Goal: Task Accomplishment & Management: Complete application form

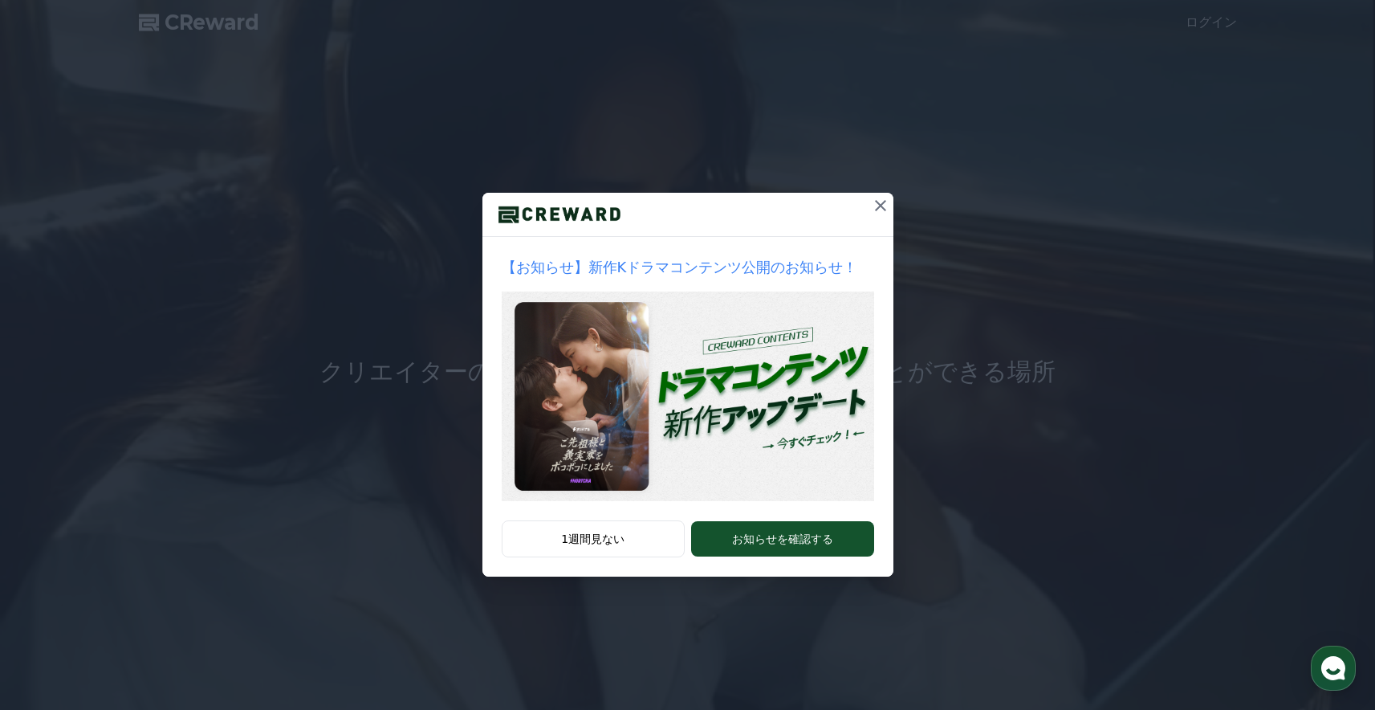
click at [885, 204] on icon at bounding box center [880, 205] width 19 height 19
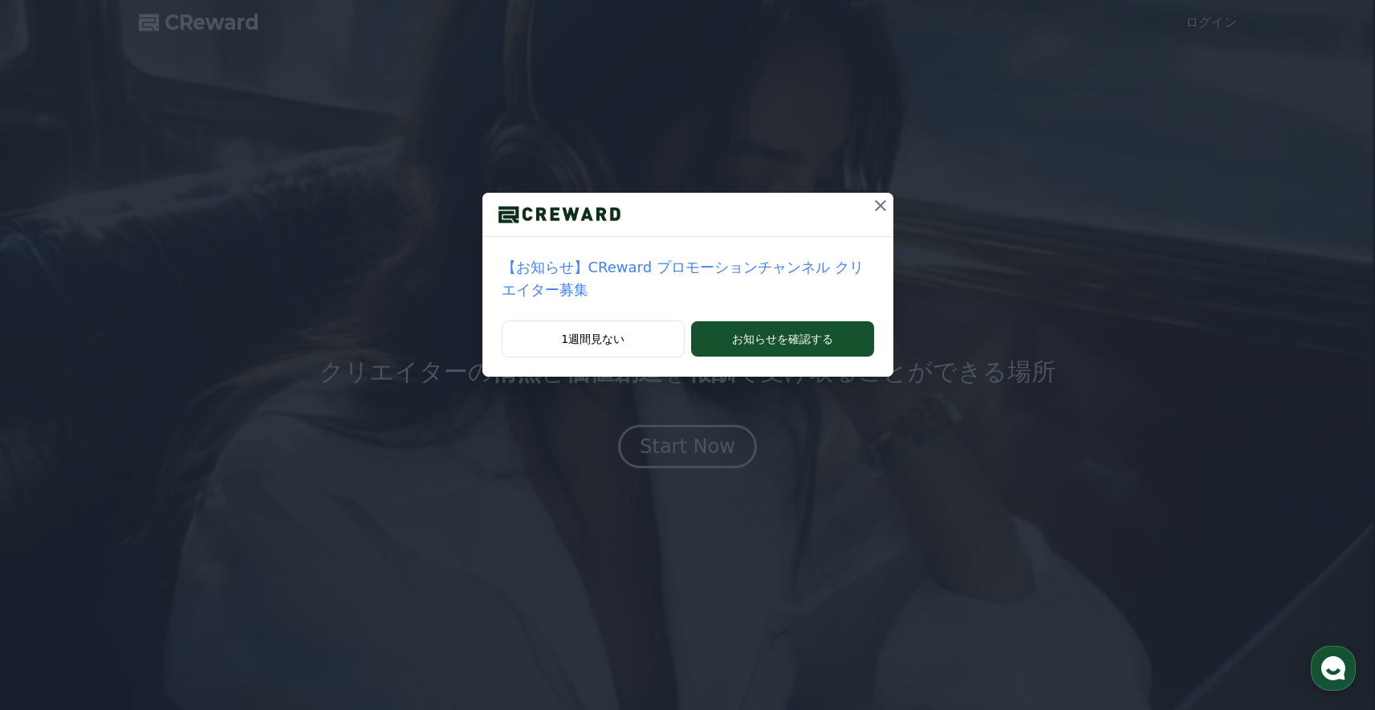
click at [885, 204] on icon at bounding box center [880, 205] width 19 height 19
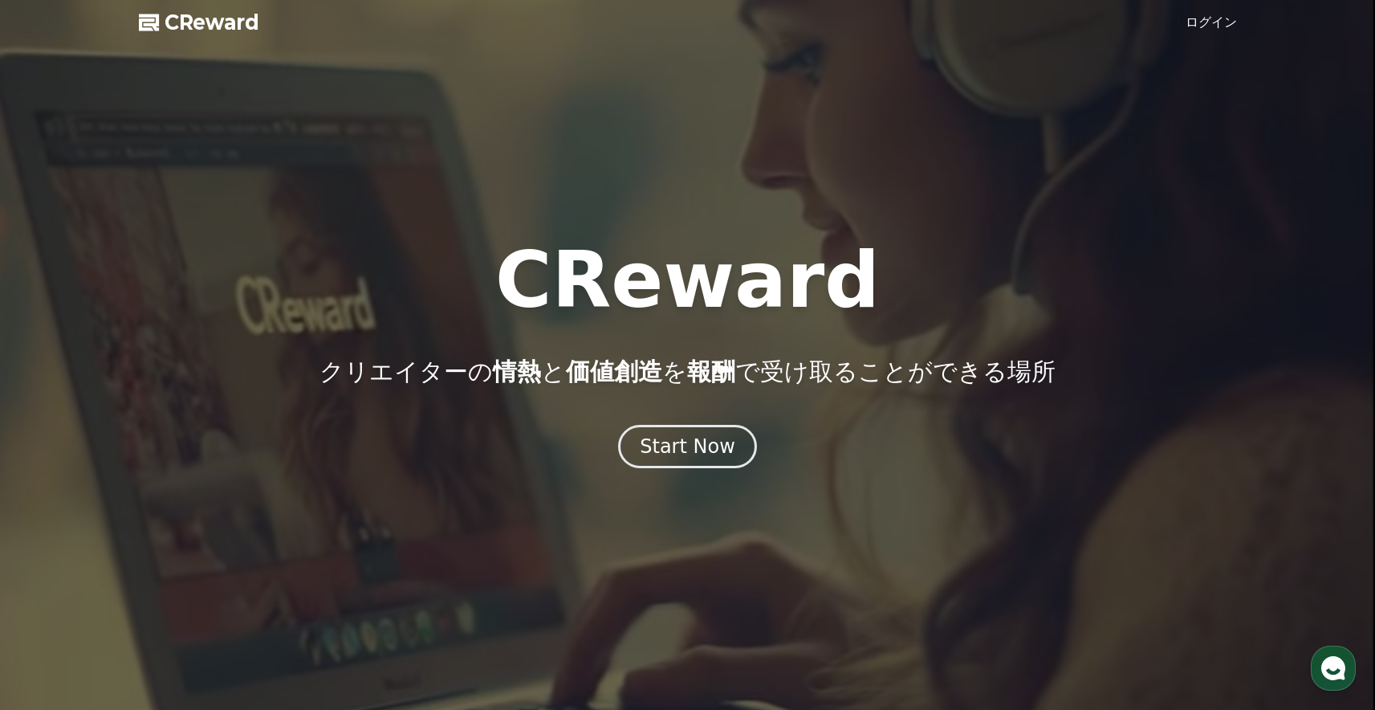
click at [186, 18] on span "CReward" at bounding box center [212, 23] width 95 height 26
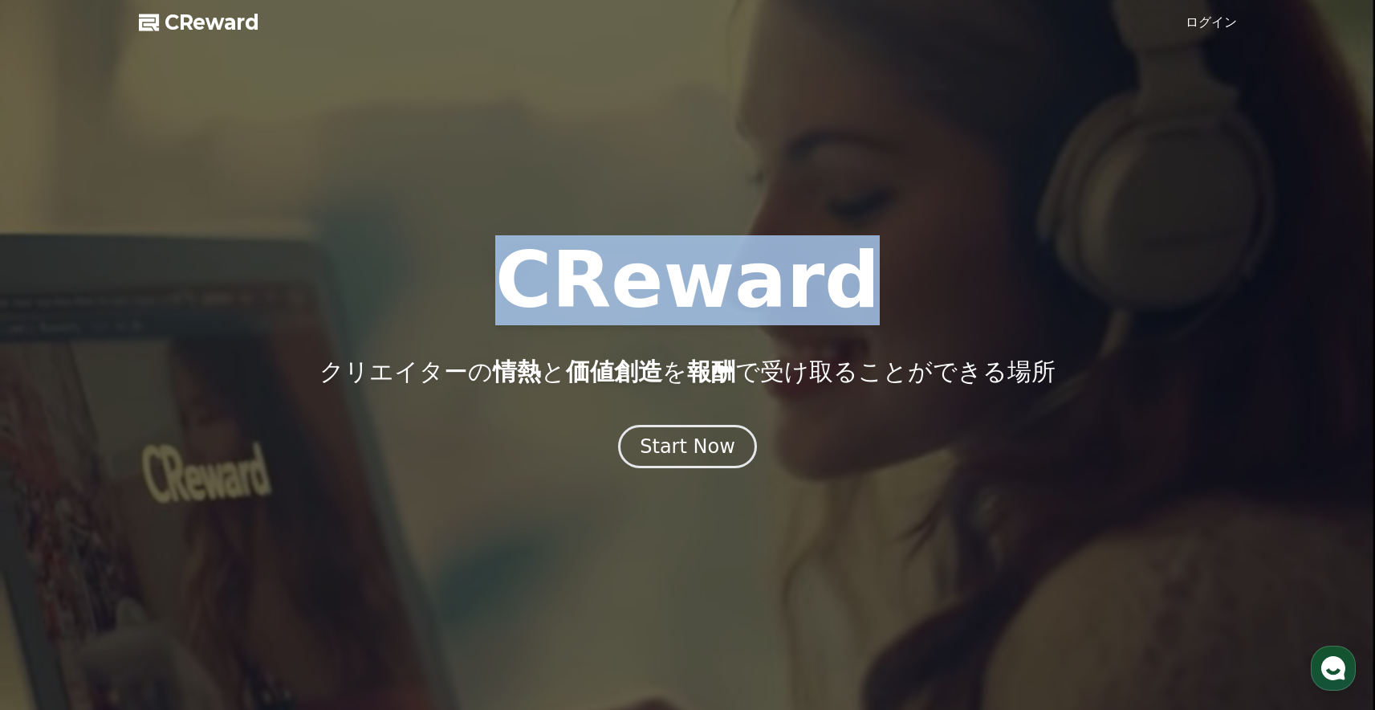
drag, startPoint x: 846, startPoint y: 280, endPoint x: 553, endPoint y: 279, distance: 293.0
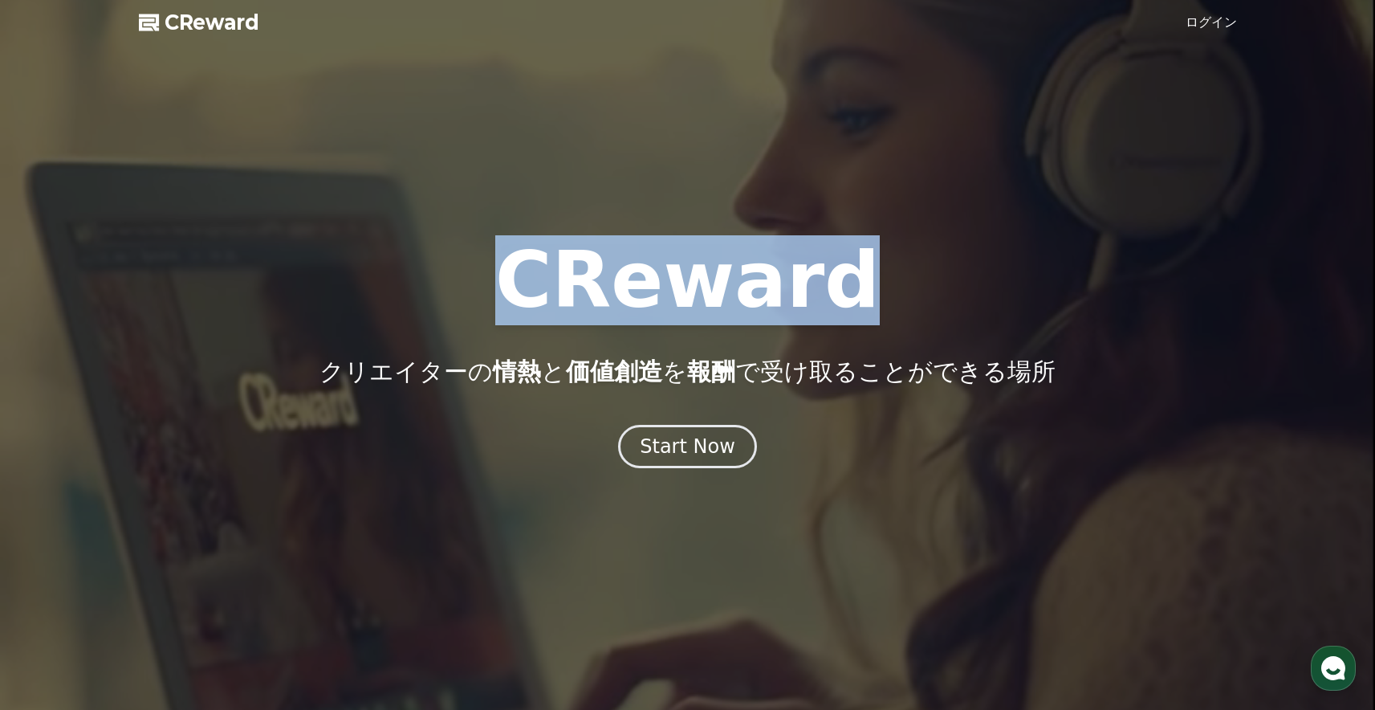
click at [553, 279] on div "CReward クリエイターの 情熱 と 価値創造 を 報酬 で受け取ることができる場所" at bounding box center [687, 314] width 1375 height 144
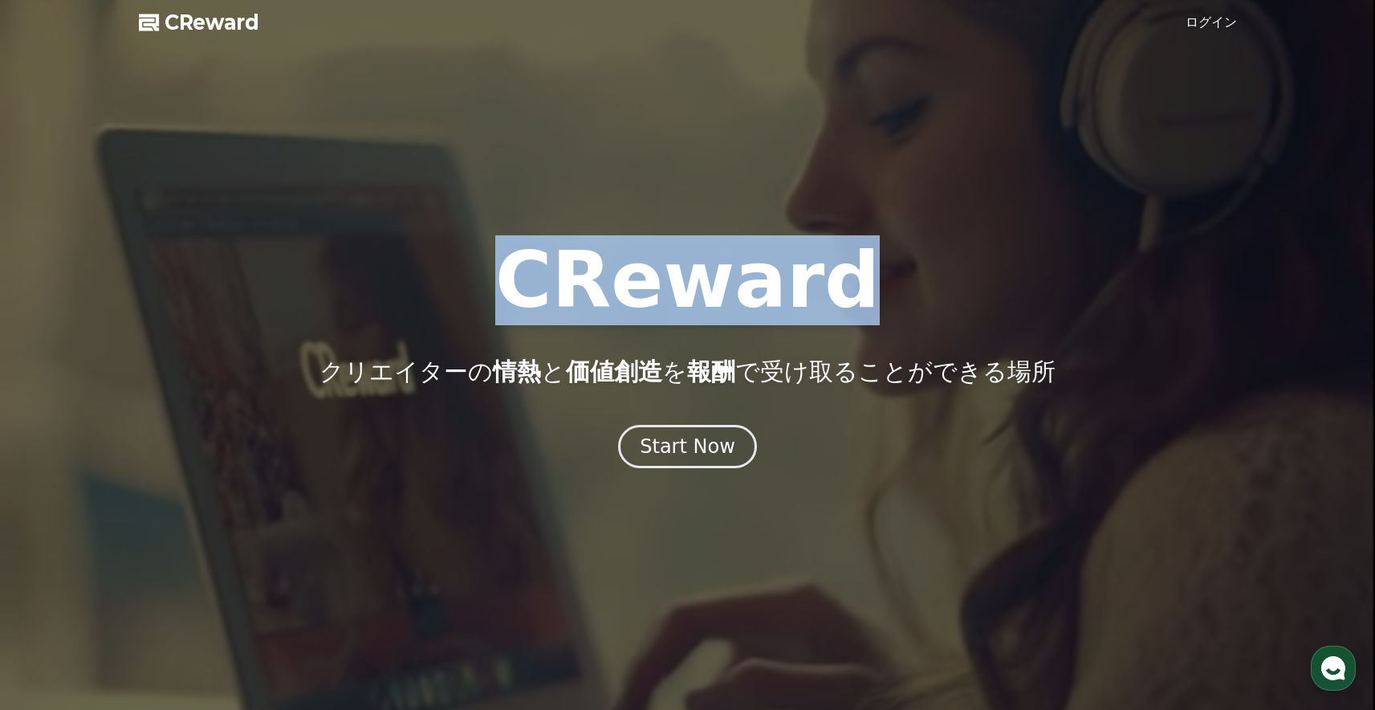
copy h1 "CReward"
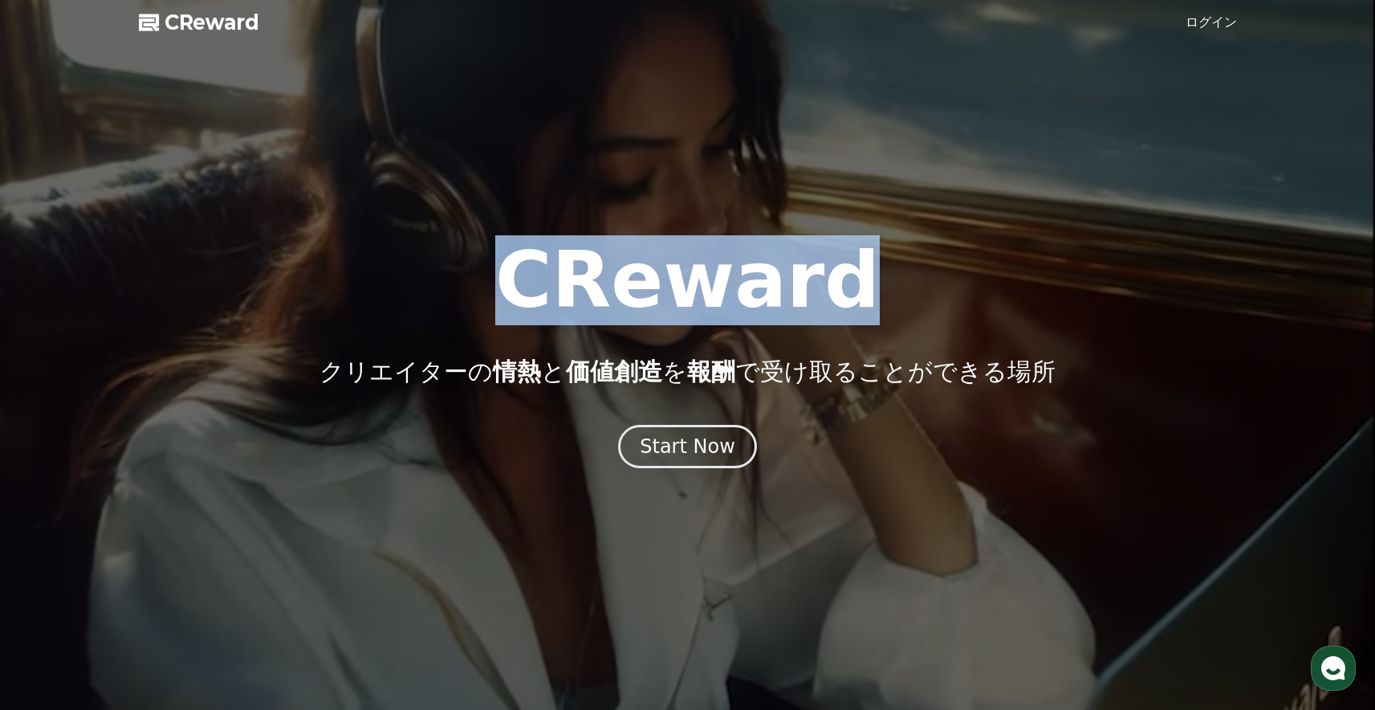
click at [1213, 23] on link "ログイン" at bounding box center [1211, 22] width 51 height 19
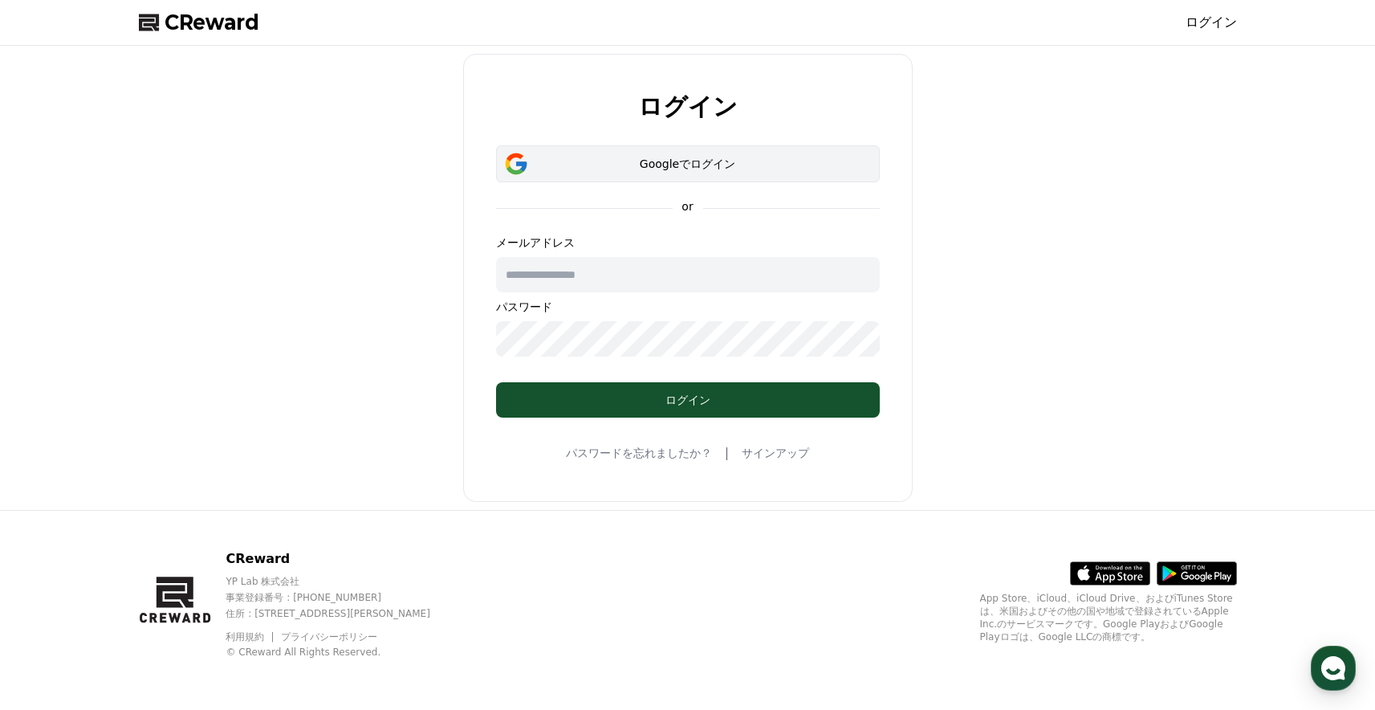
click at [694, 167] on div "Googleでログイン" at bounding box center [687, 164] width 337 height 16
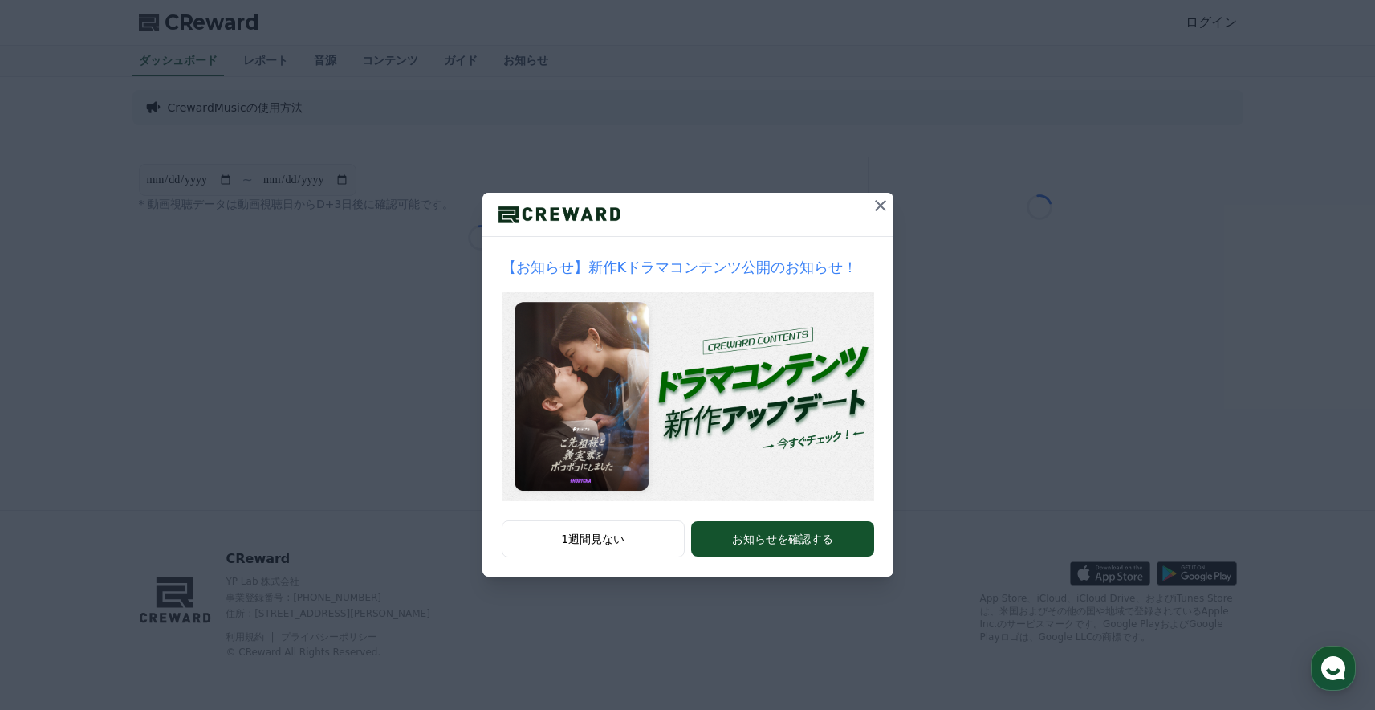
click at [875, 206] on icon at bounding box center [880, 205] width 19 height 19
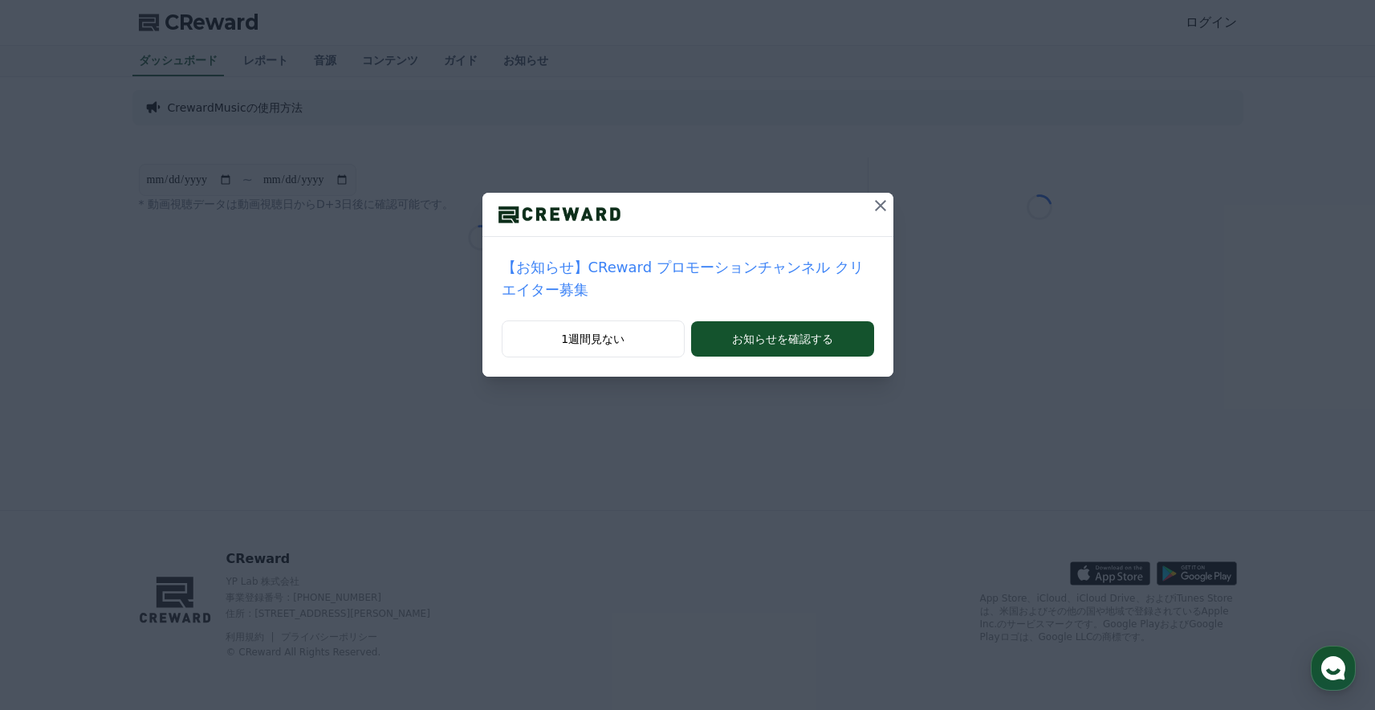
click at [875, 209] on icon at bounding box center [880, 205] width 19 height 19
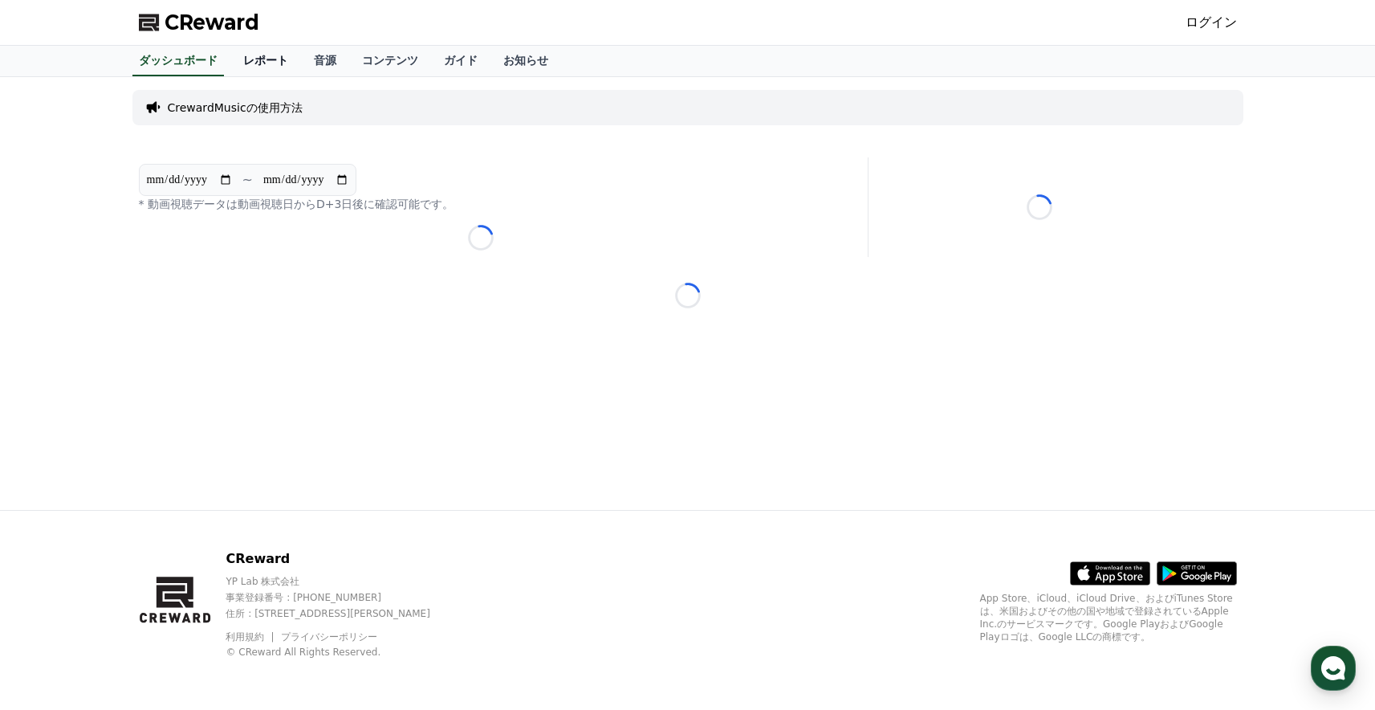
click at [271, 65] on link "レポート" at bounding box center [265, 61] width 71 height 31
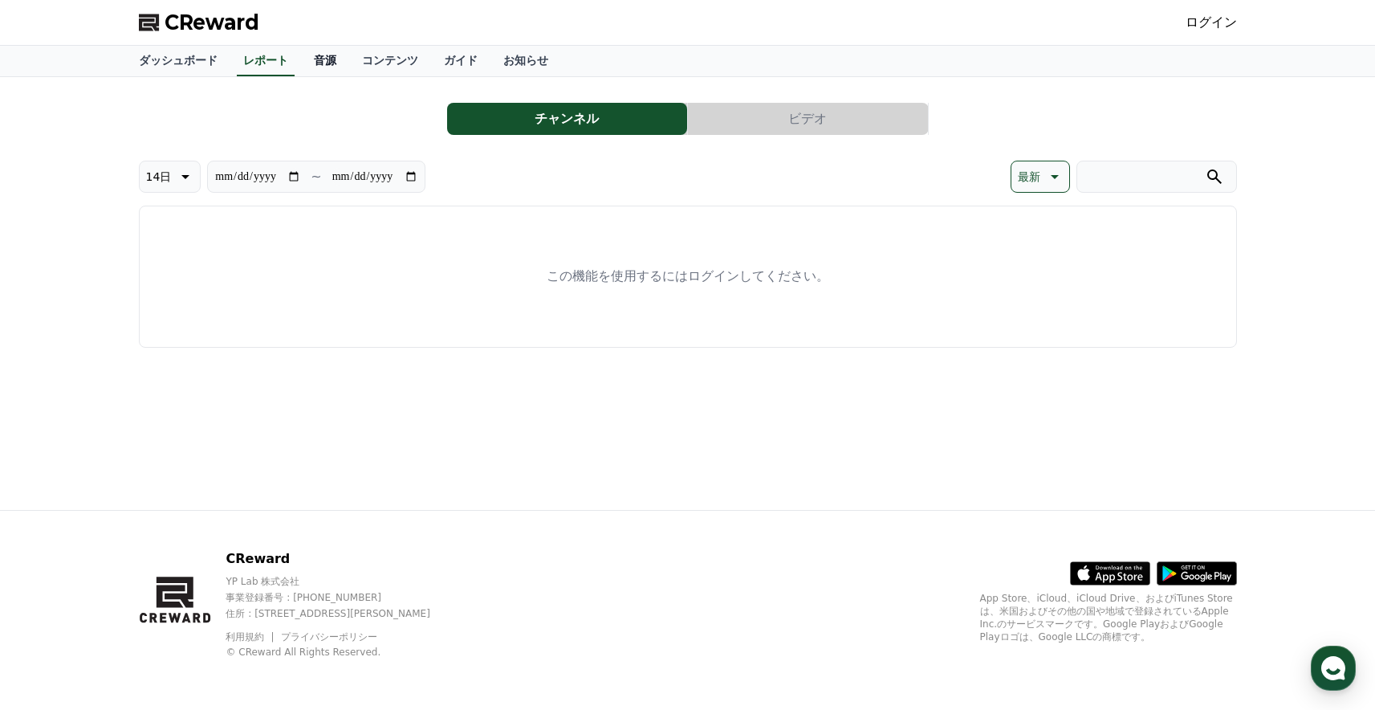
click at [312, 64] on link "音源" at bounding box center [325, 61] width 48 height 31
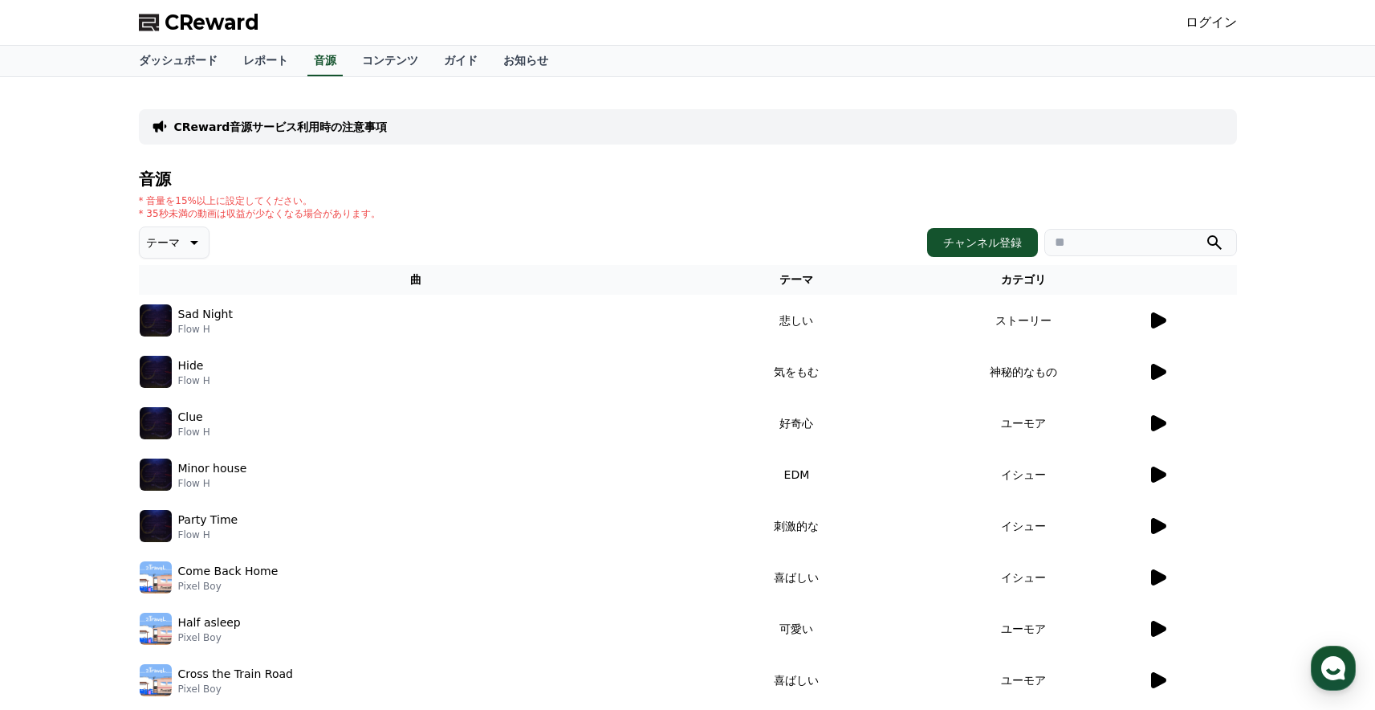
click at [1149, 319] on icon at bounding box center [1157, 320] width 19 height 19
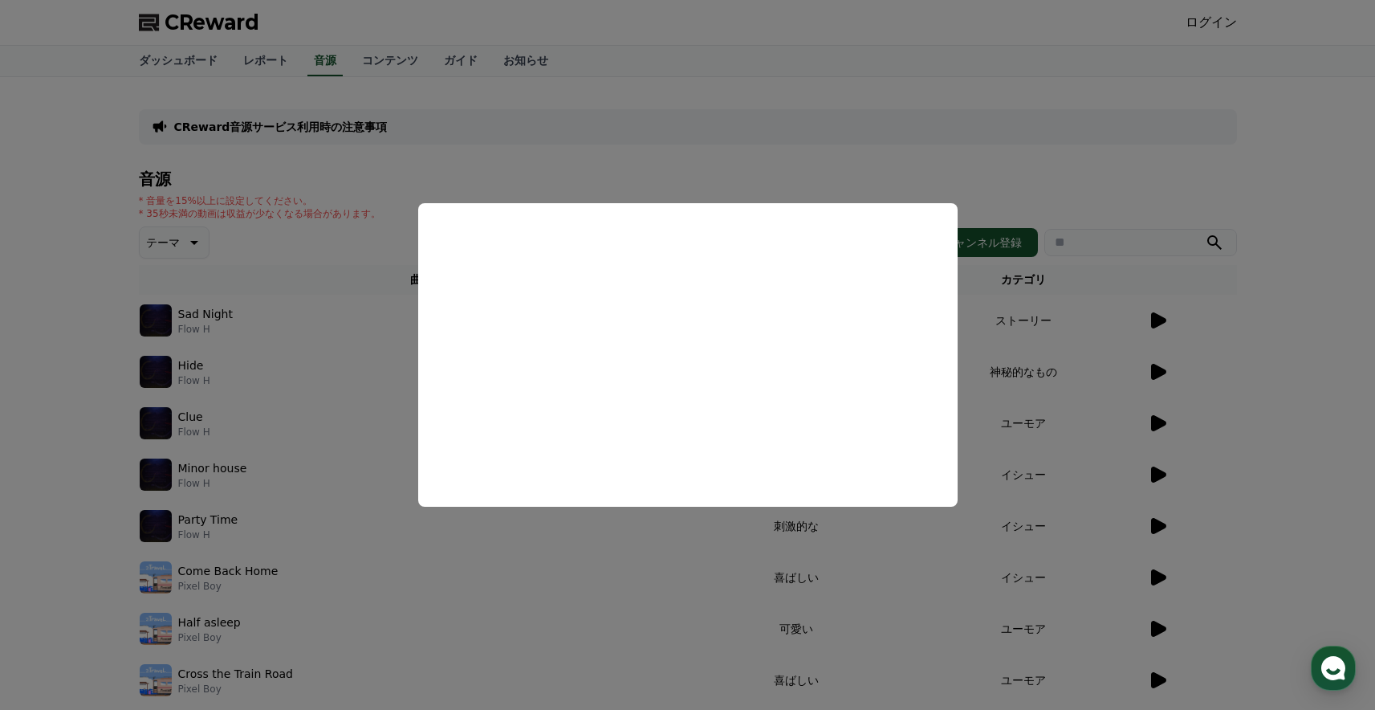
click at [336, 332] on button "close modal" at bounding box center [687, 355] width 1375 height 710
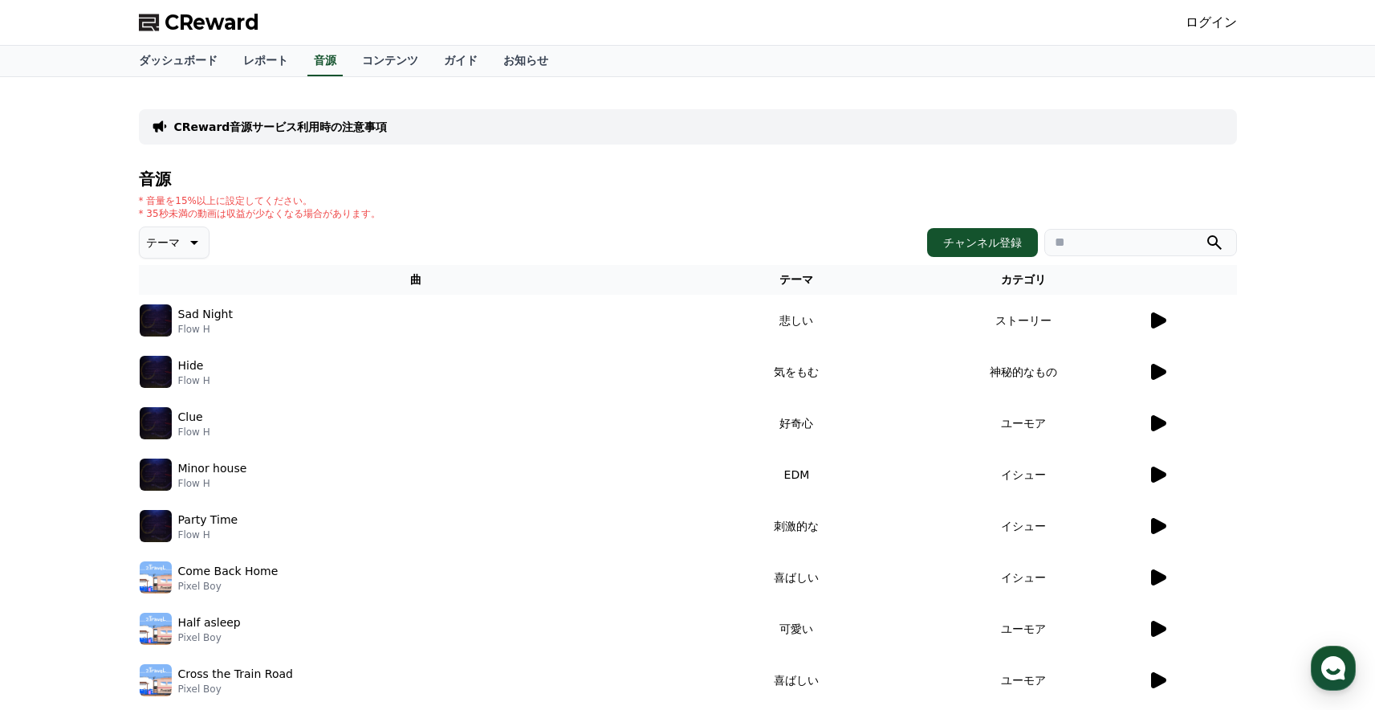
scroll to position [102, 0]
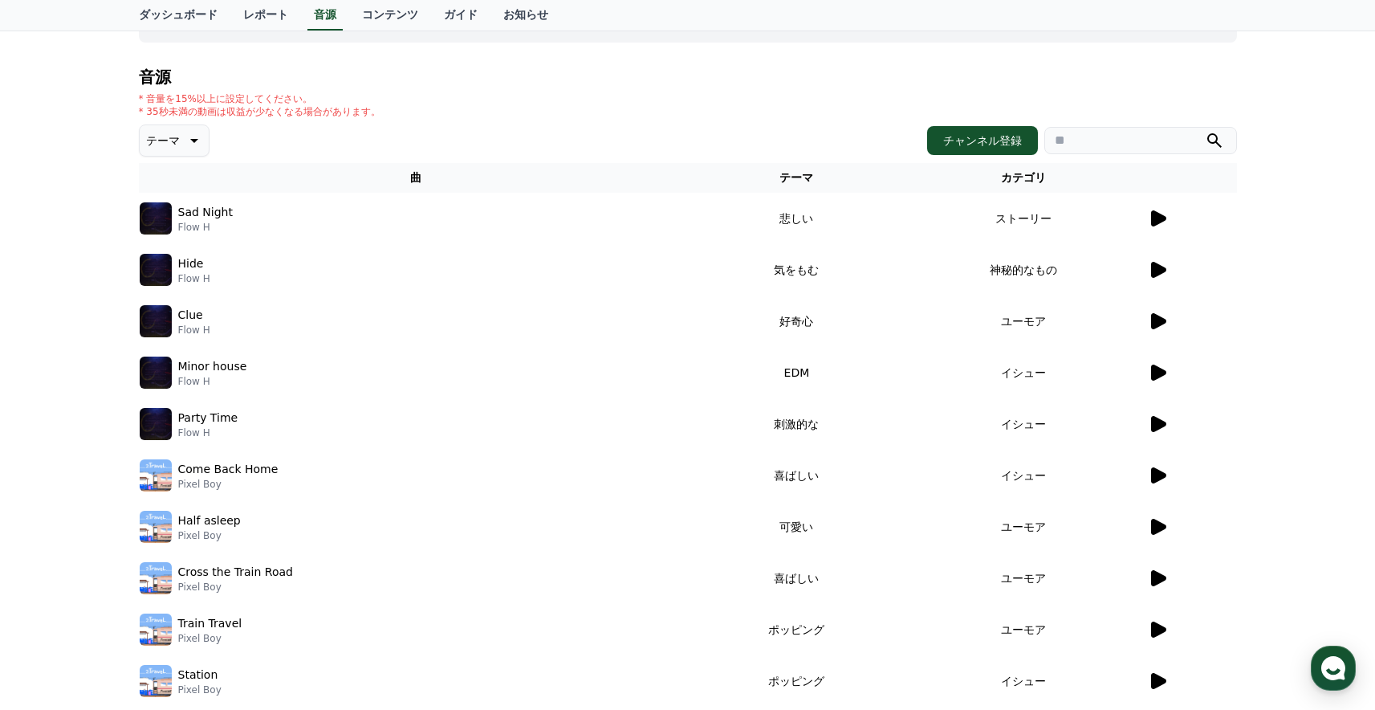
click at [1158, 210] on icon at bounding box center [1157, 218] width 19 height 19
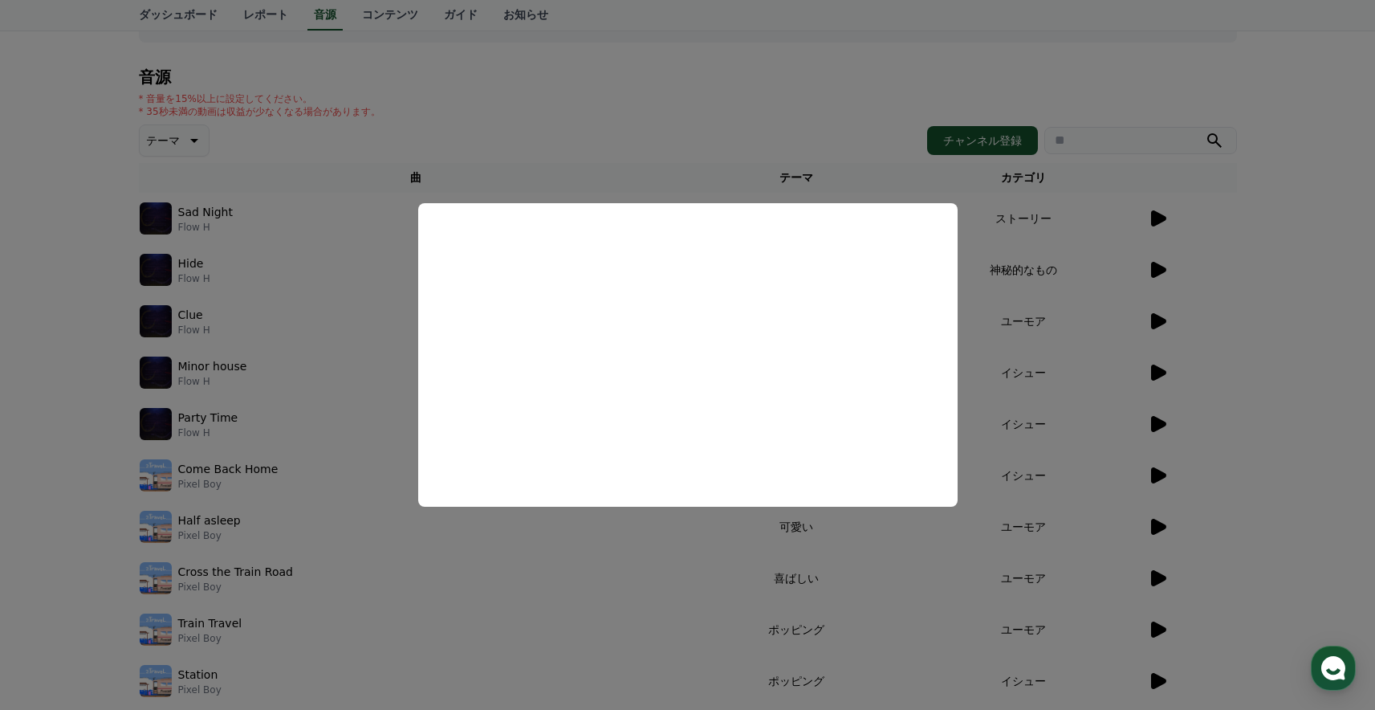
click at [1283, 191] on button "close modal" at bounding box center [687, 355] width 1375 height 710
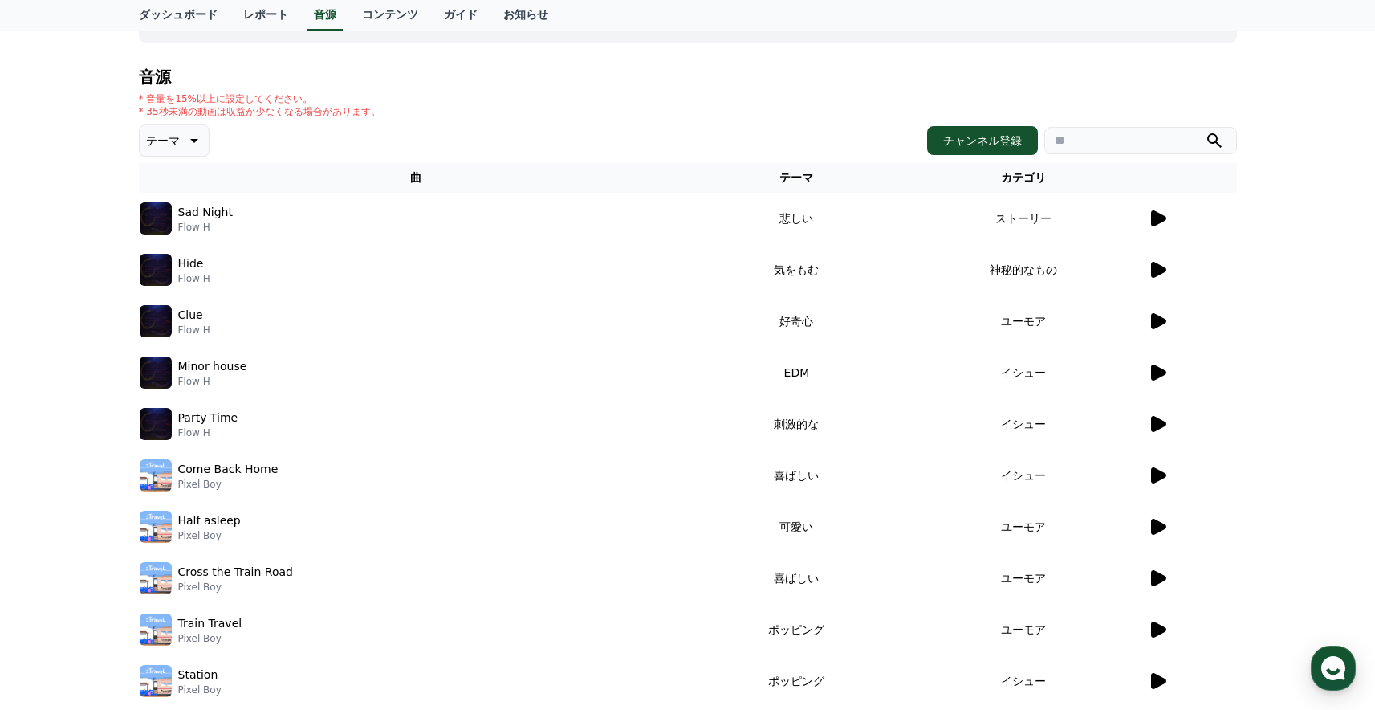
click at [1152, 268] on icon at bounding box center [1158, 270] width 15 height 16
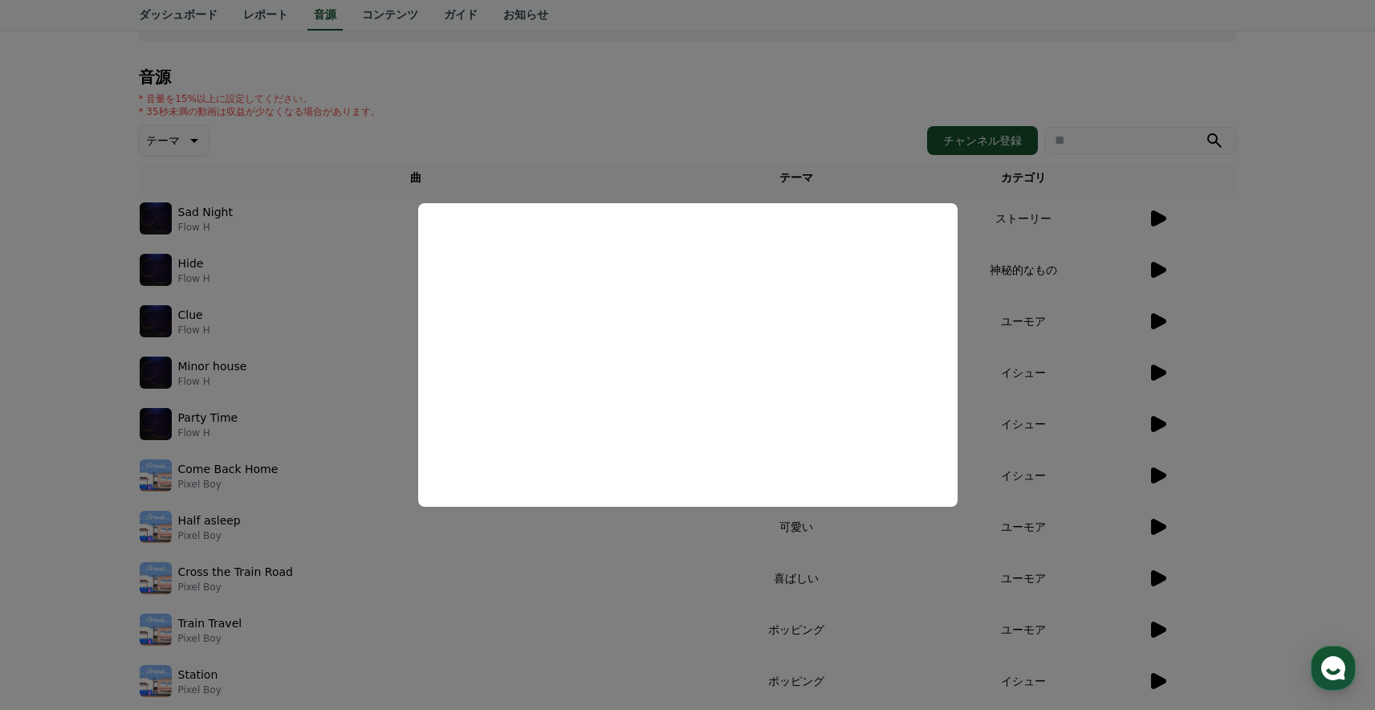
click at [1324, 314] on button "close modal" at bounding box center [687, 355] width 1375 height 710
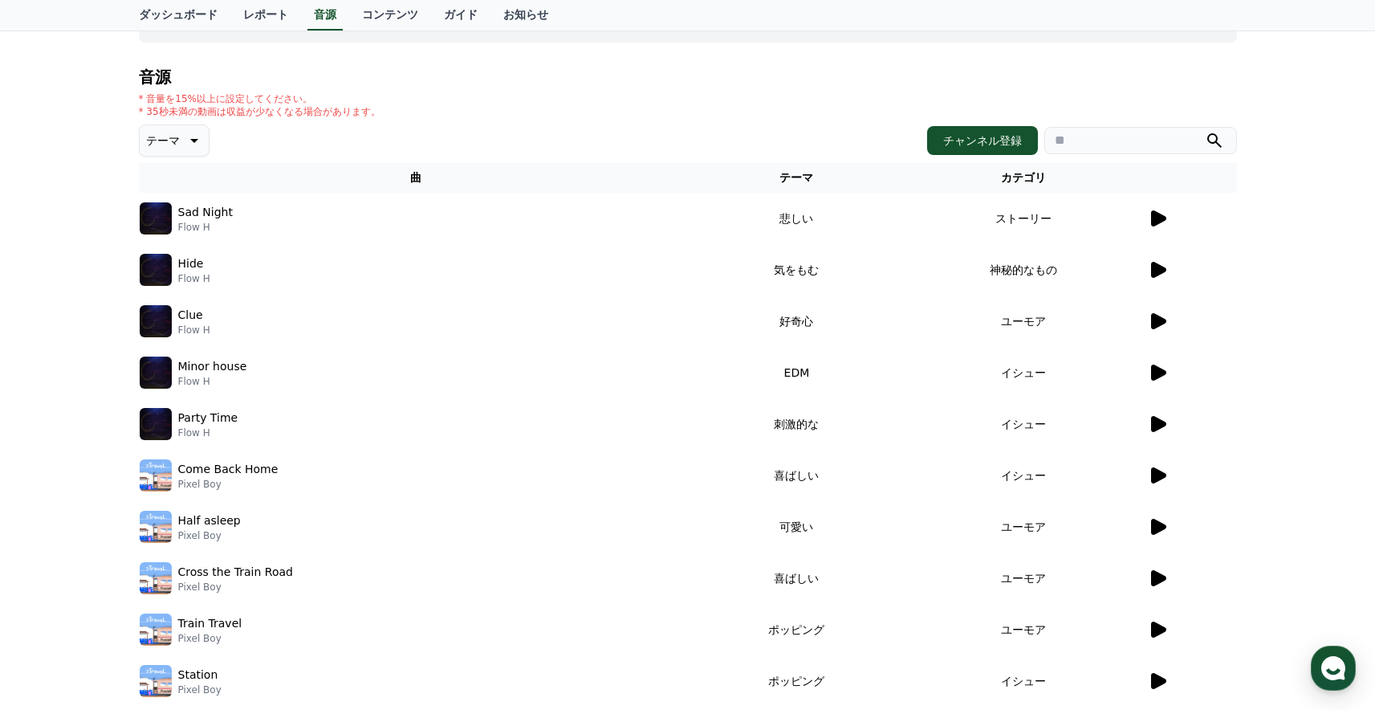
click at [1149, 319] on icon at bounding box center [1157, 320] width 19 height 19
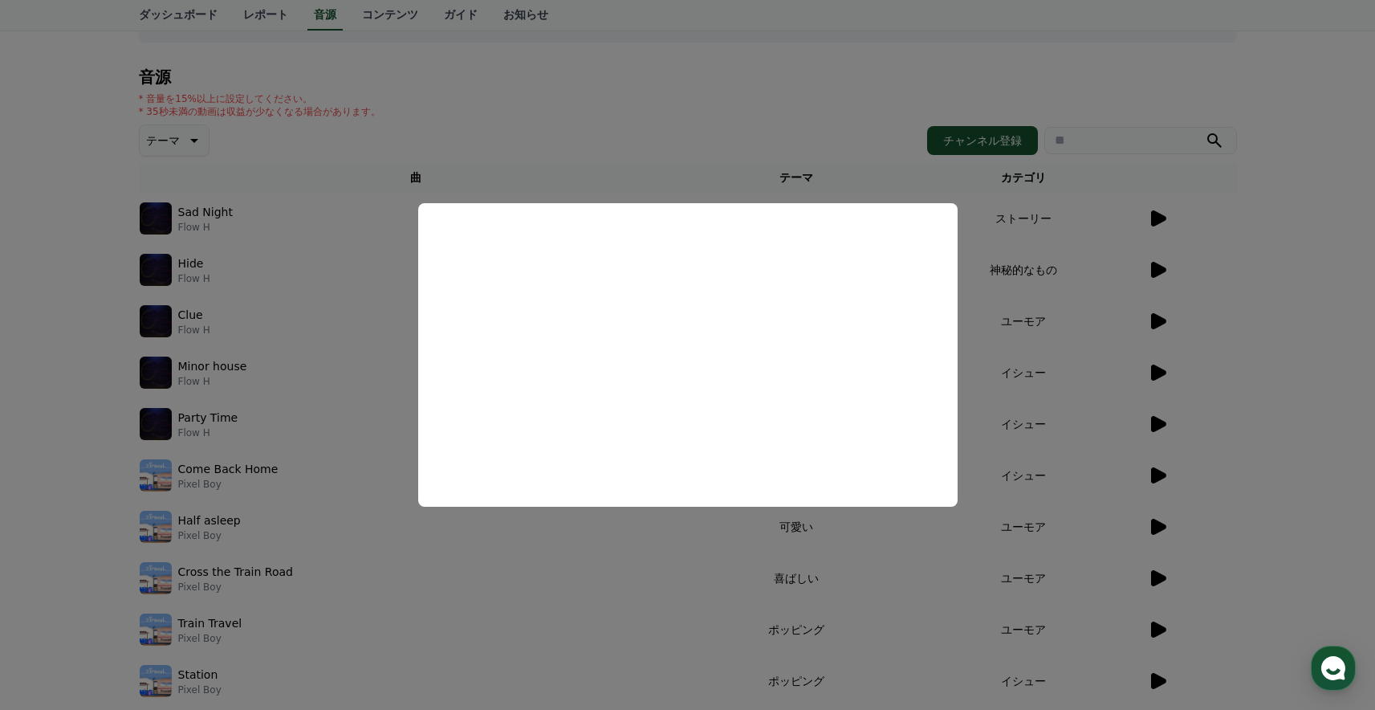
click at [1301, 372] on button "close modal" at bounding box center [687, 355] width 1375 height 710
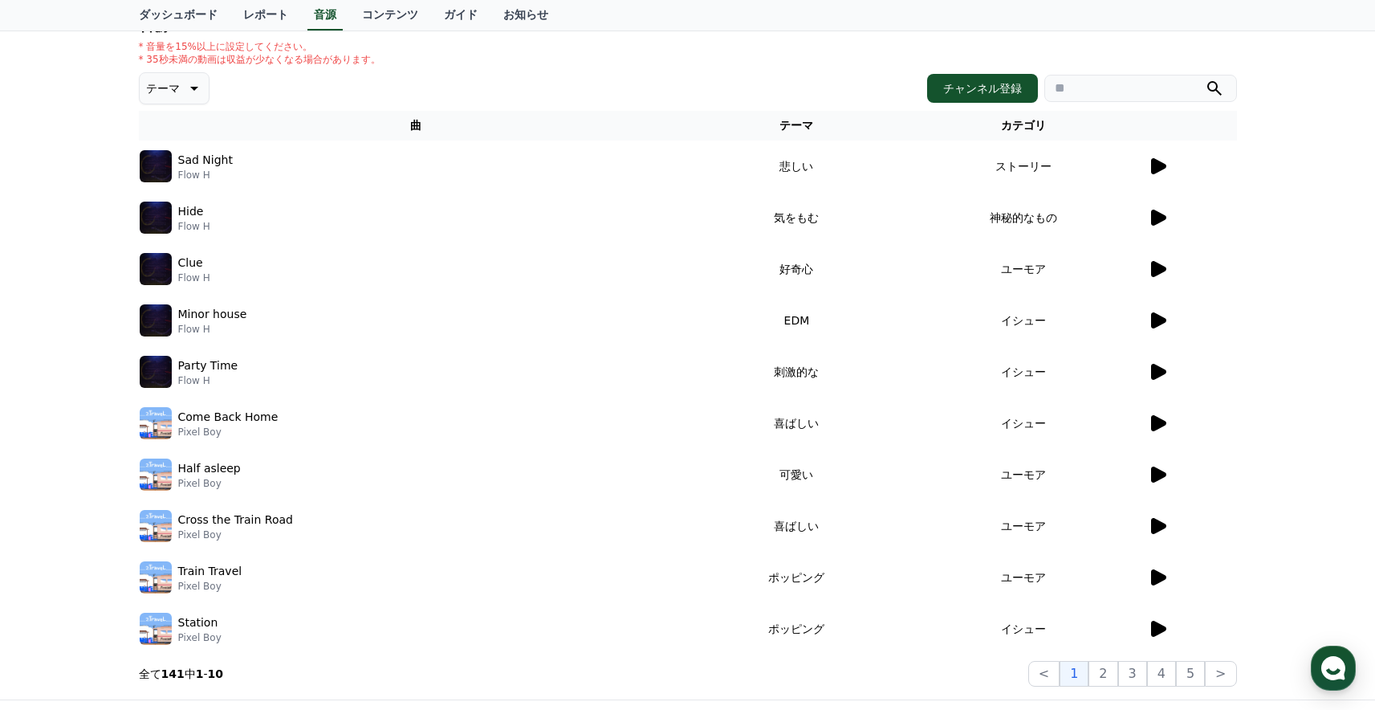
scroll to position [175, 0]
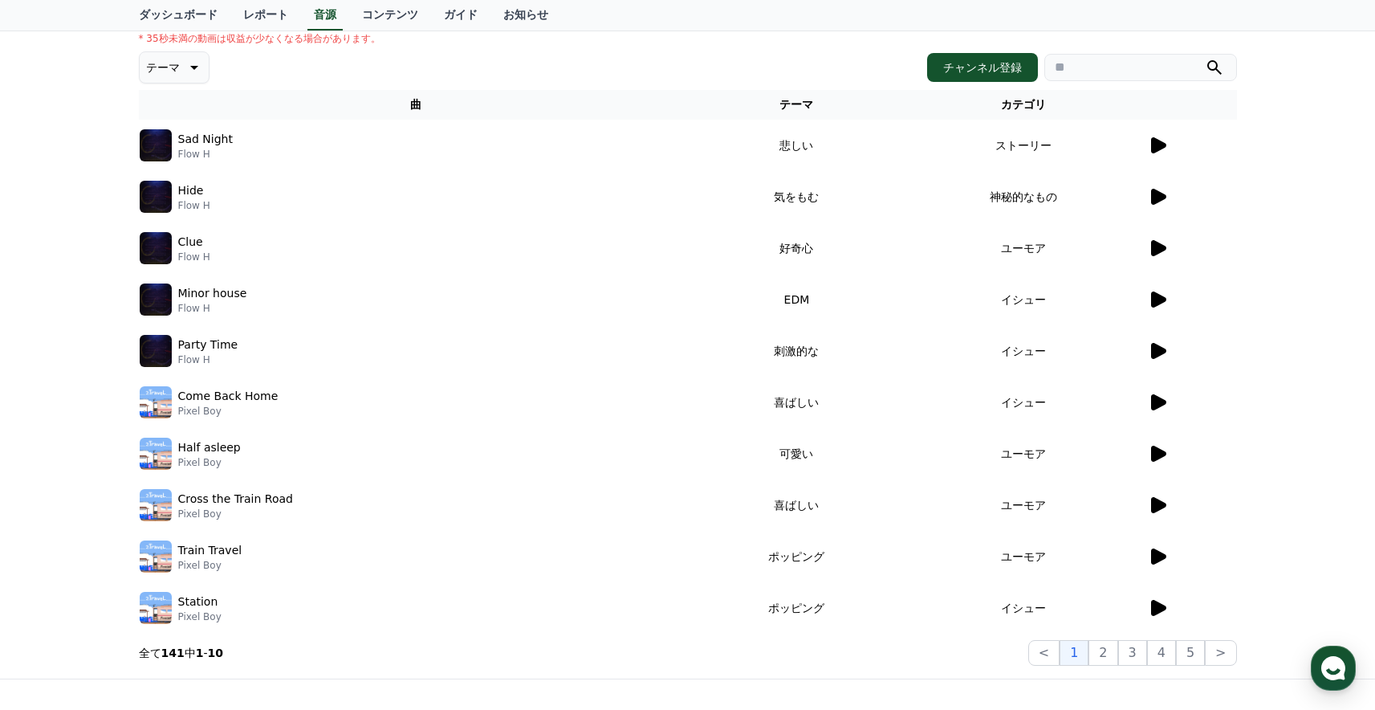
click at [1087, 69] on input "search" at bounding box center [1140, 67] width 193 height 27
type input "***"
click at [1205, 58] on button "submit" at bounding box center [1214, 67] width 19 height 19
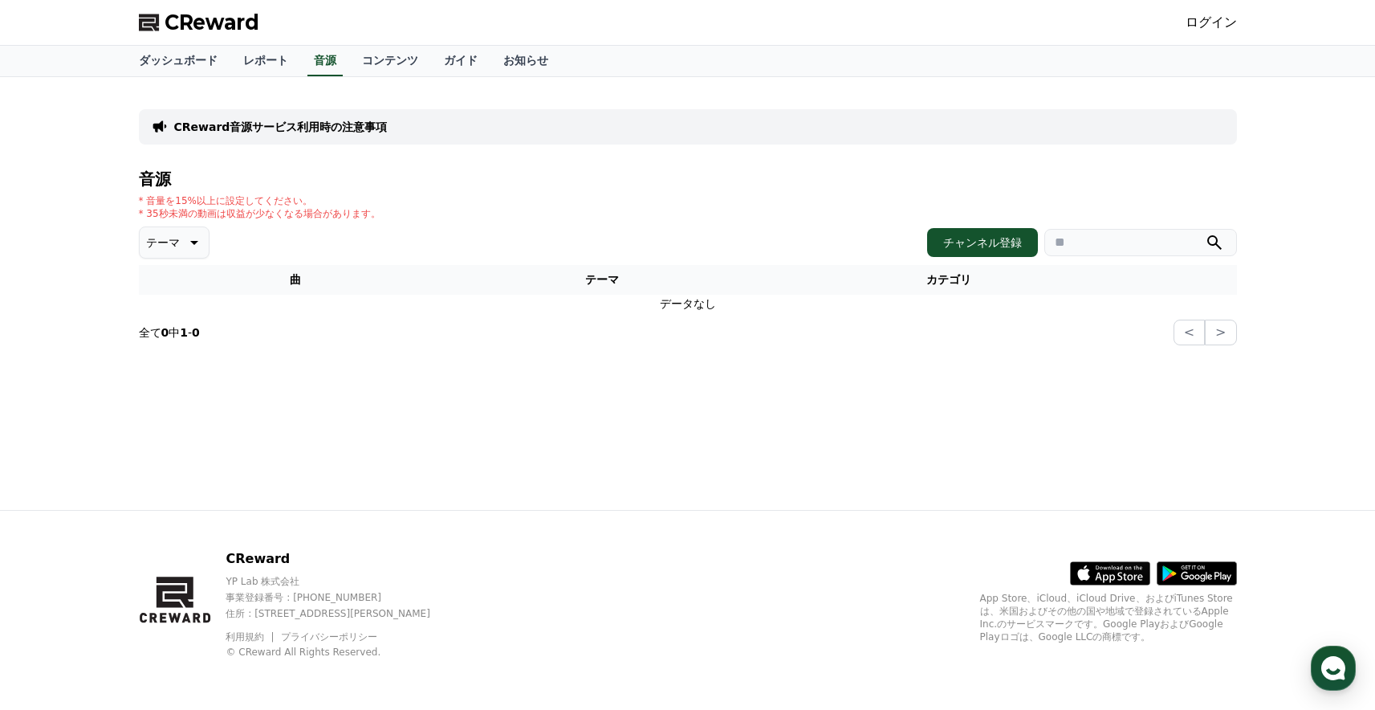
click at [1021, 146] on div "CReward音源サービス利用時の注意事項 音源 * 音量を15%以上に設定してください。 * 35秒未満の動画は収益が少なくなる場合があります。 テーマ チ…" at bounding box center [688, 217] width 1098 height 255
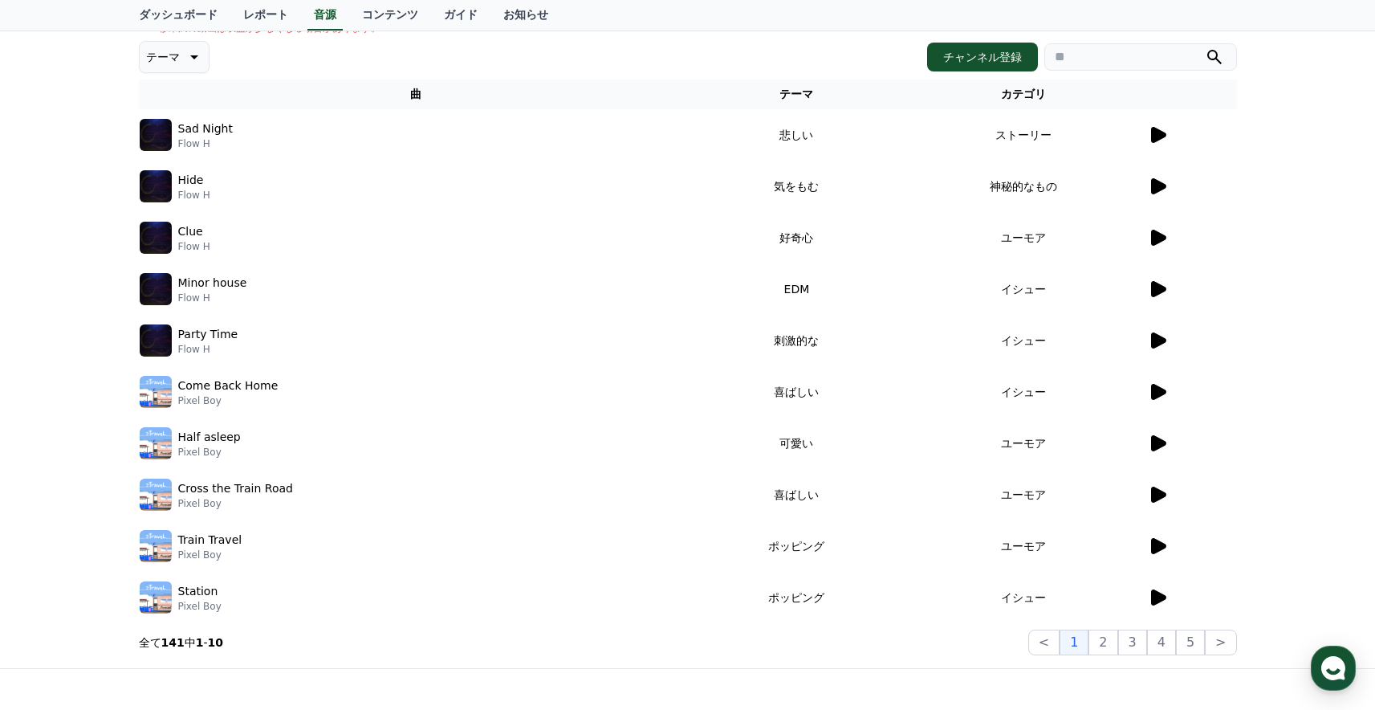
scroll to position [206, 0]
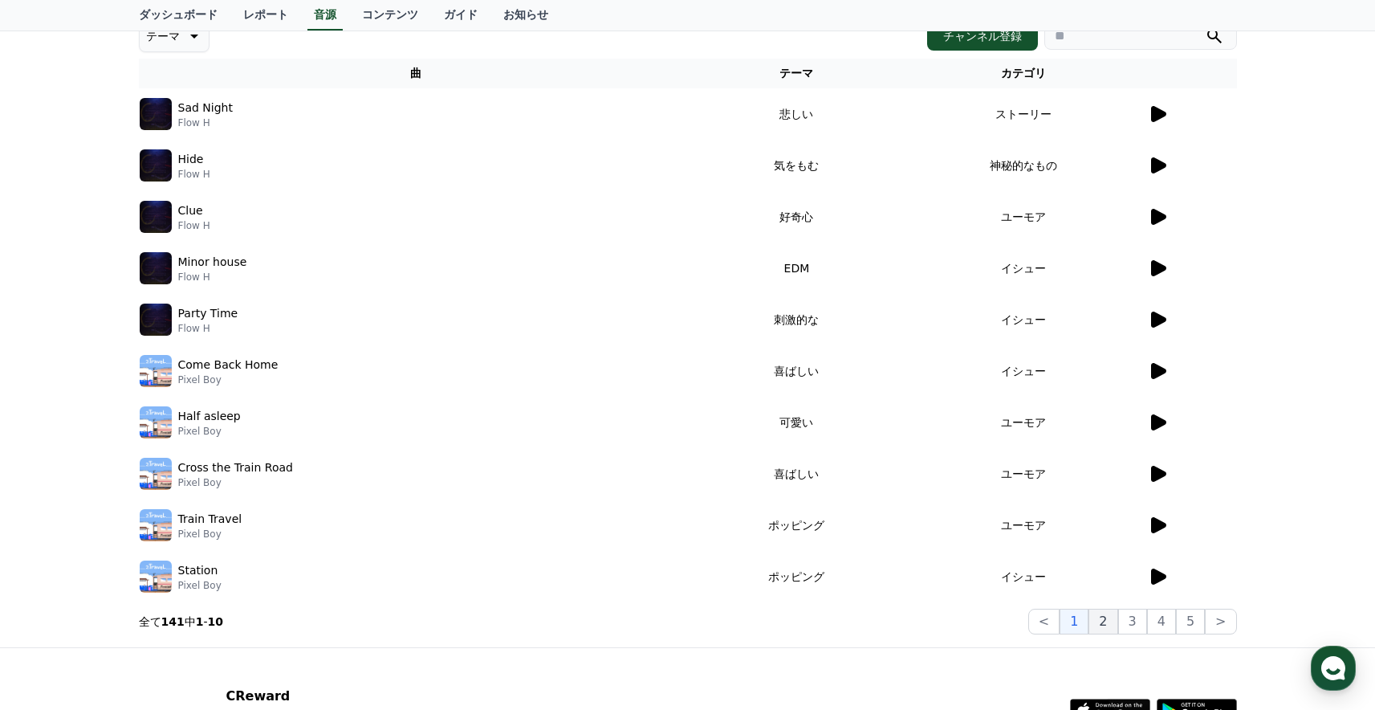
click at [1100, 621] on button "2" at bounding box center [1102, 621] width 29 height 26
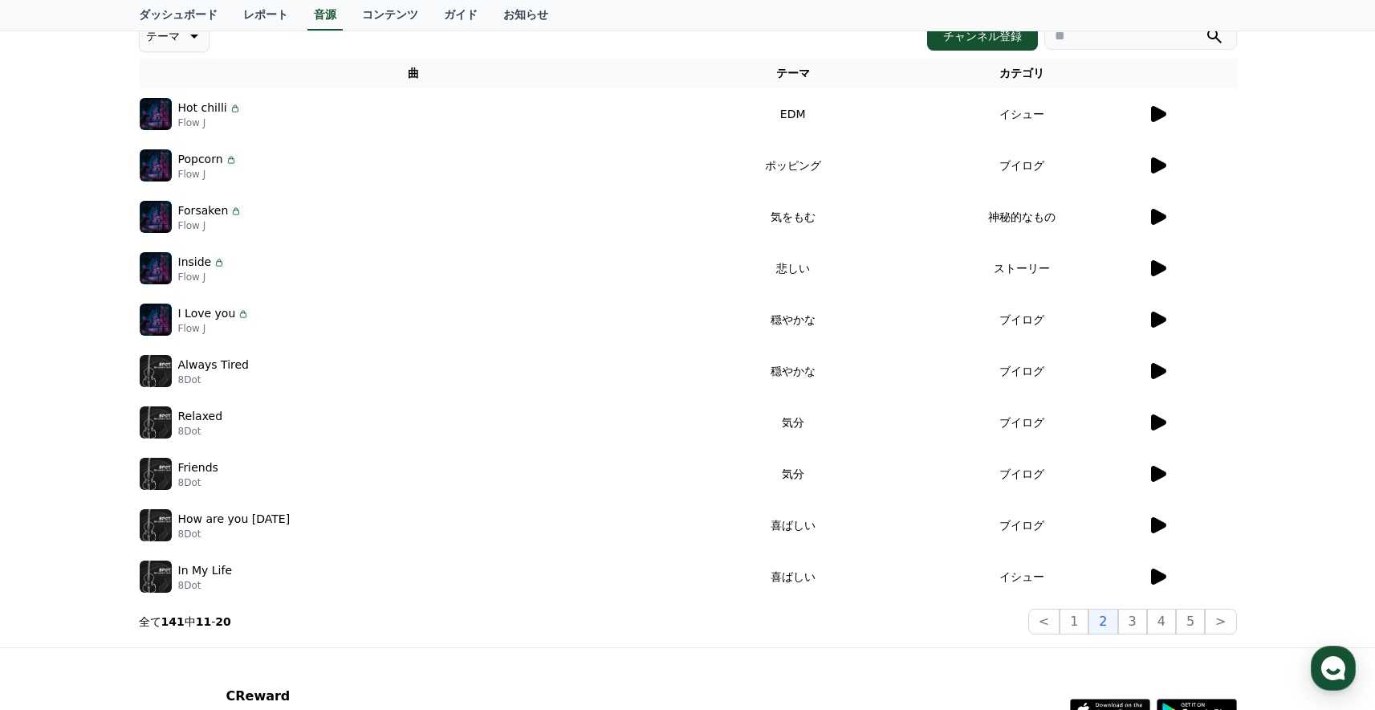
click at [1162, 269] on icon at bounding box center [1158, 268] width 15 height 16
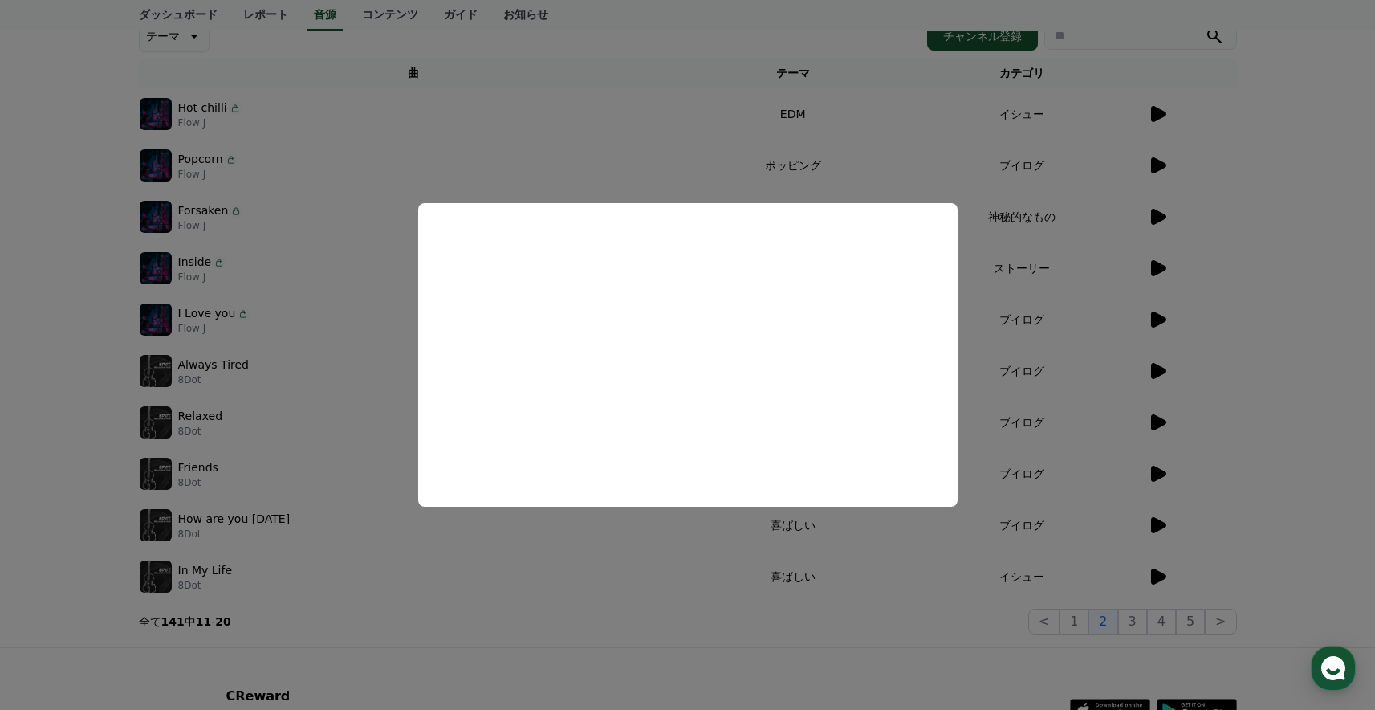
click at [1304, 402] on button "close modal" at bounding box center [687, 355] width 1375 height 710
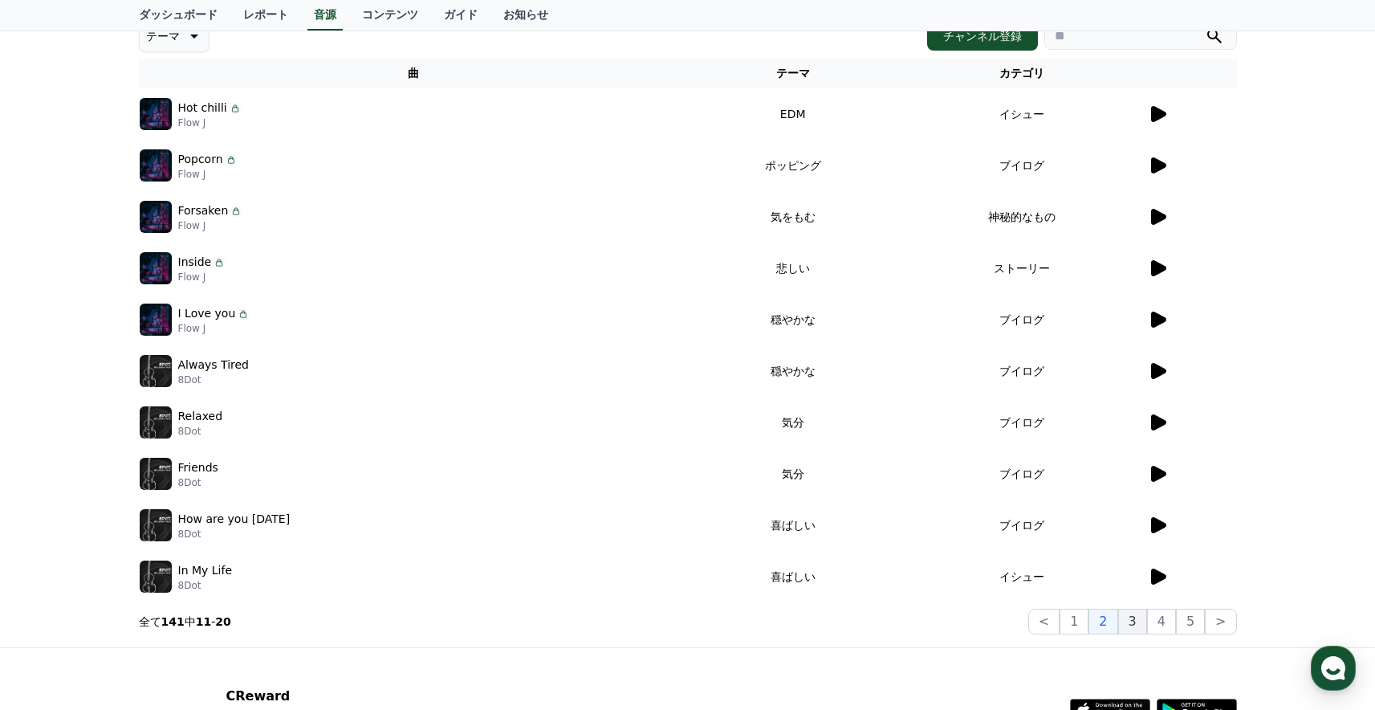
click at [1129, 627] on button "3" at bounding box center [1132, 621] width 29 height 26
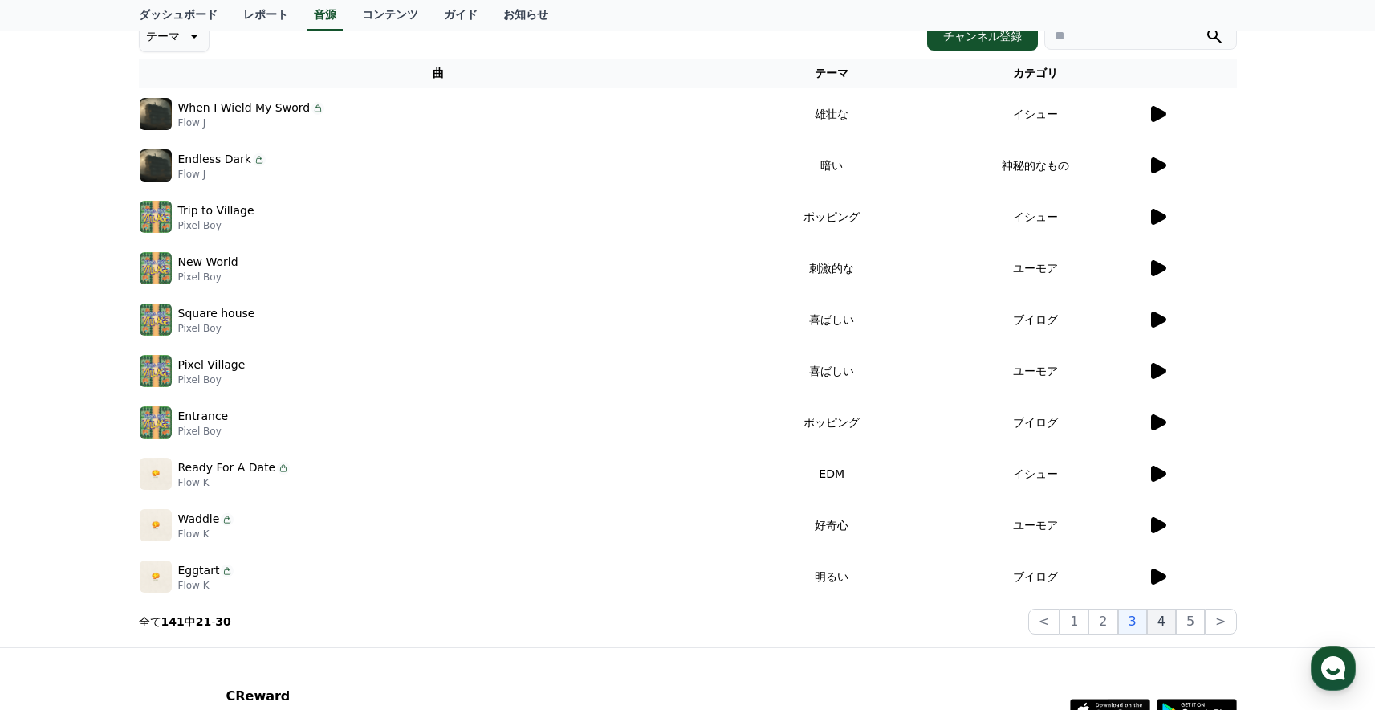
click at [1163, 623] on button "4" at bounding box center [1161, 621] width 29 height 26
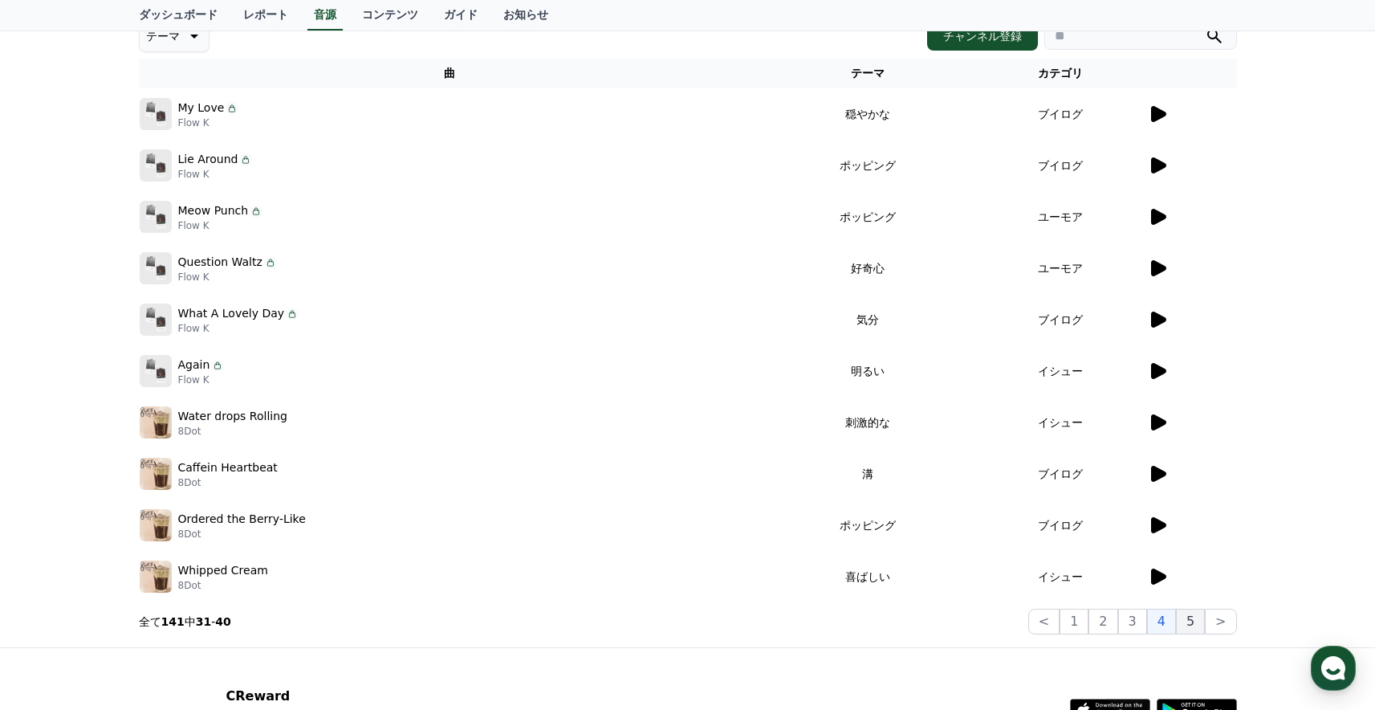
click at [1188, 621] on button "5" at bounding box center [1190, 621] width 29 height 26
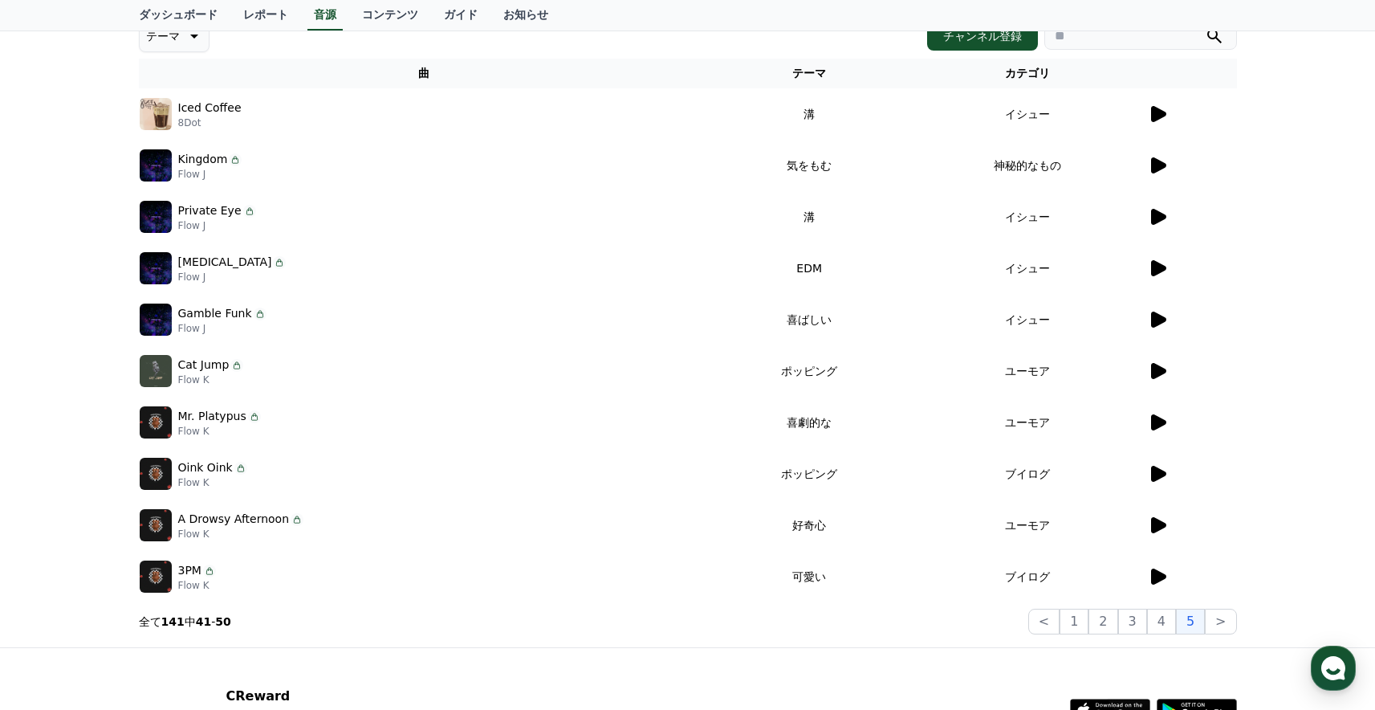
click at [1154, 315] on icon at bounding box center [1158, 319] width 15 height 16
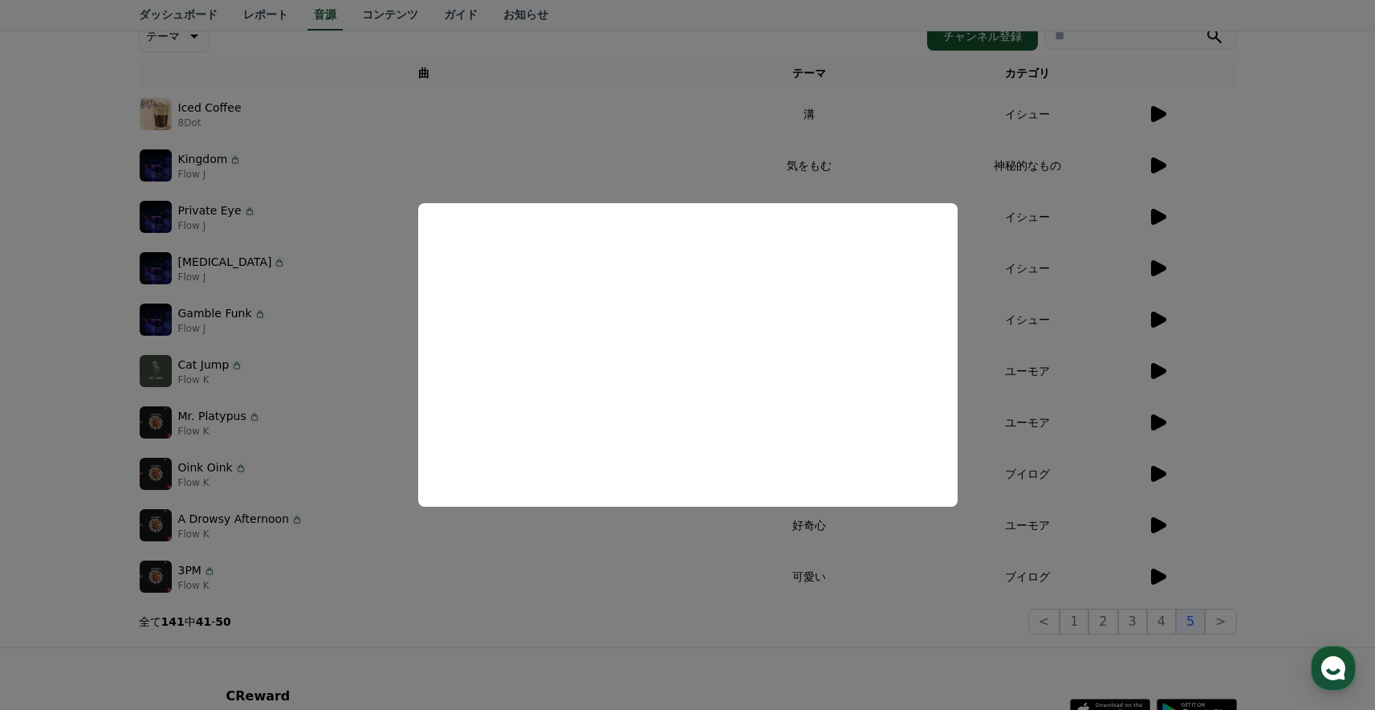
click at [1163, 575] on button "close modal" at bounding box center [687, 355] width 1375 height 710
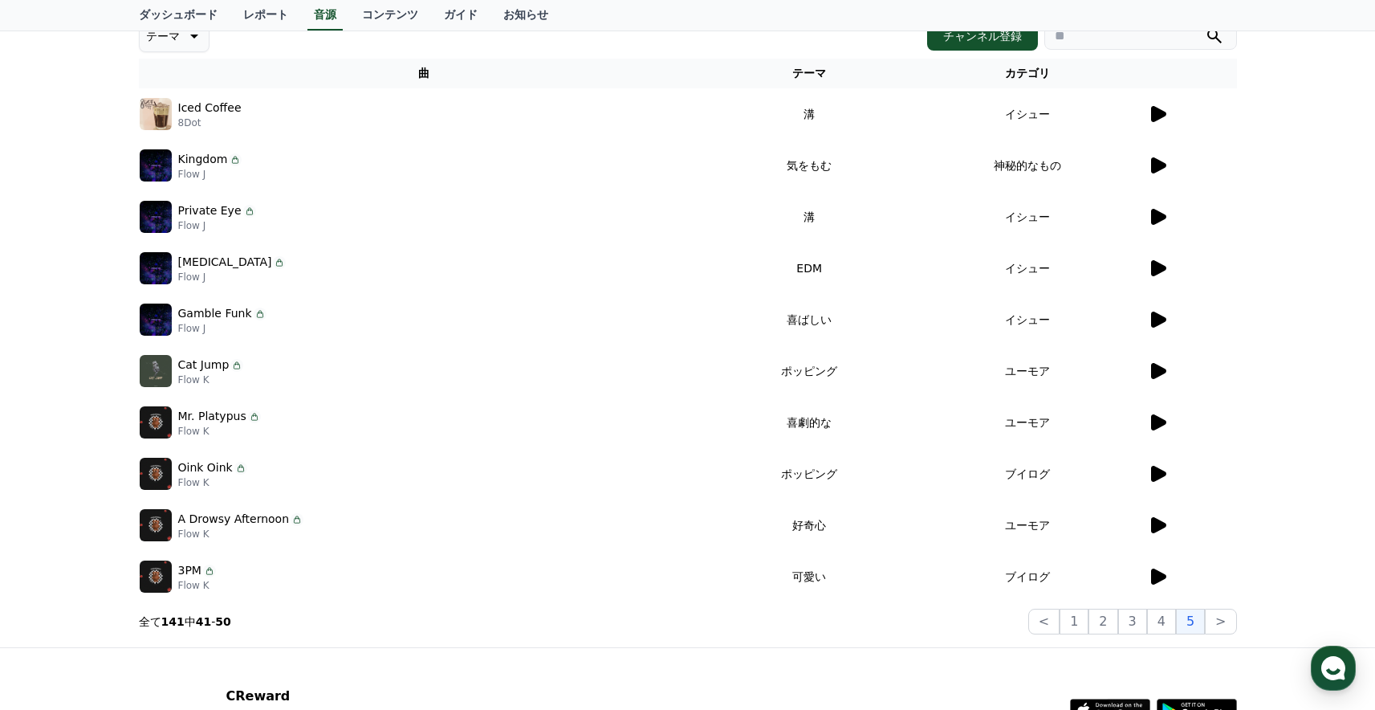
click at [1162, 576] on icon at bounding box center [1158, 576] width 15 height 16
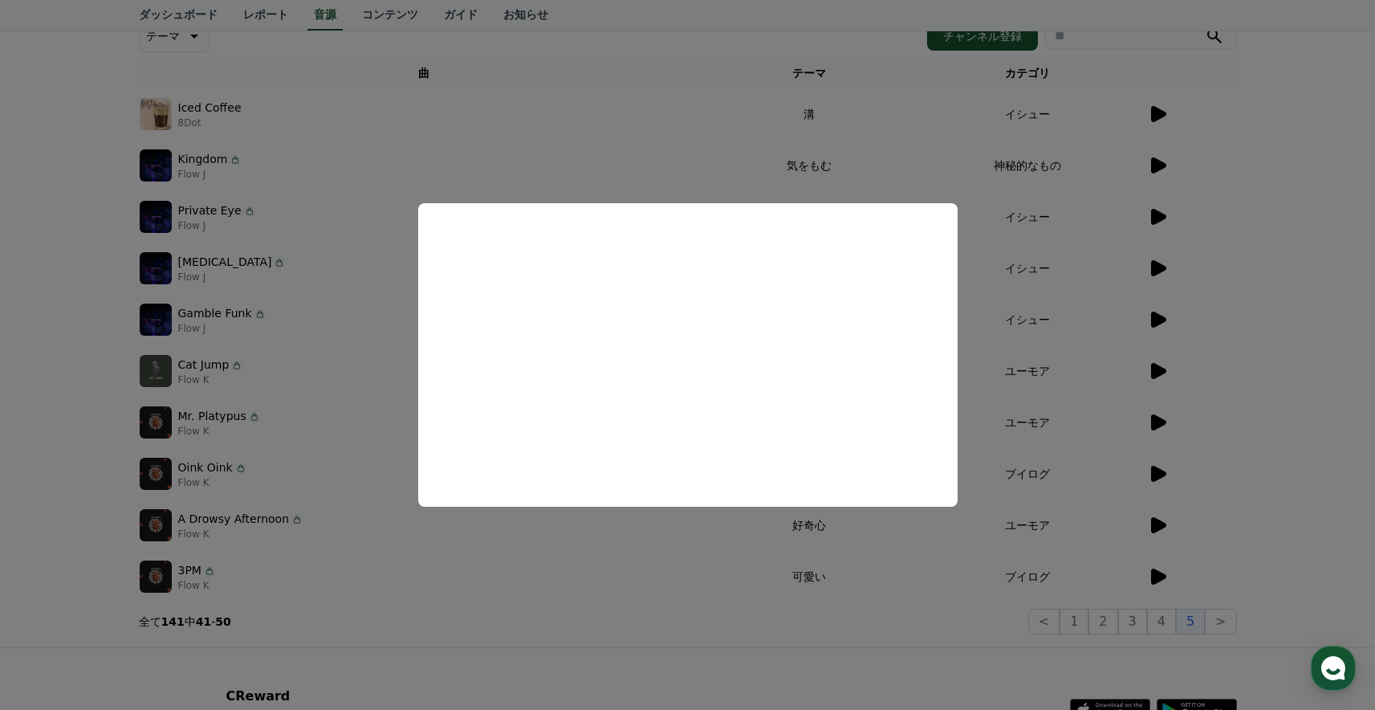
click at [1219, 512] on button "close modal" at bounding box center [687, 355] width 1375 height 710
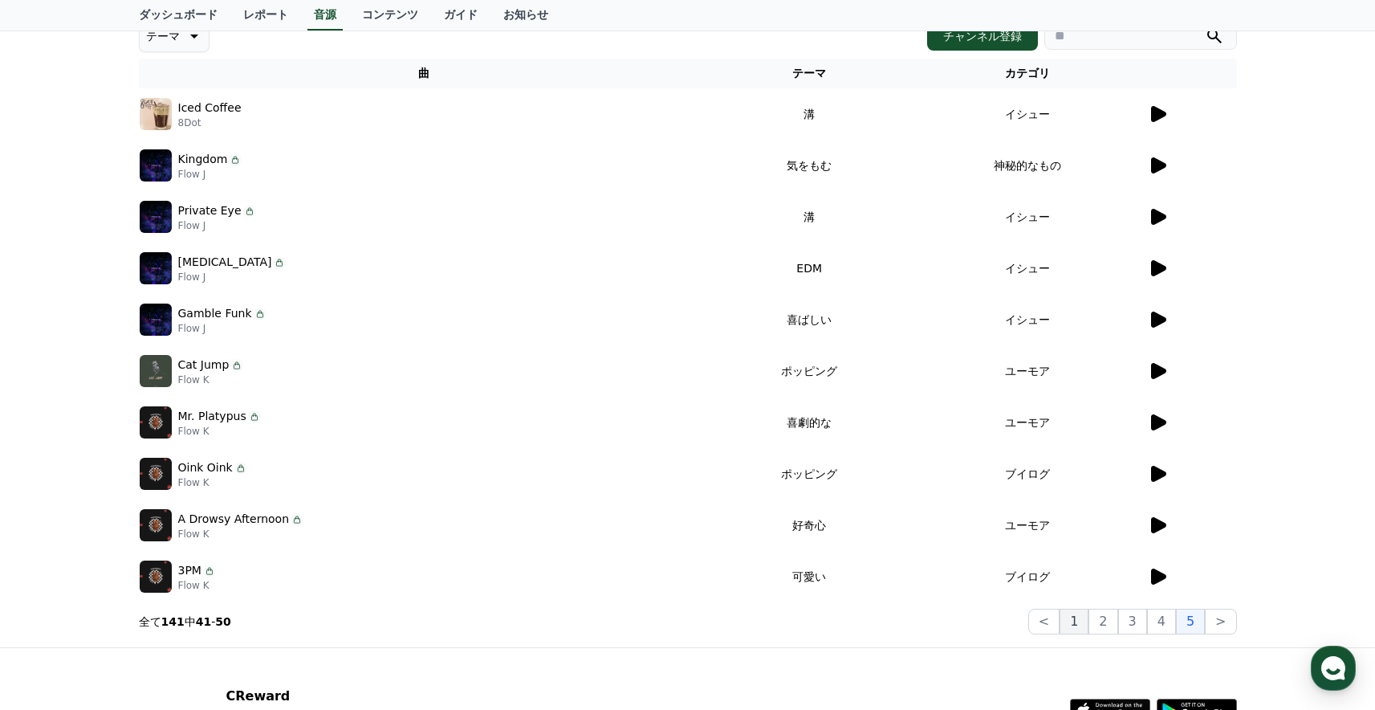
click at [1088, 618] on button "1" at bounding box center [1074, 621] width 29 height 26
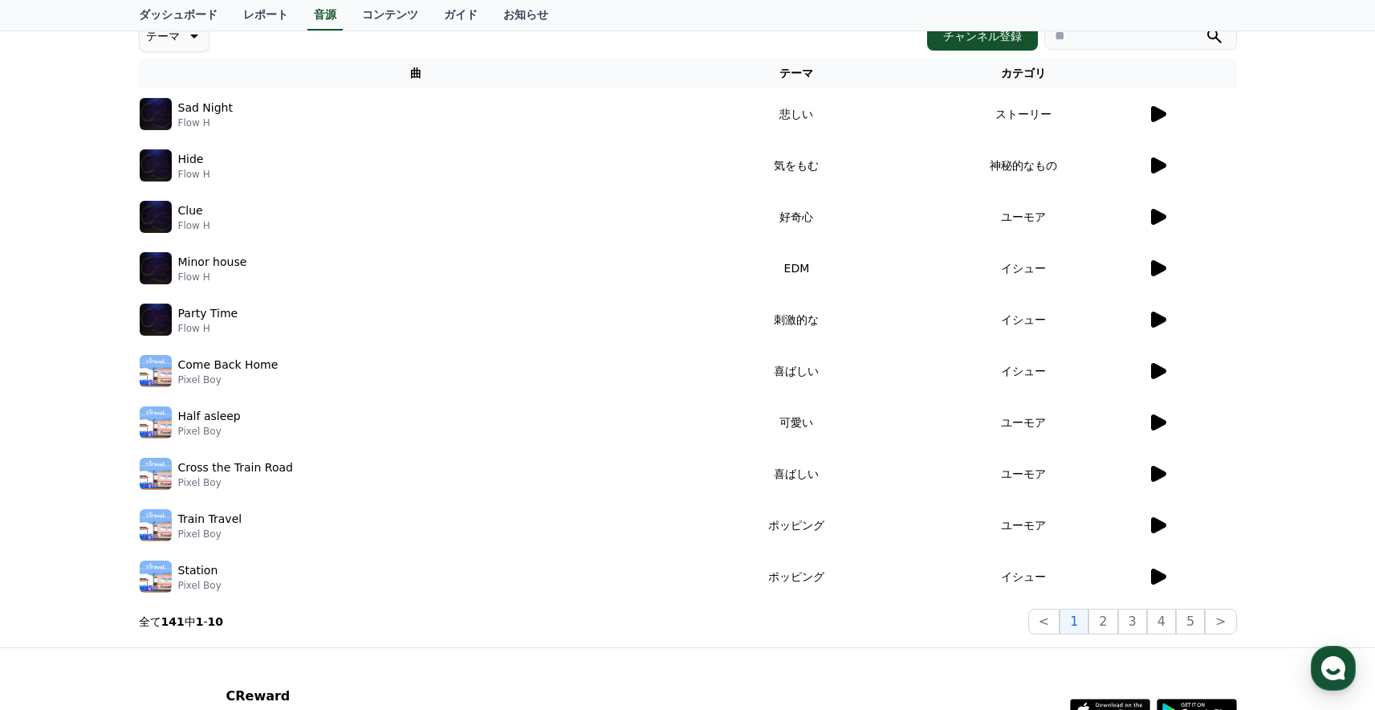
click at [1158, 369] on icon at bounding box center [1158, 371] width 15 height 16
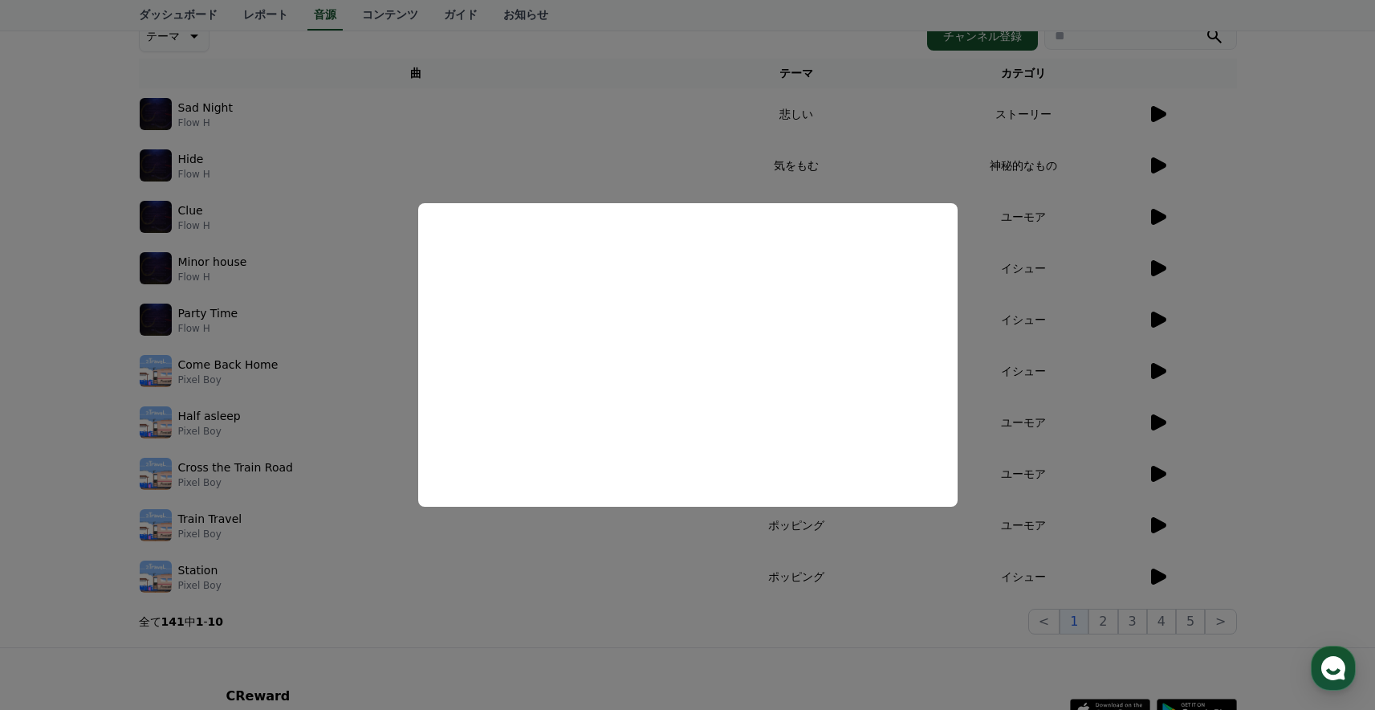
click at [1253, 407] on button "close modal" at bounding box center [687, 355] width 1375 height 710
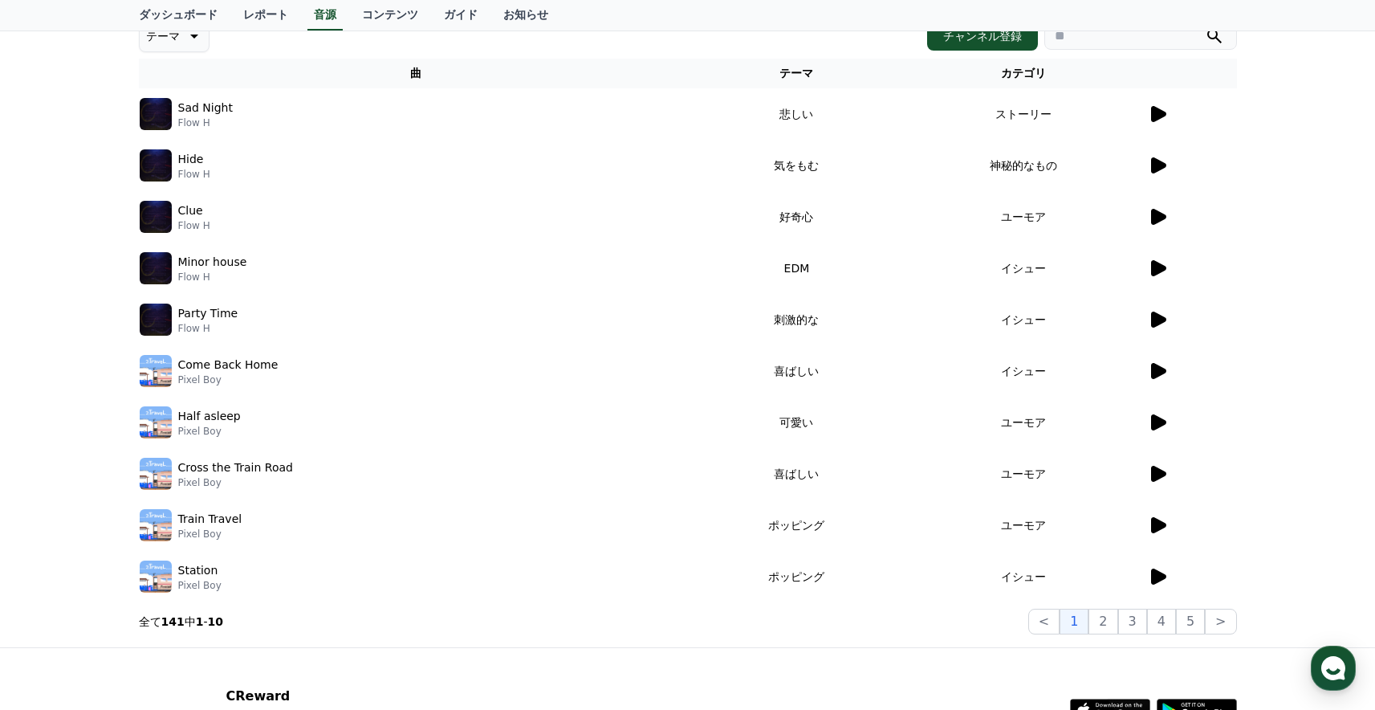
click at [1157, 423] on icon at bounding box center [1158, 422] width 15 height 16
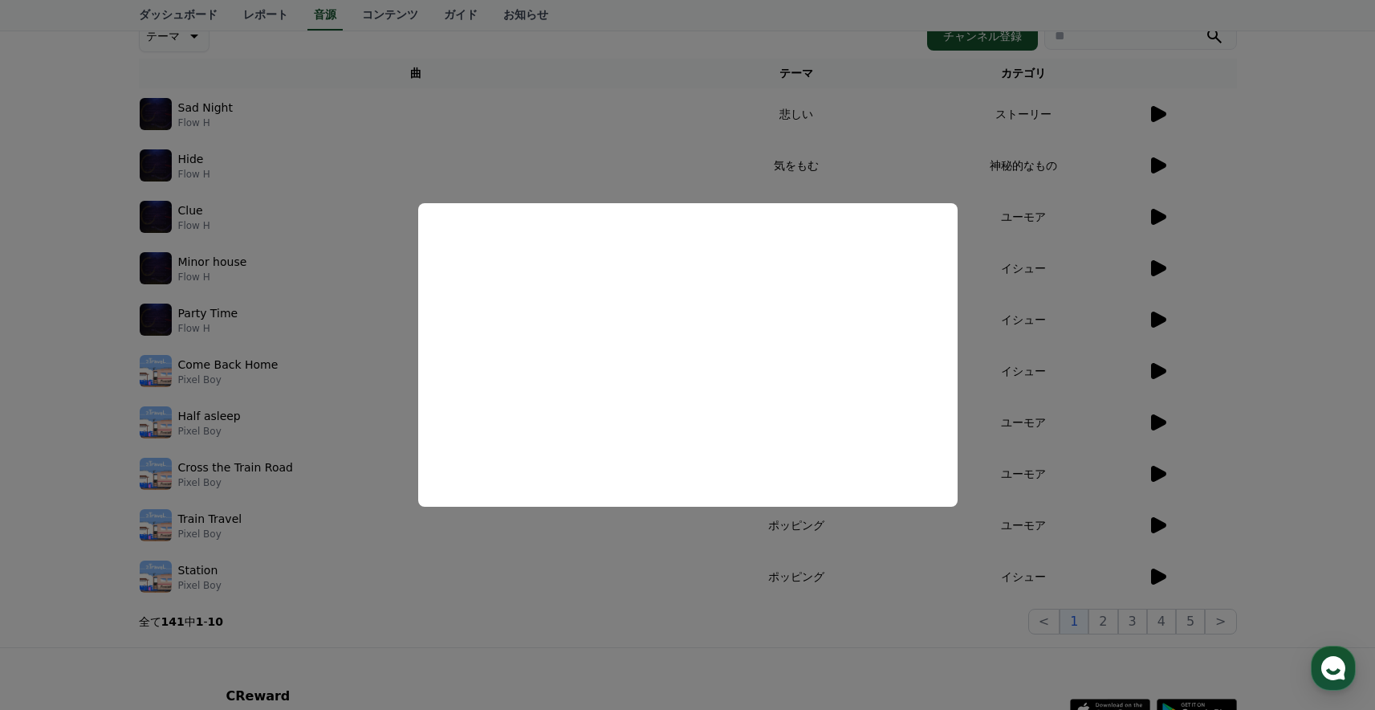
click at [1275, 285] on button "close modal" at bounding box center [687, 355] width 1375 height 710
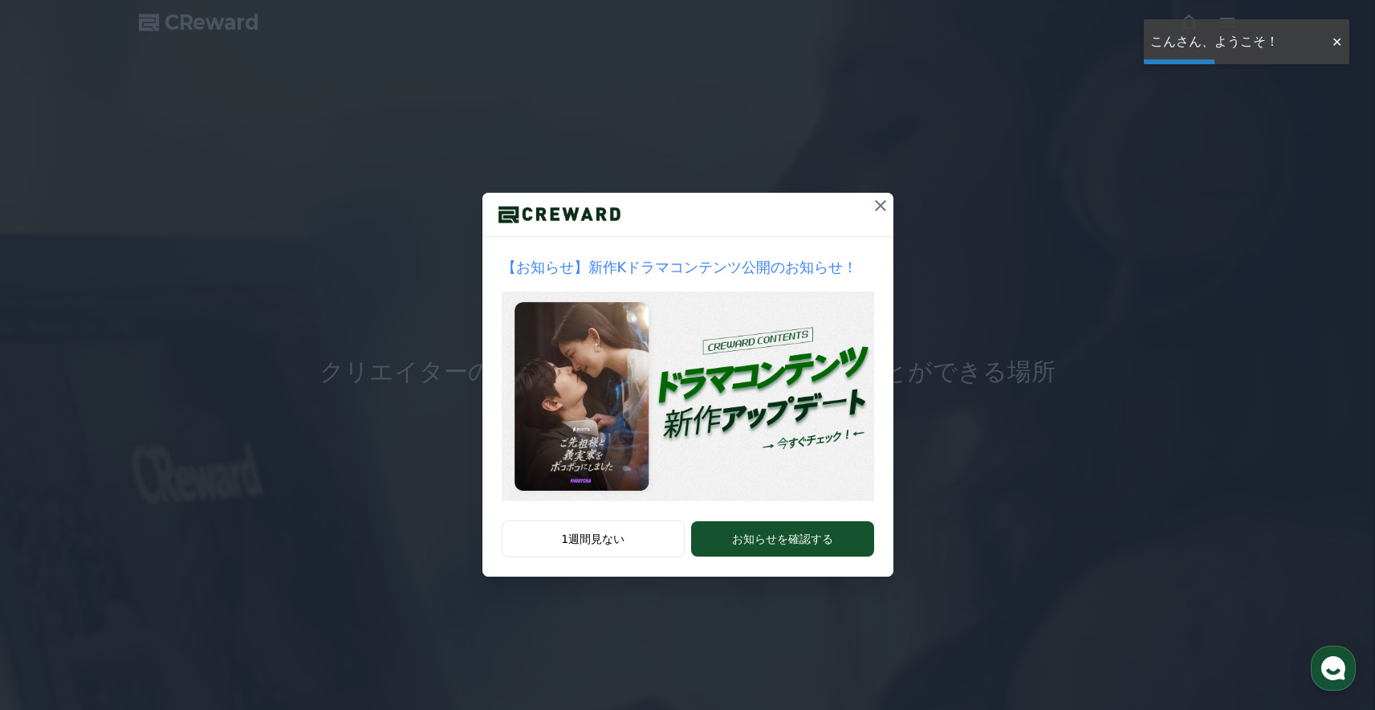
click at [877, 210] on icon at bounding box center [880, 205] width 19 height 19
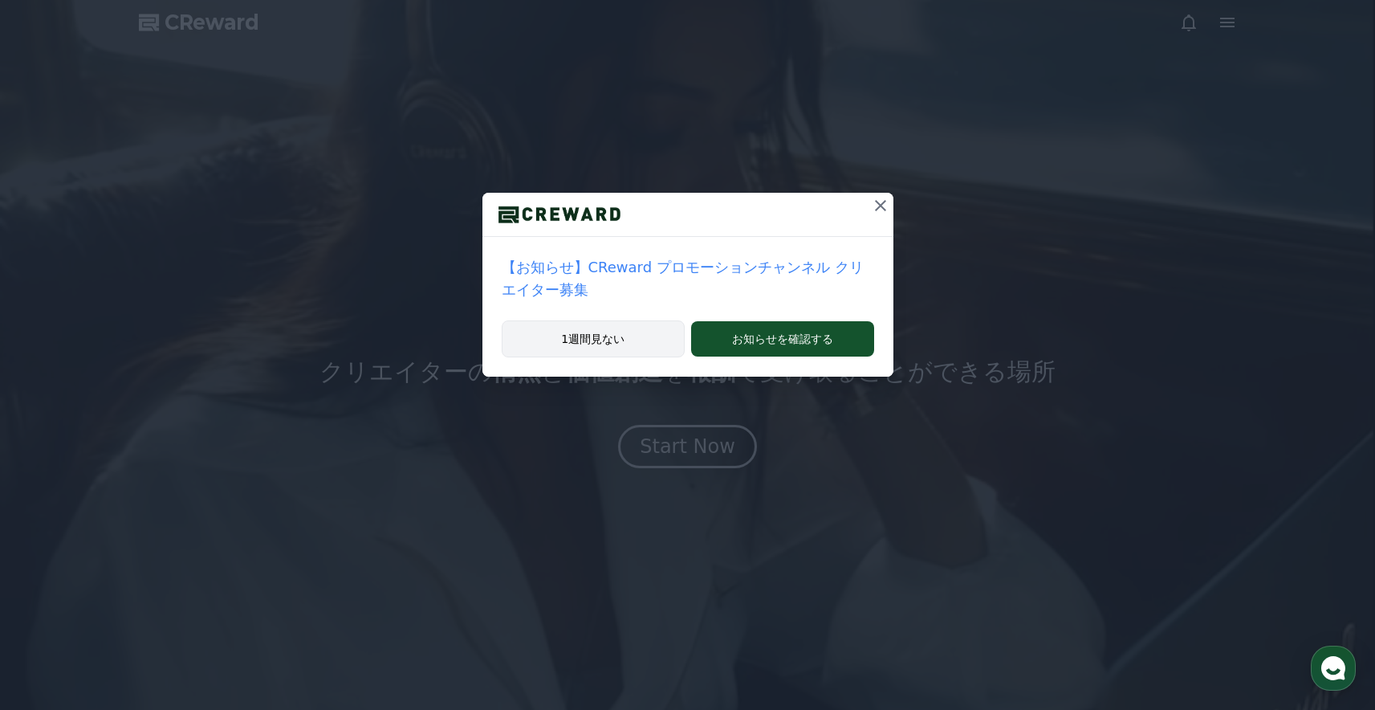
click at [625, 352] on button "1週間見ない" at bounding box center [594, 338] width 184 height 37
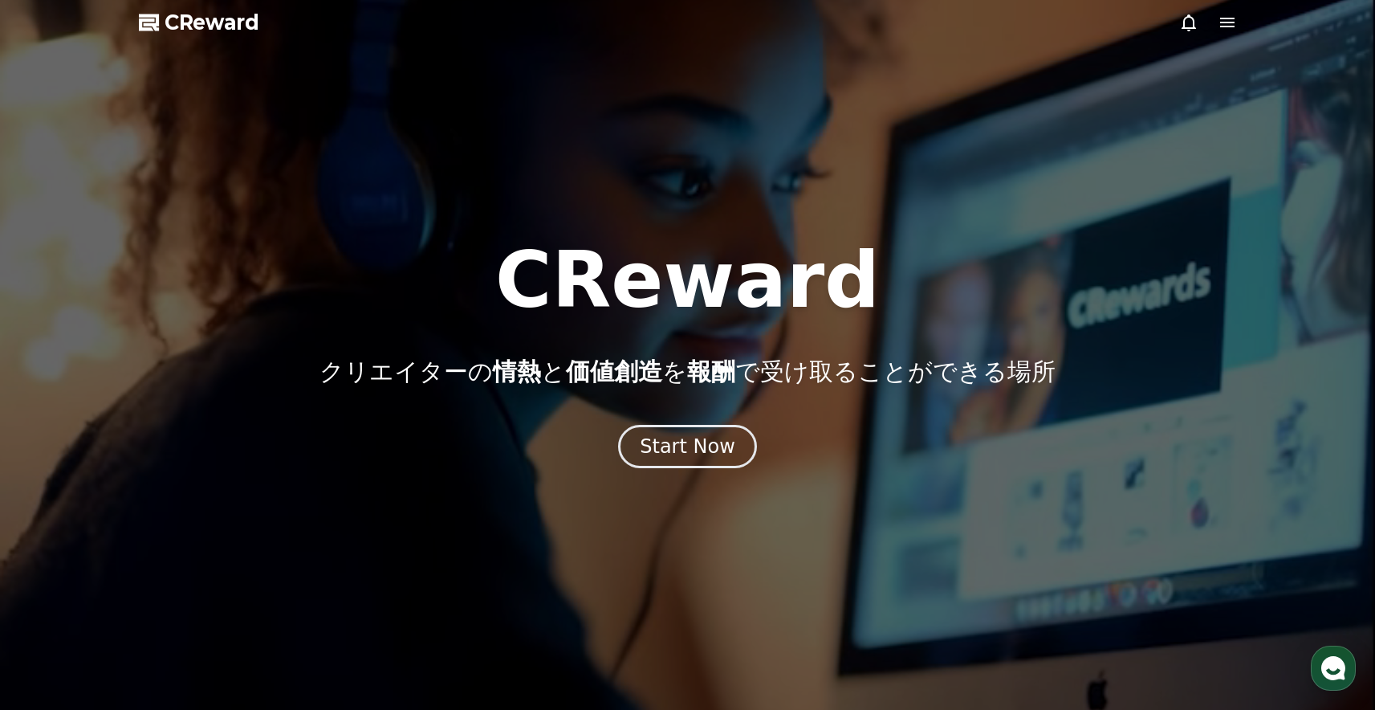
click at [1219, 28] on icon at bounding box center [1227, 22] width 19 height 19
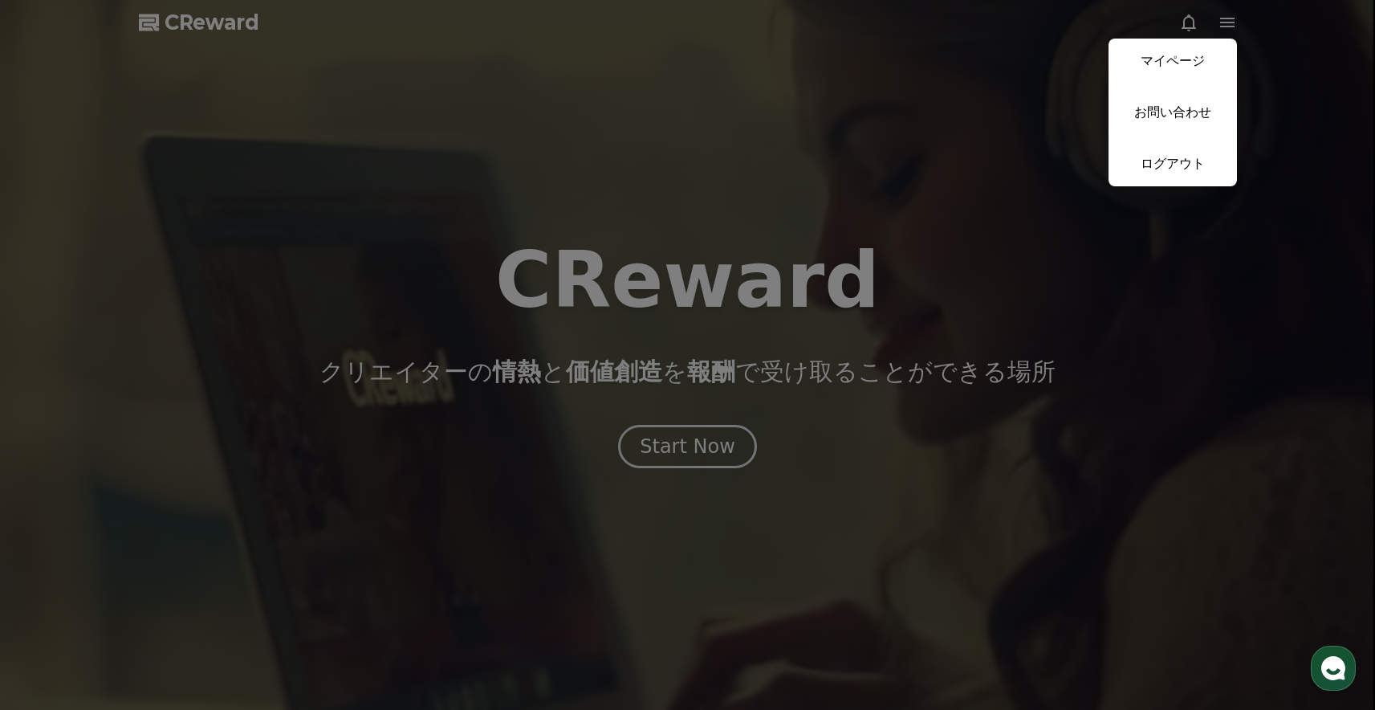
click at [968, 61] on button "close" at bounding box center [687, 355] width 1375 height 710
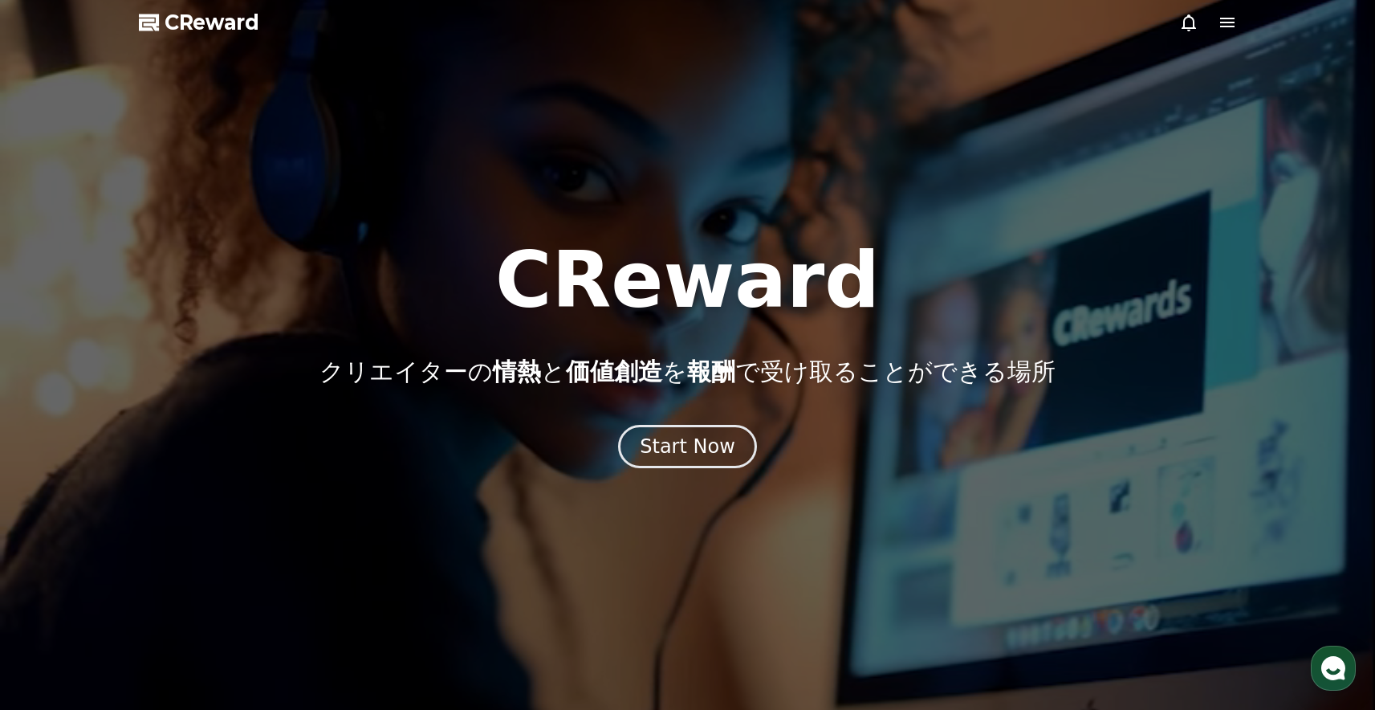
click at [1227, 23] on icon at bounding box center [1227, 22] width 19 height 19
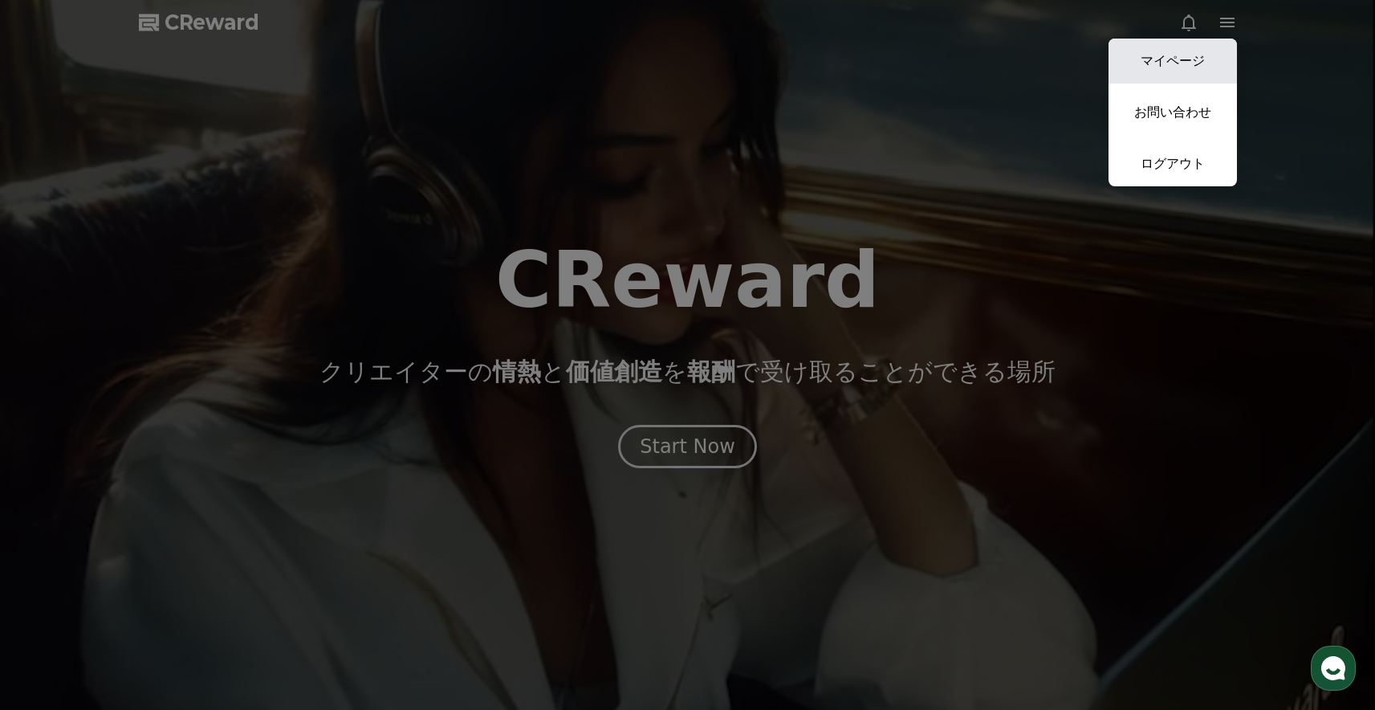
click at [1184, 63] on link "マイページ" at bounding box center [1173, 61] width 128 height 45
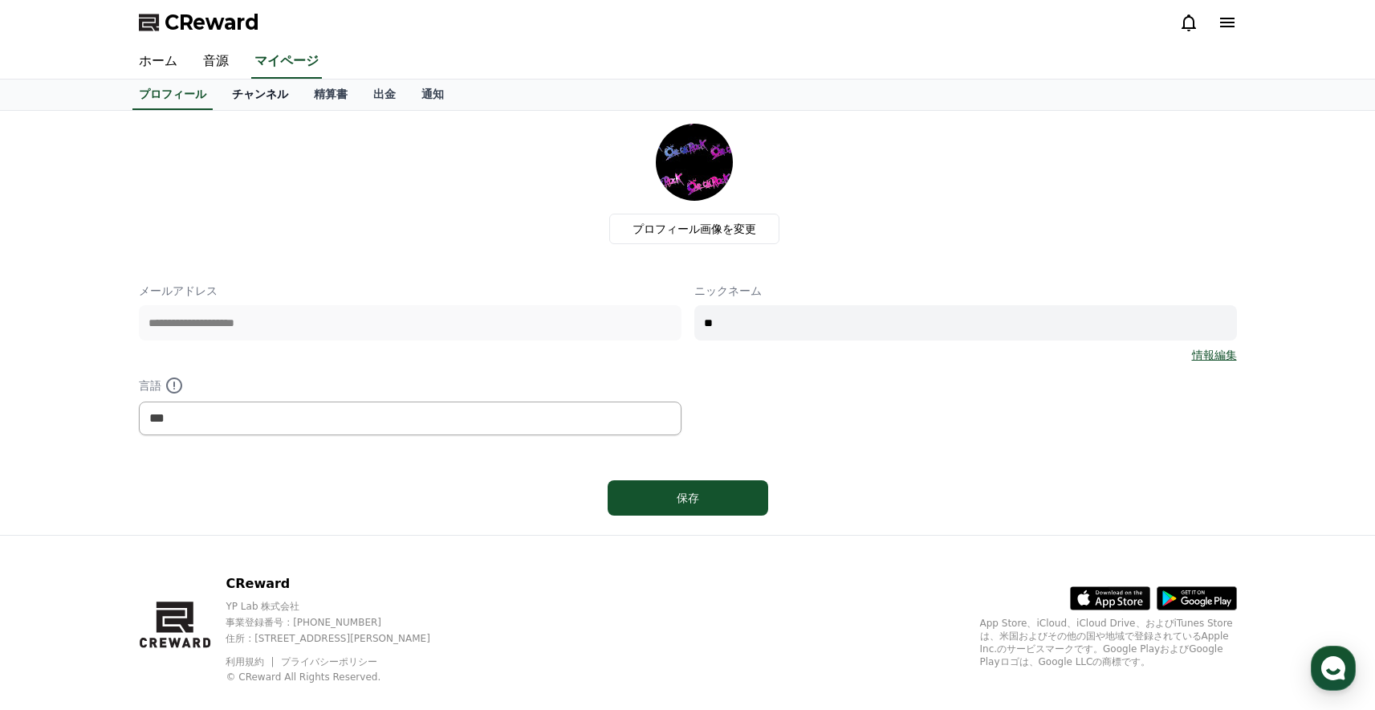
click at [271, 96] on link "チャンネル" at bounding box center [260, 94] width 82 height 31
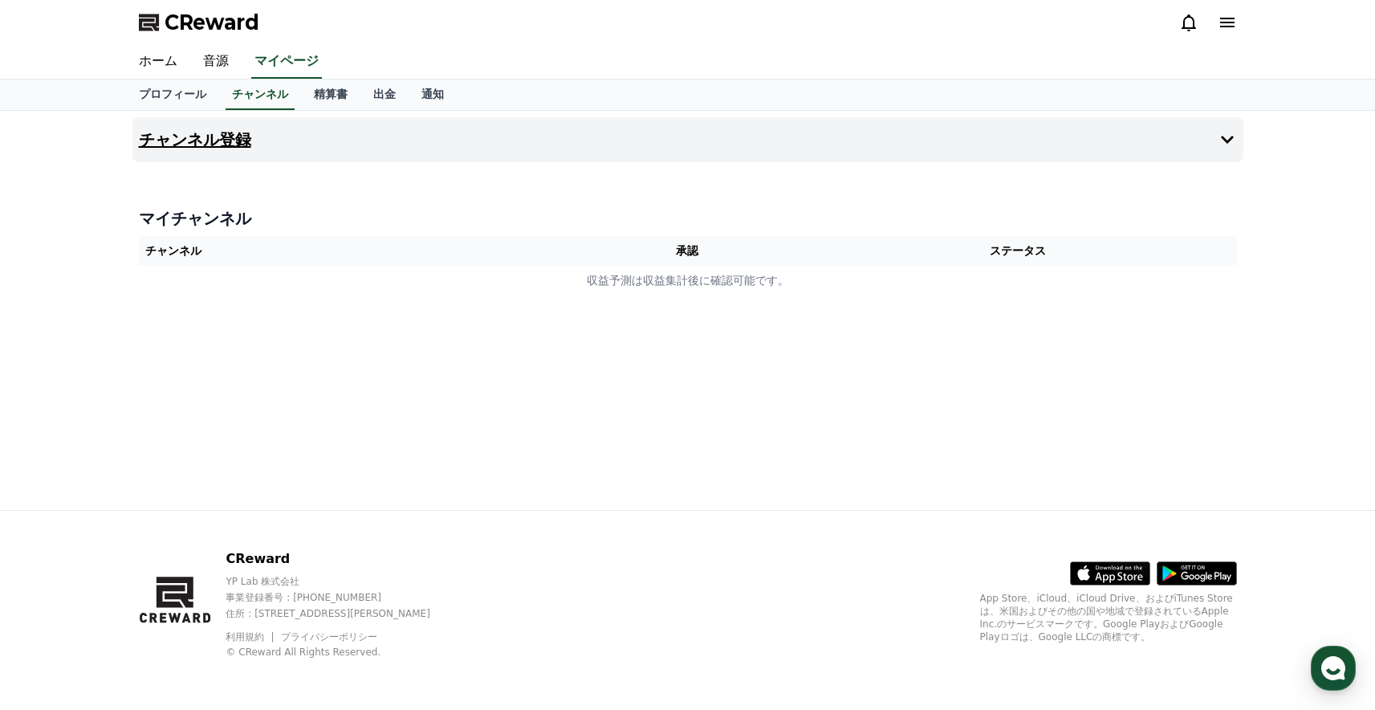
click at [254, 148] on button "チャンネル登録" at bounding box center [687, 139] width 1111 height 45
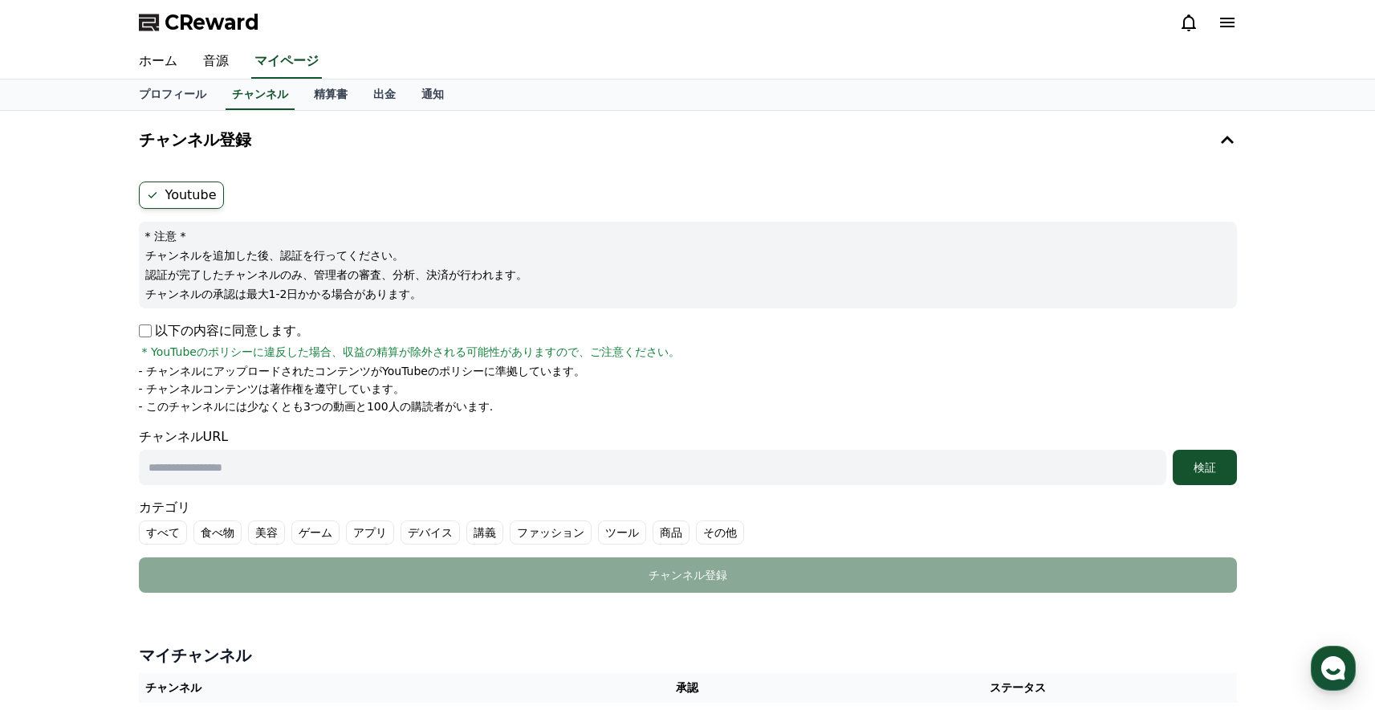
click at [194, 198] on label "Youtube" at bounding box center [181, 194] width 85 height 27
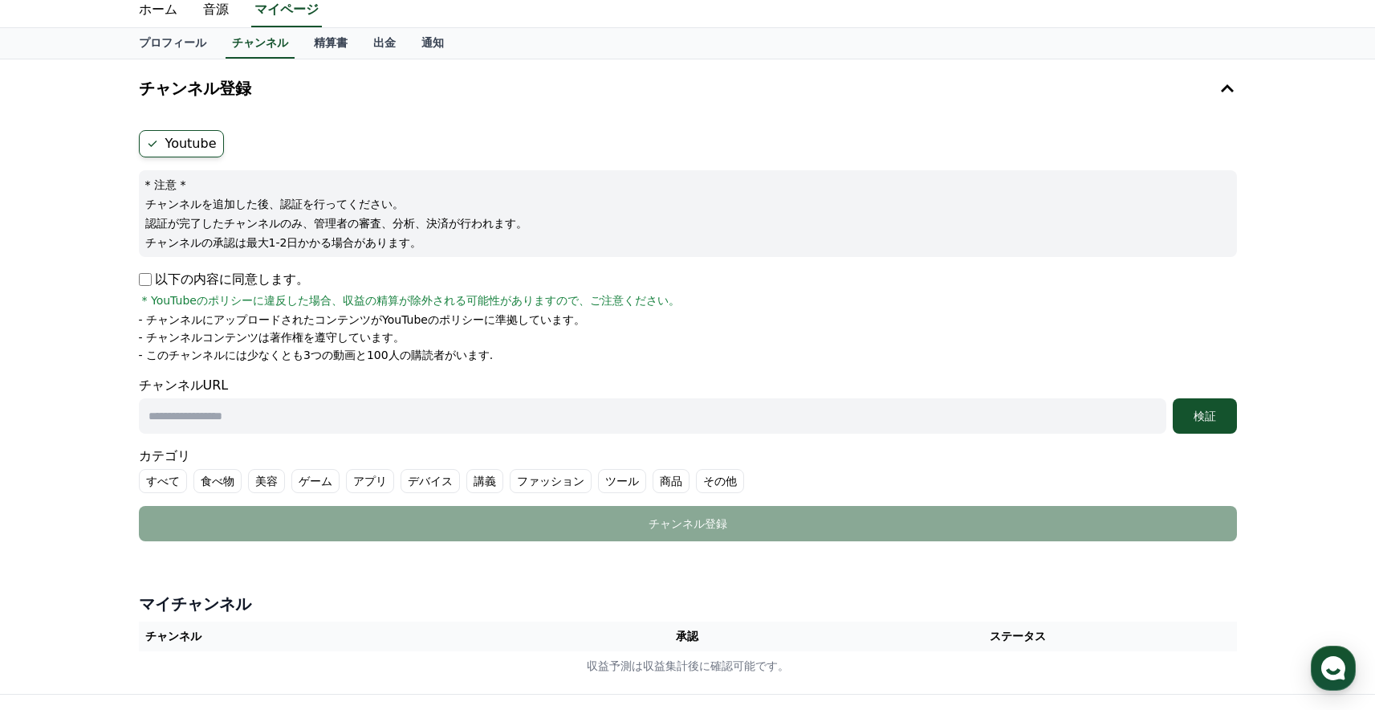
scroll to position [61, 0]
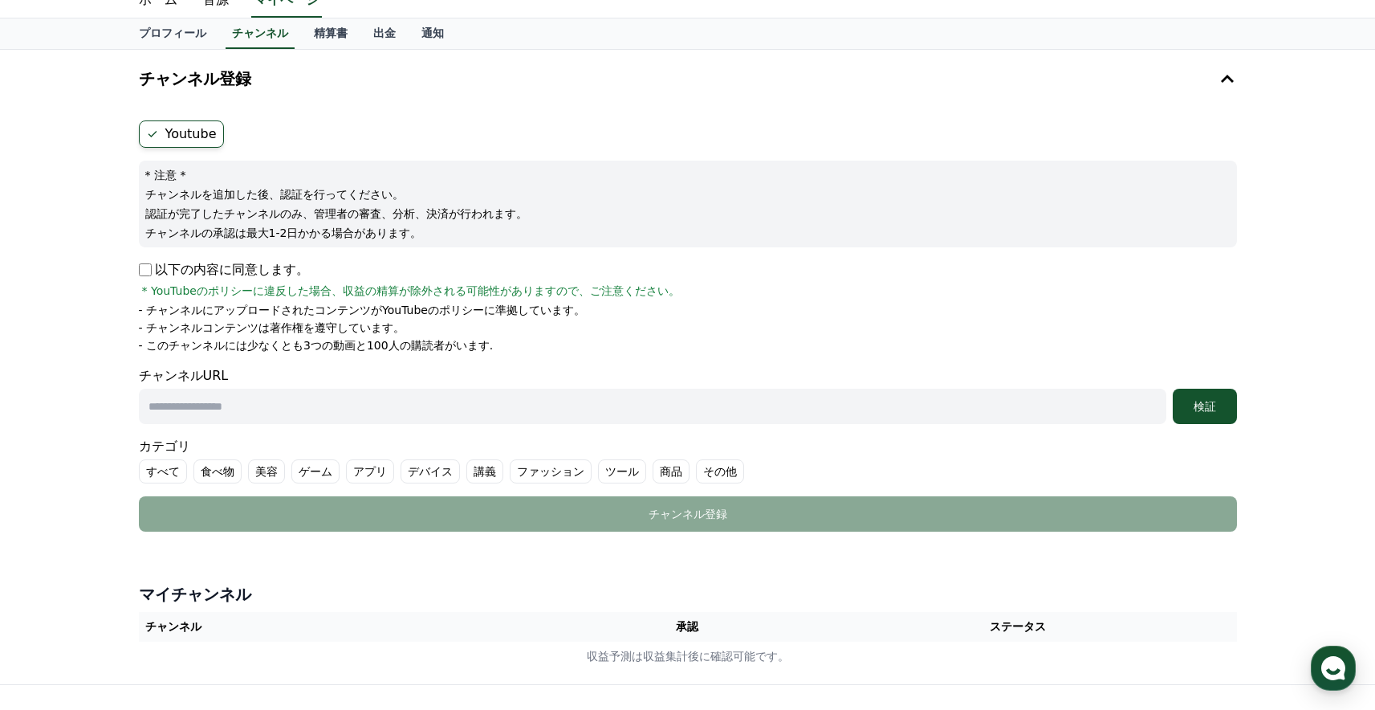
click at [242, 401] on input "text" at bounding box center [652, 406] width 1027 height 35
click at [219, 405] on input "text" at bounding box center [652, 406] width 1027 height 35
paste input "**********"
type input "**********"
click at [710, 331] on li "- チャンネルコンテンツは著作権を遵守しています。" at bounding box center [688, 327] width 1098 height 16
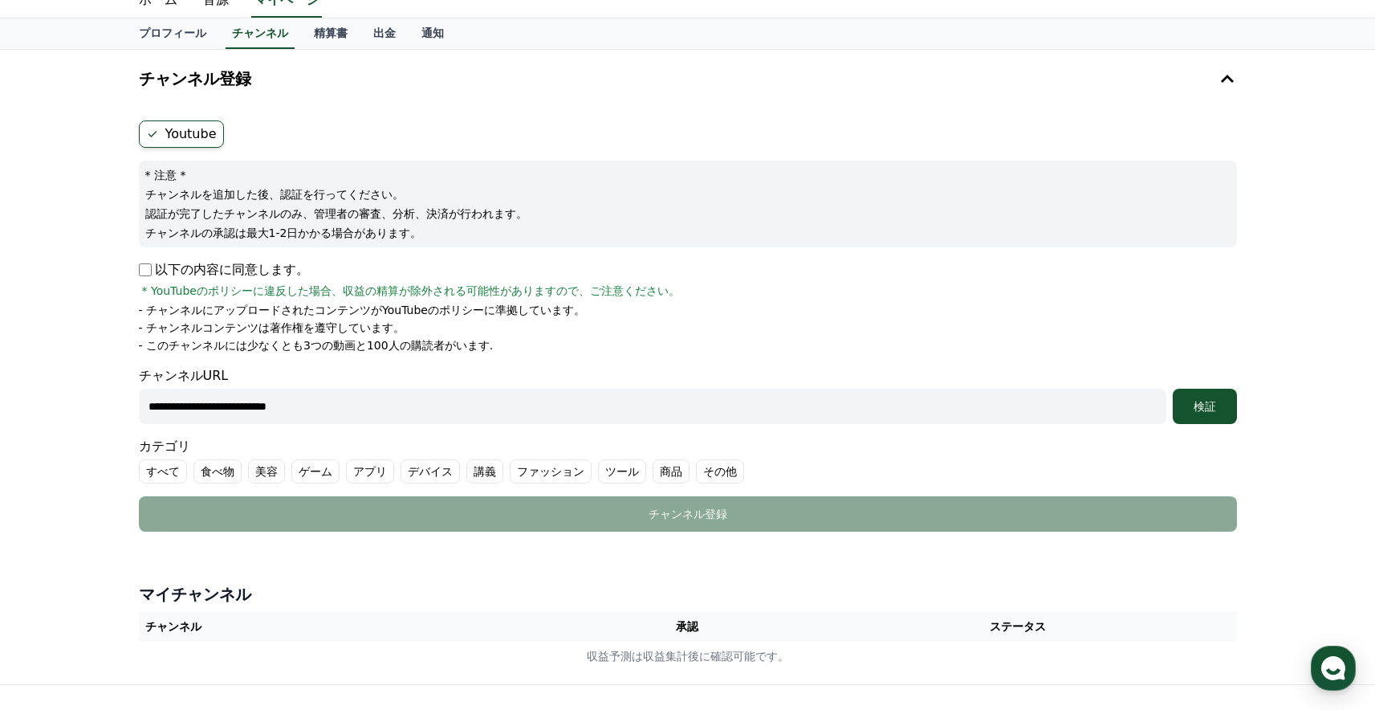
scroll to position [144, 0]
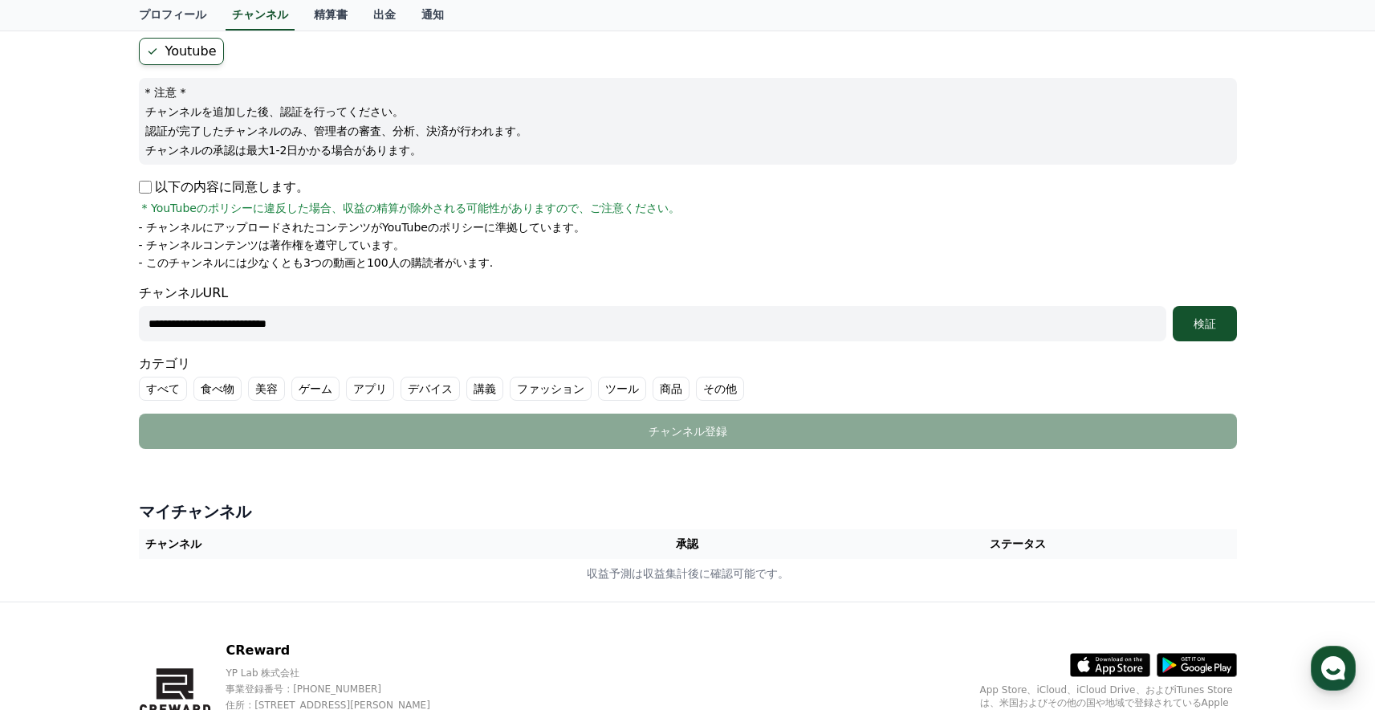
click at [702, 389] on label "その他" at bounding box center [720, 388] width 48 height 24
click at [180, 391] on label "すべて" at bounding box center [163, 388] width 48 height 24
click at [180, 391] on label "すべて" at bounding box center [172, 388] width 67 height 24
click at [1206, 328] on div "検証" at bounding box center [1204, 323] width 51 height 16
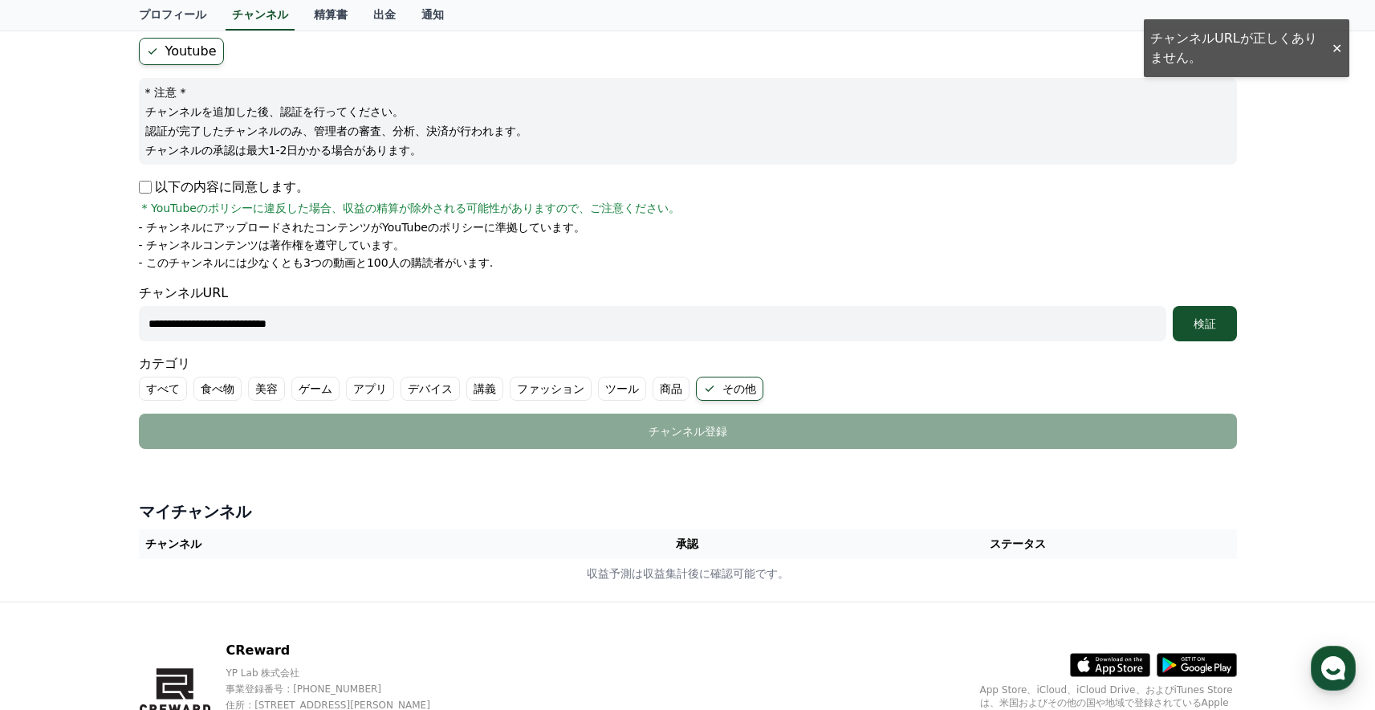
drag, startPoint x: 344, startPoint y: 318, endPoint x: 120, endPoint y: 321, distance: 224.0
click at [116, 321] on div "**********" at bounding box center [687, 284] width 1375 height 634
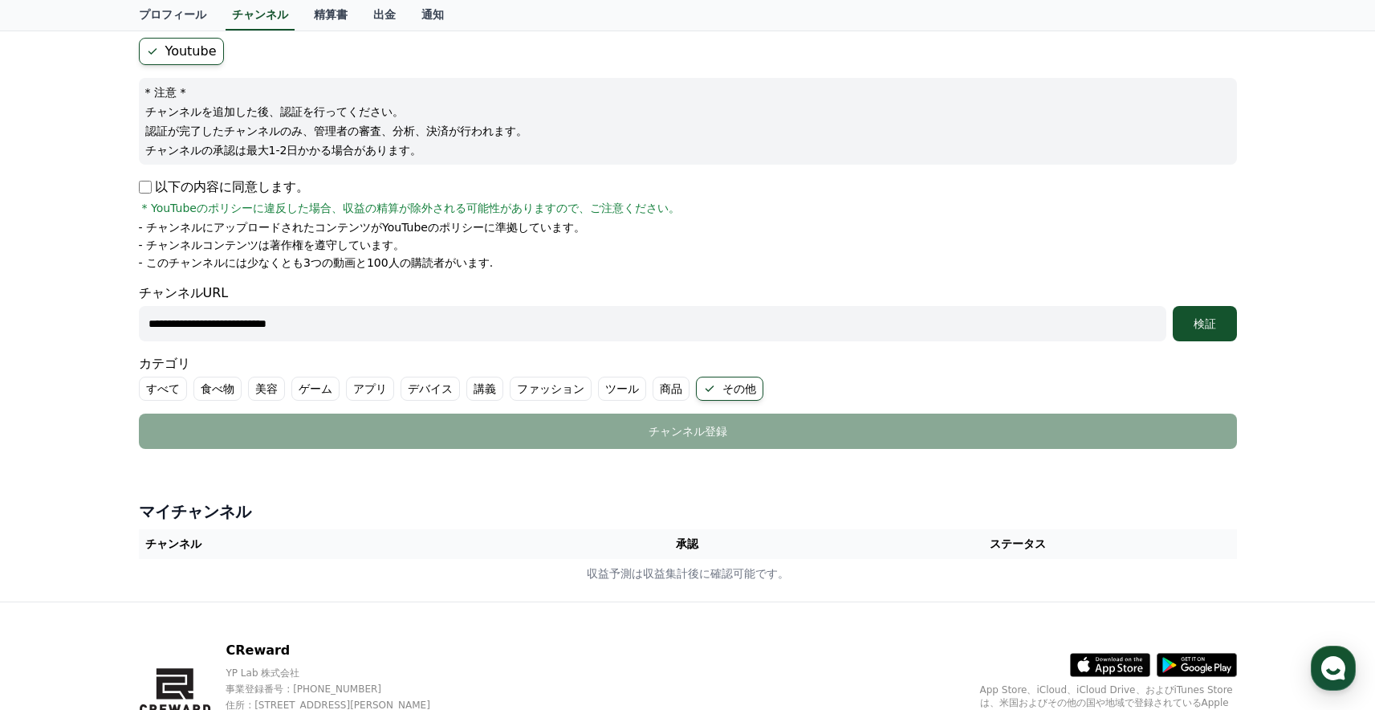
click at [333, 321] on input "**********" at bounding box center [652, 323] width 1027 height 35
click at [745, 389] on label "その他" at bounding box center [729, 388] width 67 height 24
click at [1215, 323] on div "検証" at bounding box center [1204, 323] width 51 height 16
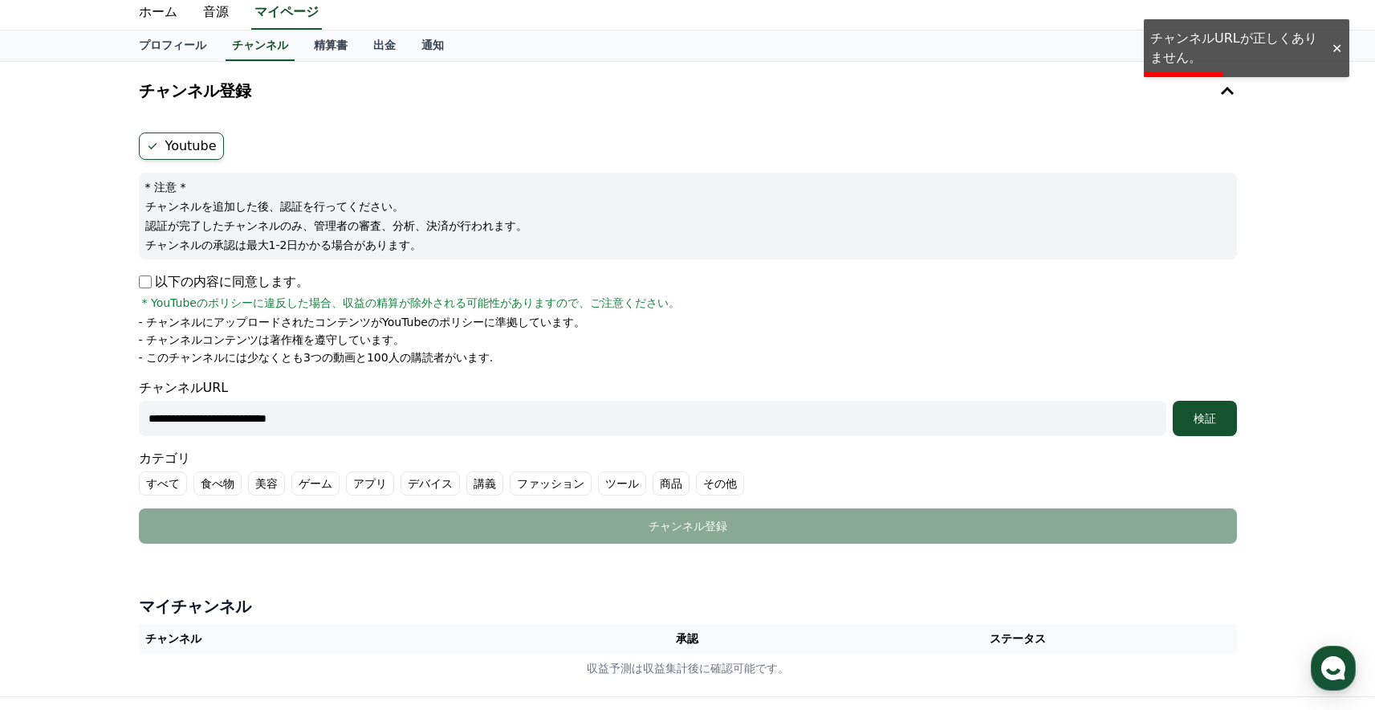
scroll to position [0, 0]
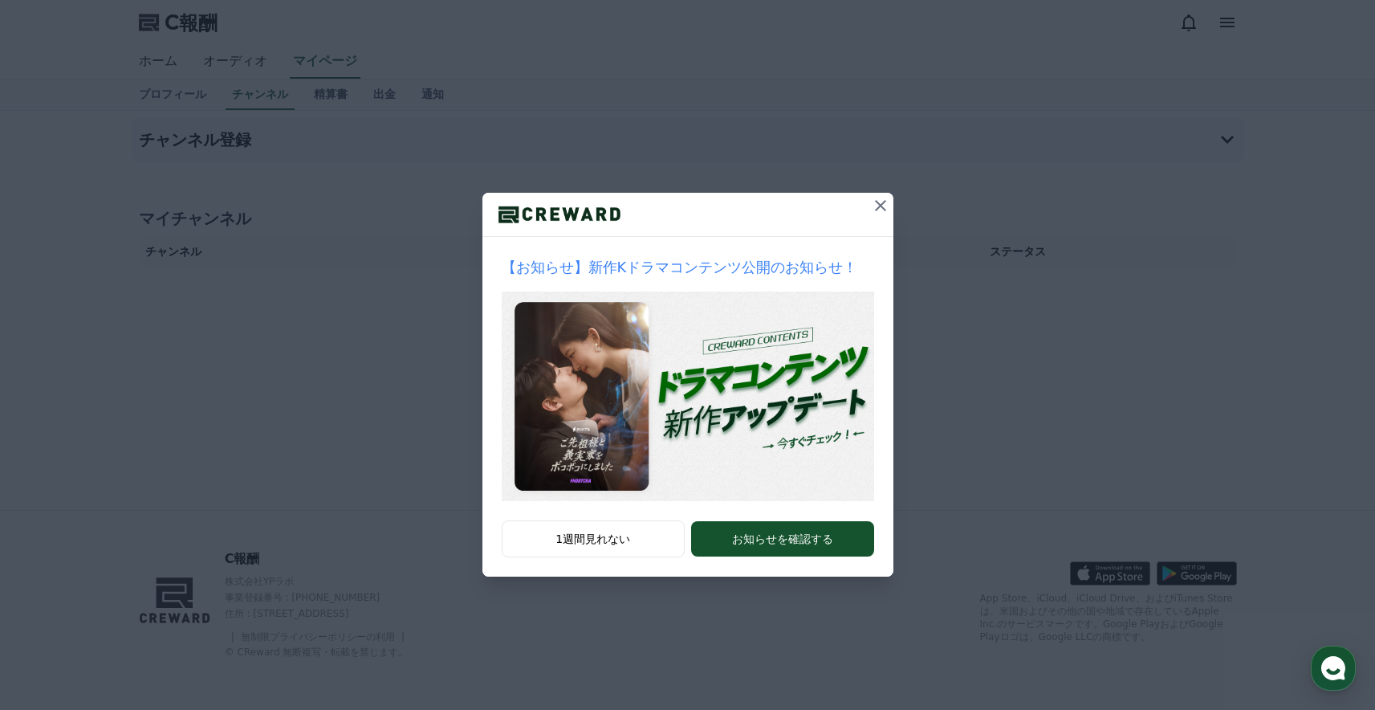
click at [877, 210] on icon at bounding box center [880, 205] width 19 height 19
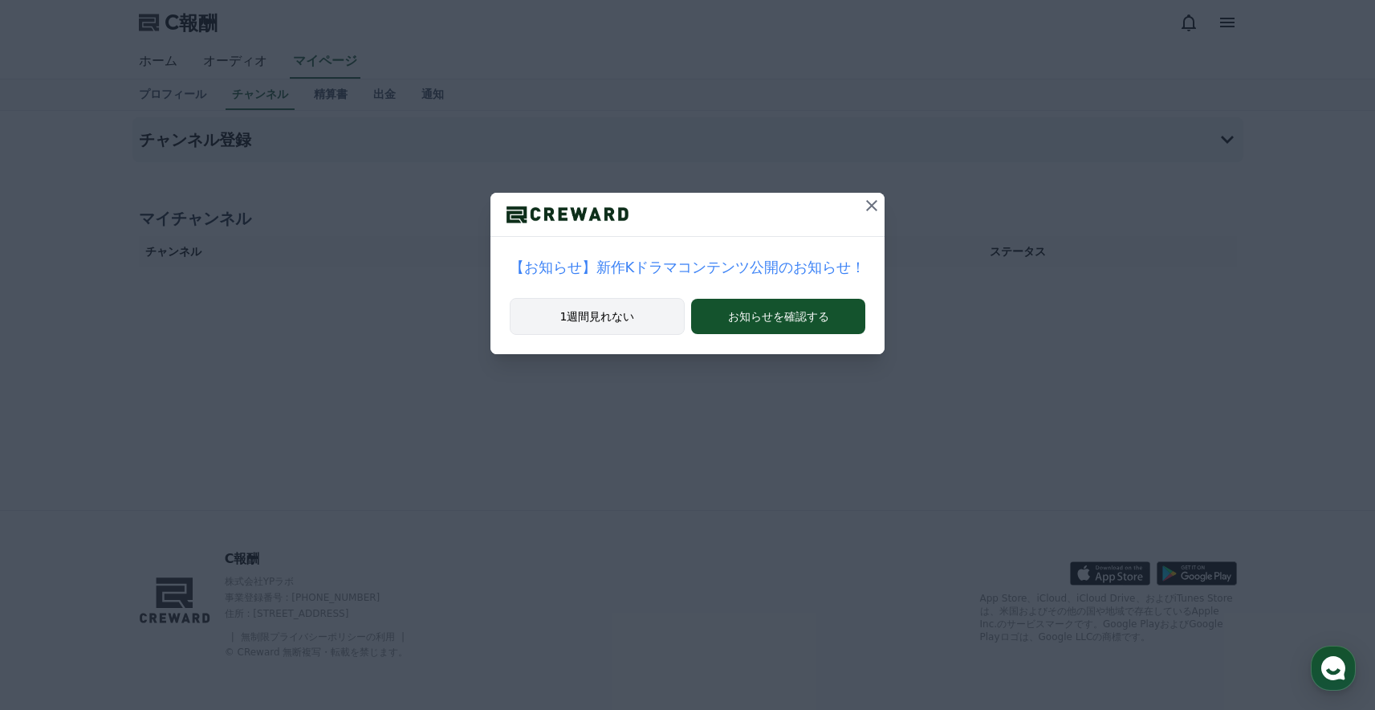
click at [637, 319] on button "1週間見れない" at bounding box center [597, 316] width 175 height 37
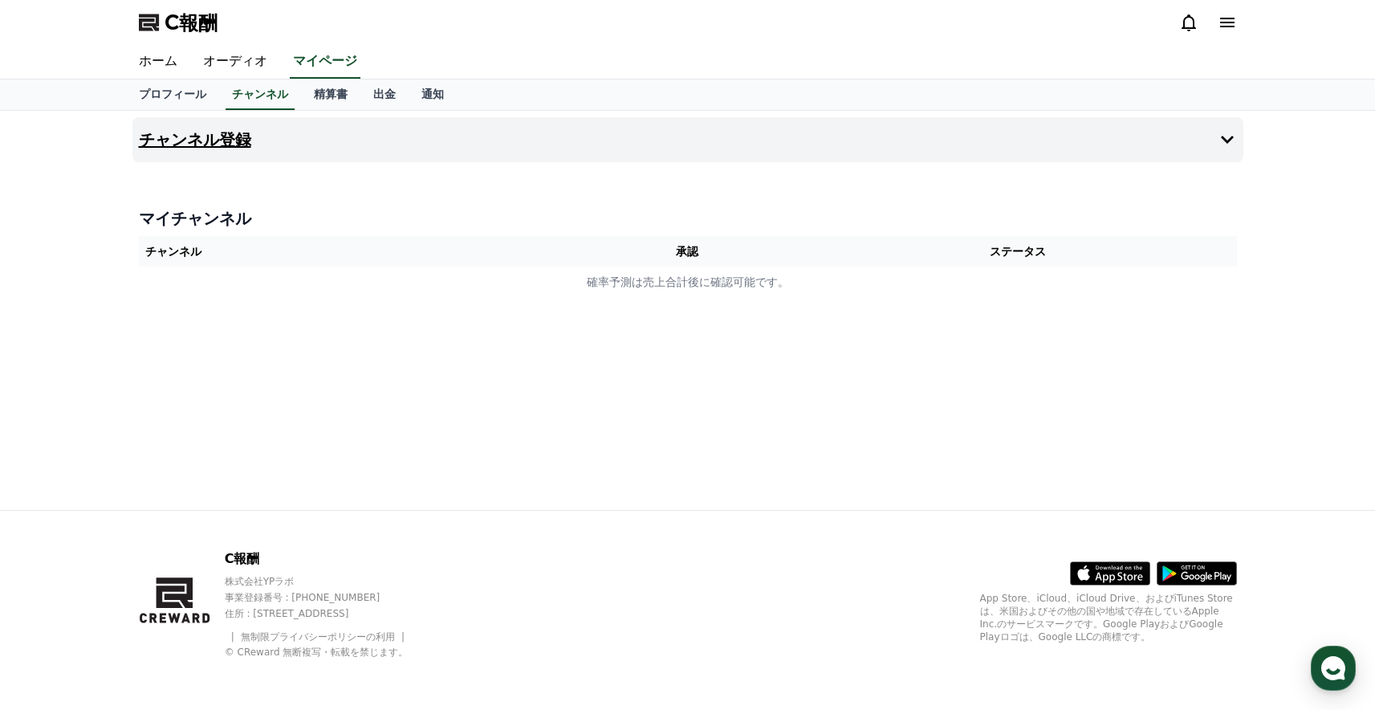
click at [606, 155] on button "チャンネル登録" at bounding box center [687, 139] width 1111 height 45
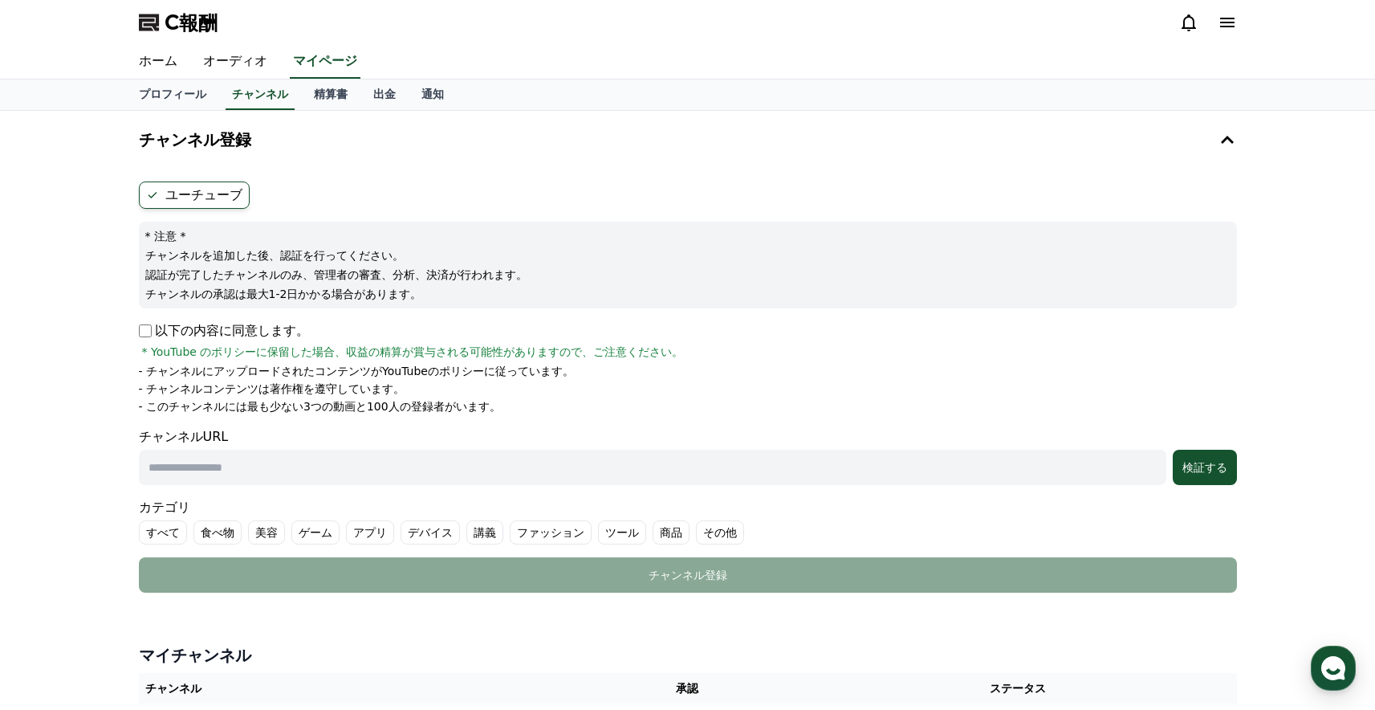
scroll to position [33, 0]
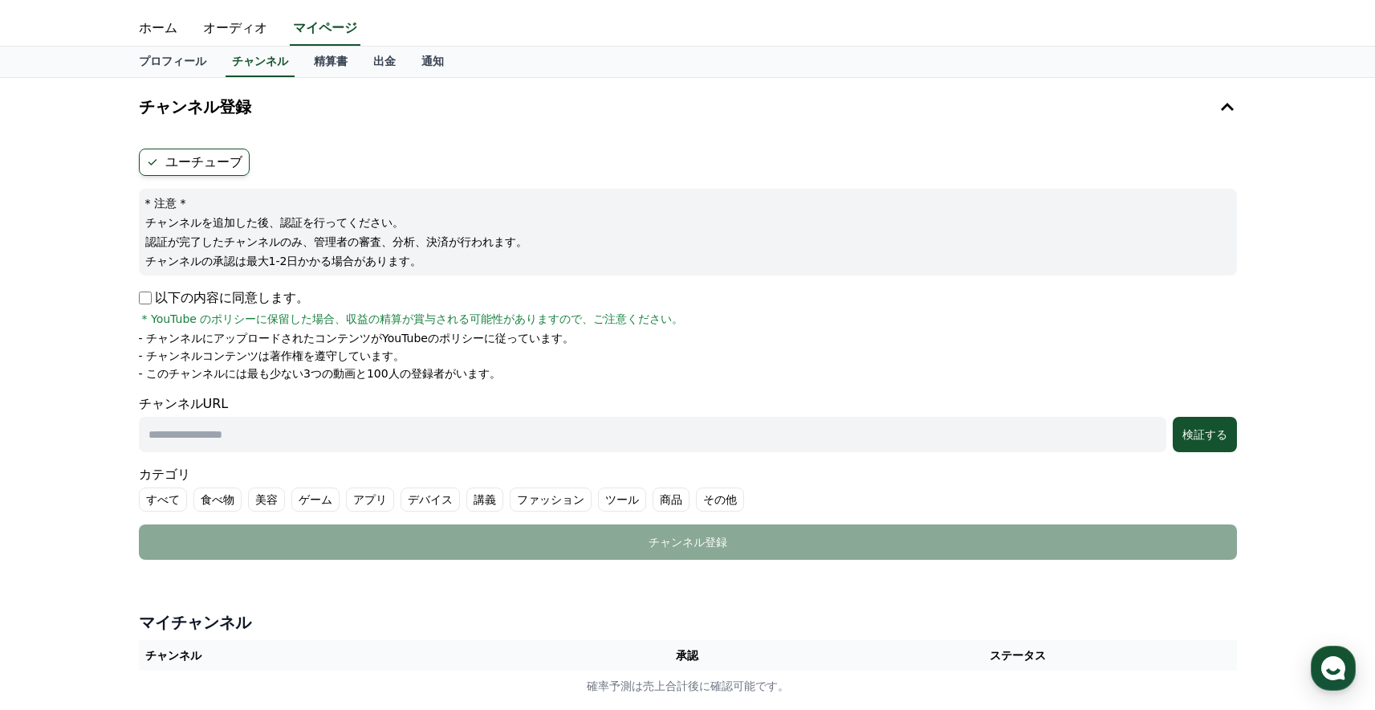
click at [468, 438] on input "text" at bounding box center [652, 434] width 1027 height 35
click at [1191, 441] on div "検証する" at bounding box center [1204, 434] width 51 height 16
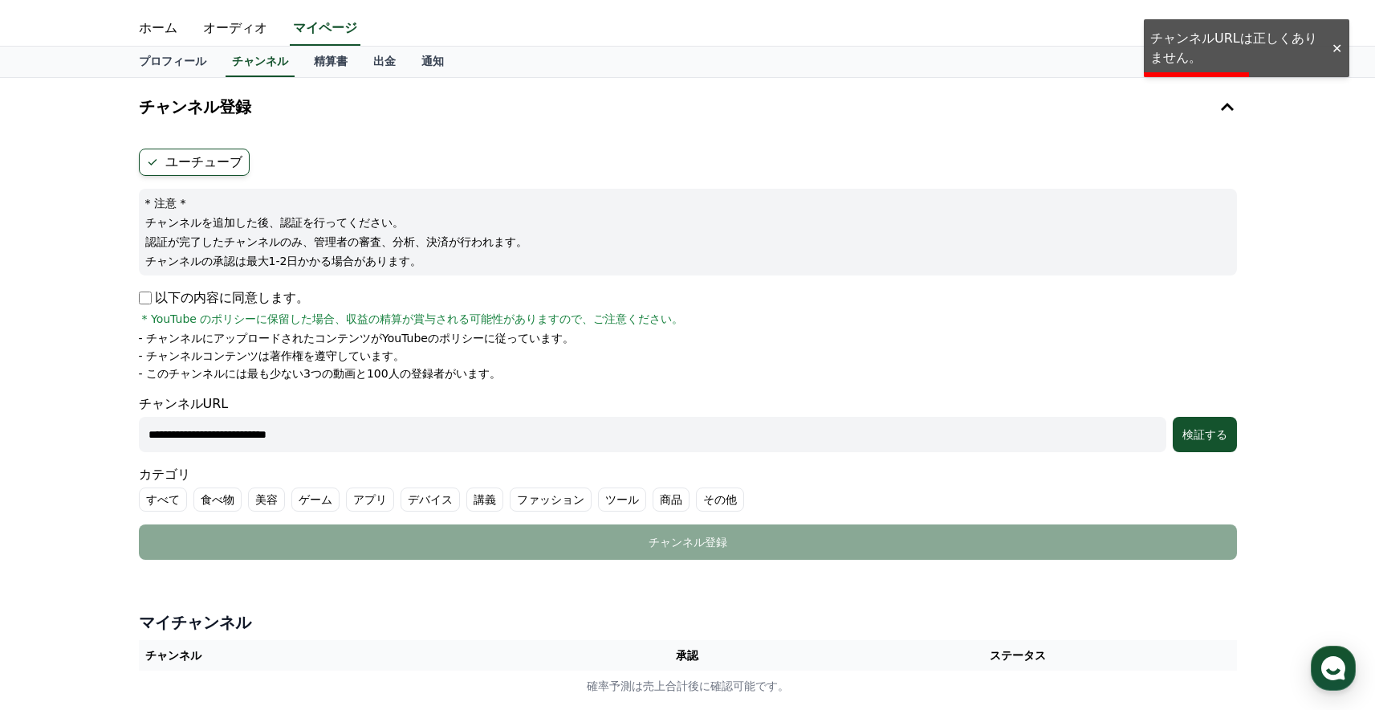
drag, startPoint x: 346, startPoint y: 444, endPoint x: 116, endPoint y: 437, distance: 229.7
click at [116, 437] on div "**********" at bounding box center [687, 396] width 1375 height 636
paste input "********"
type input "**********"
click at [1220, 437] on font "検証する" at bounding box center [1204, 434] width 45 height 13
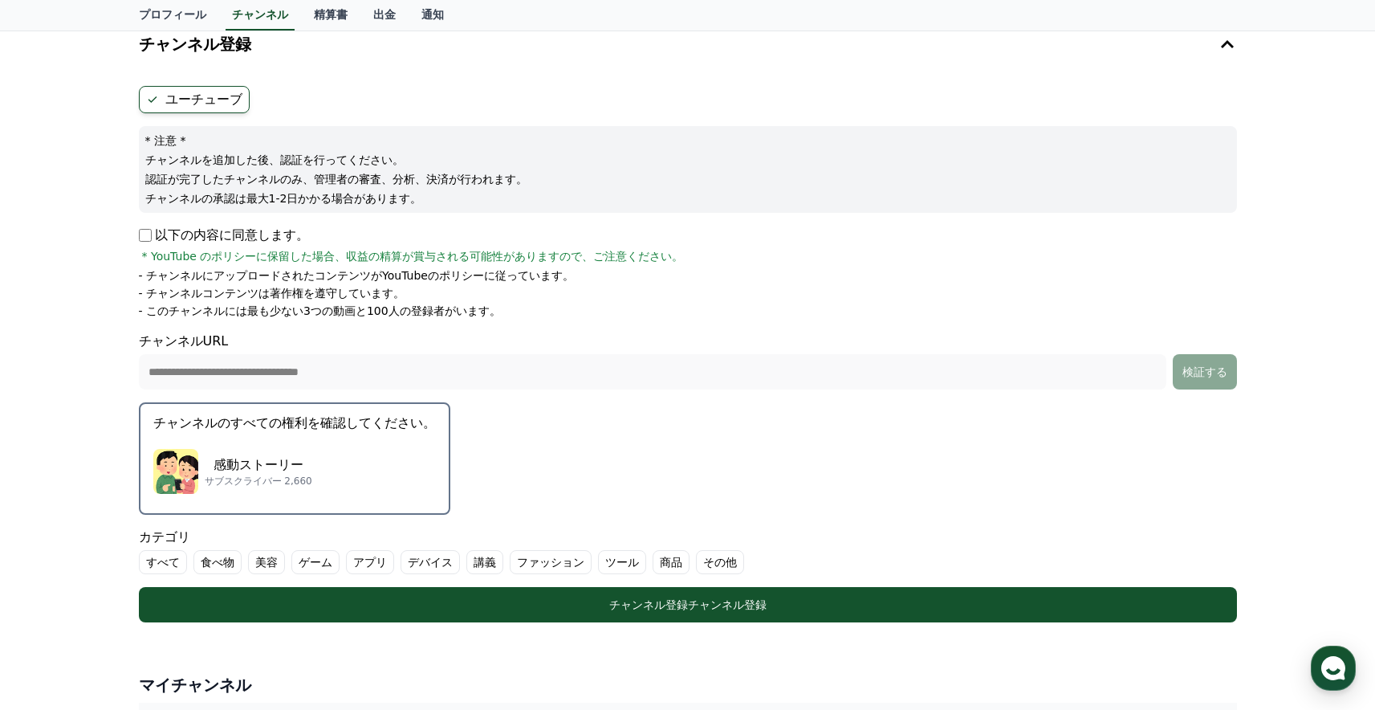
scroll to position [132, 0]
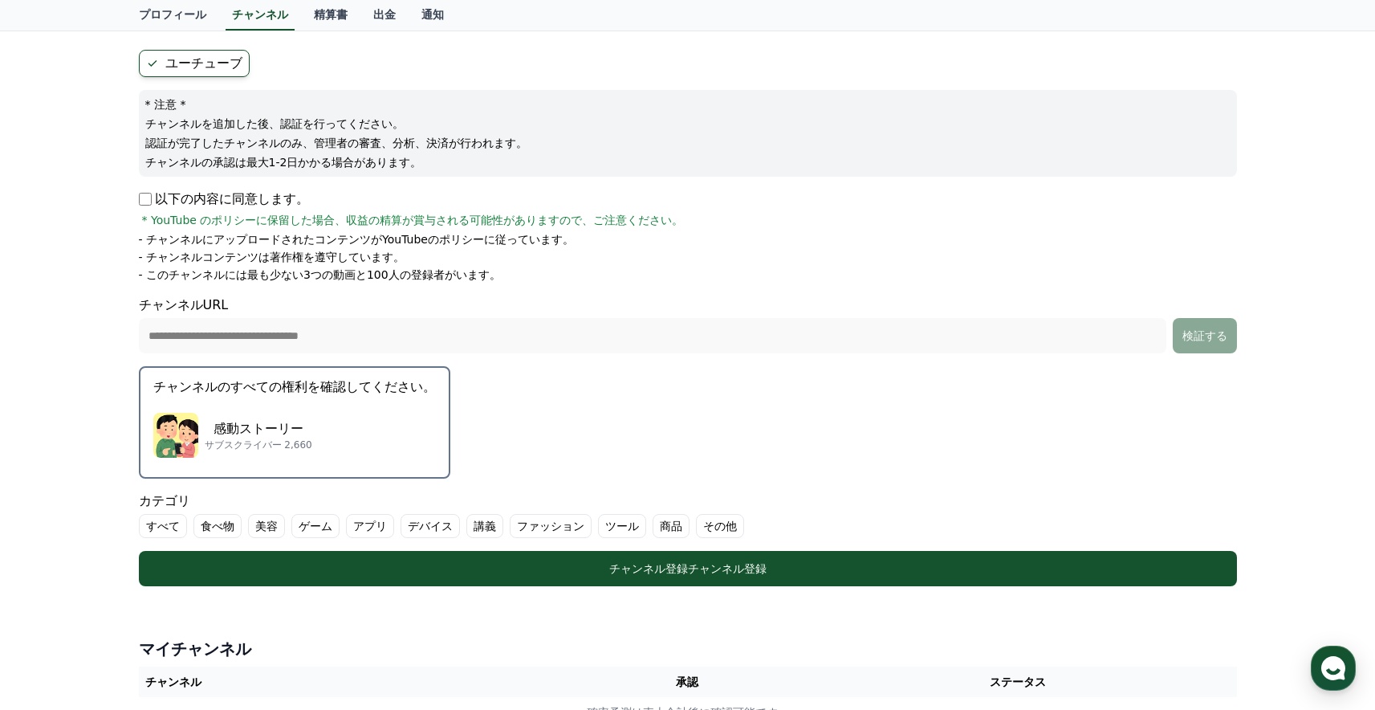
click at [307, 419] on p "感動ストーリー" at bounding box center [259, 428] width 108 height 19
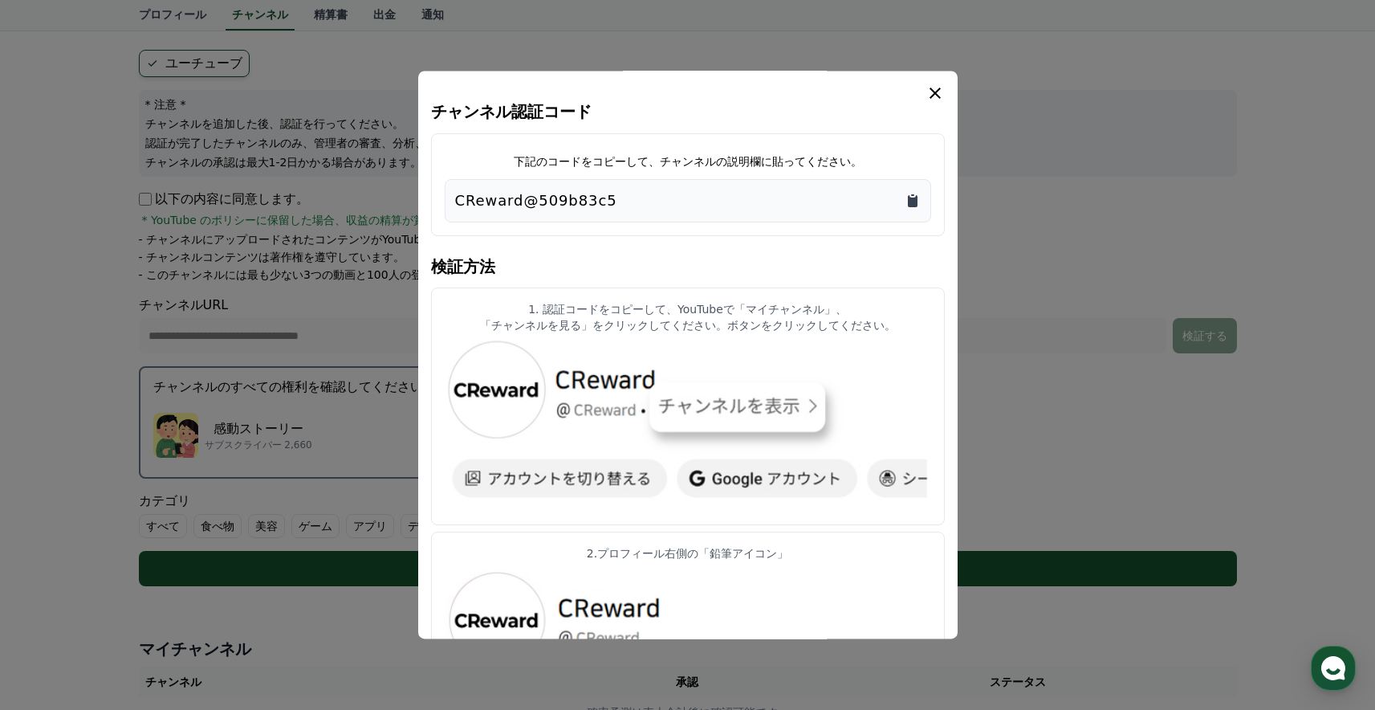
click at [909, 200] on icon "クリップボードにコピー" at bounding box center [913, 201] width 10 height 12
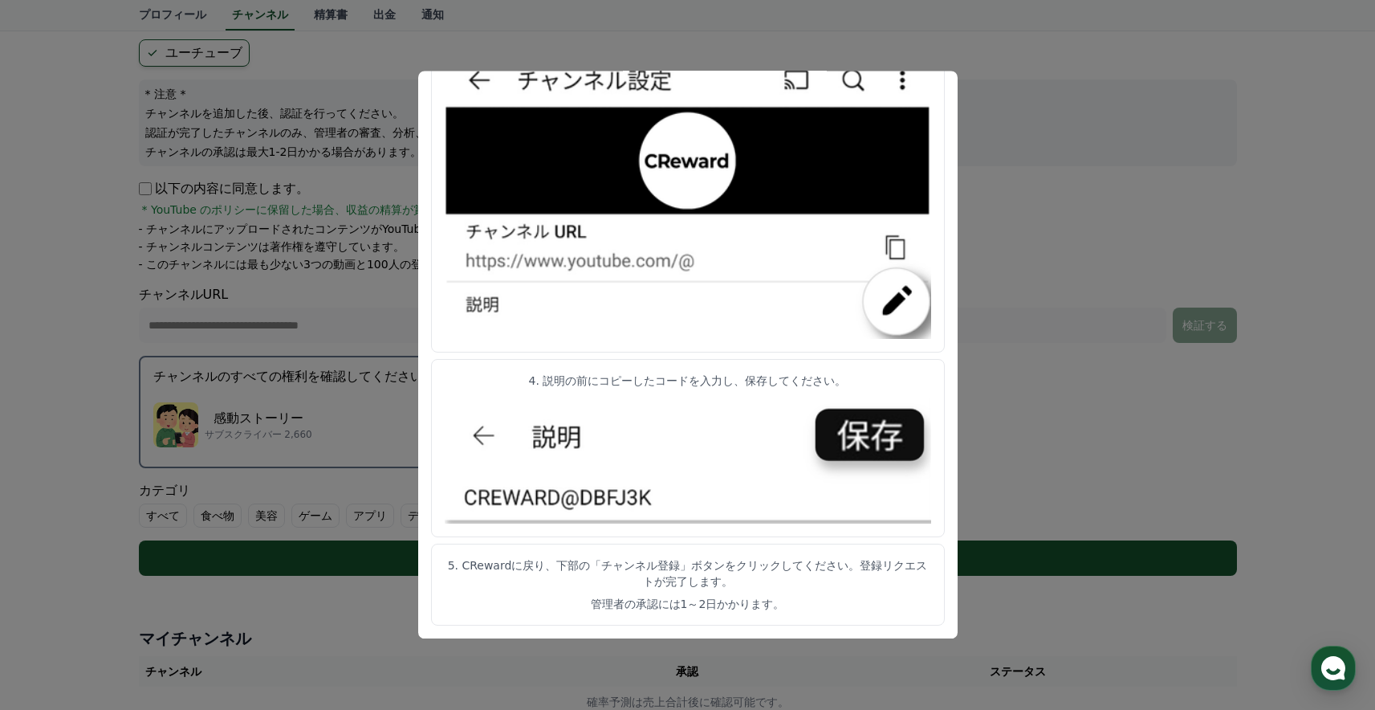
scroll to position [153, 0]
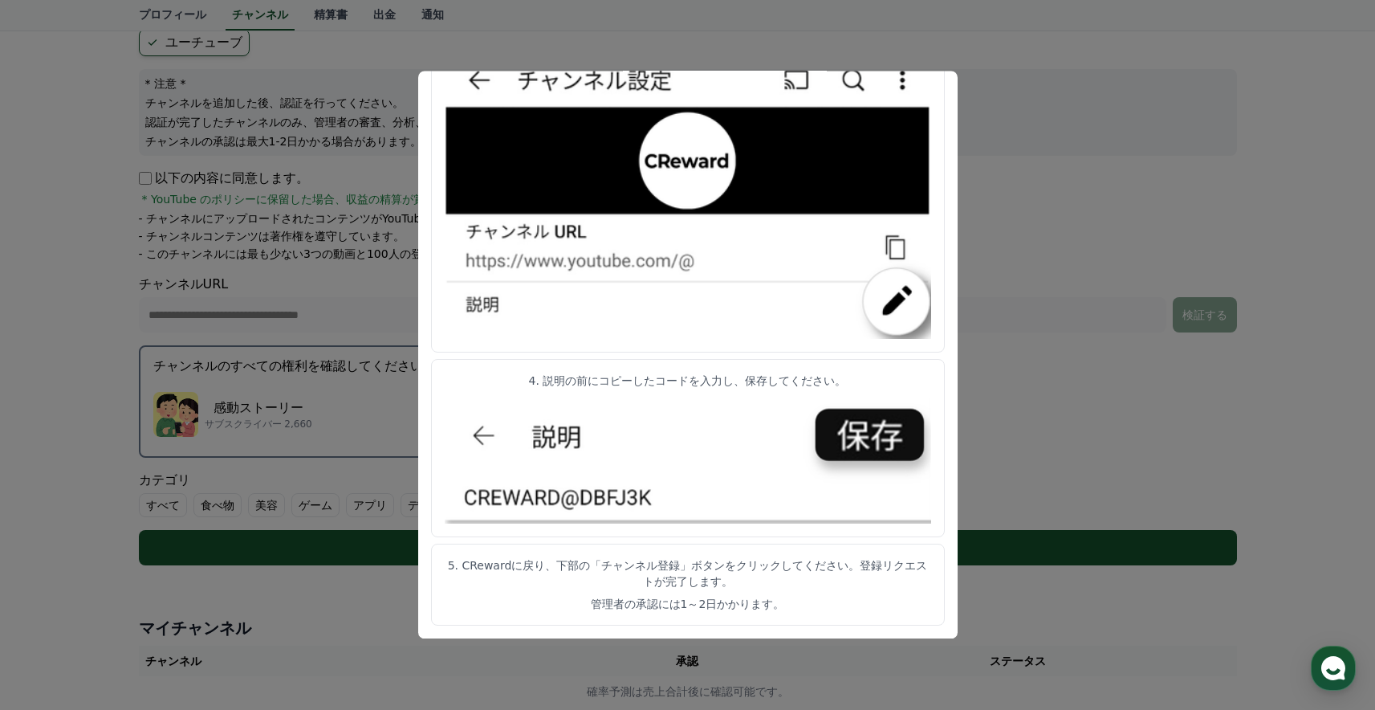
drag, startPoint x: 506, startPoint y: 564, endPoint x: 461, endPoint y: 568, distance: 45.1
click at [461, 568] on font "5. CRewardに戻り、下部の「チャンネル登録」ボタンをクリックしてください。登録リクエストが完了します。" at bounding box center [688, 573] width 480 height 29
copy font "CReward"
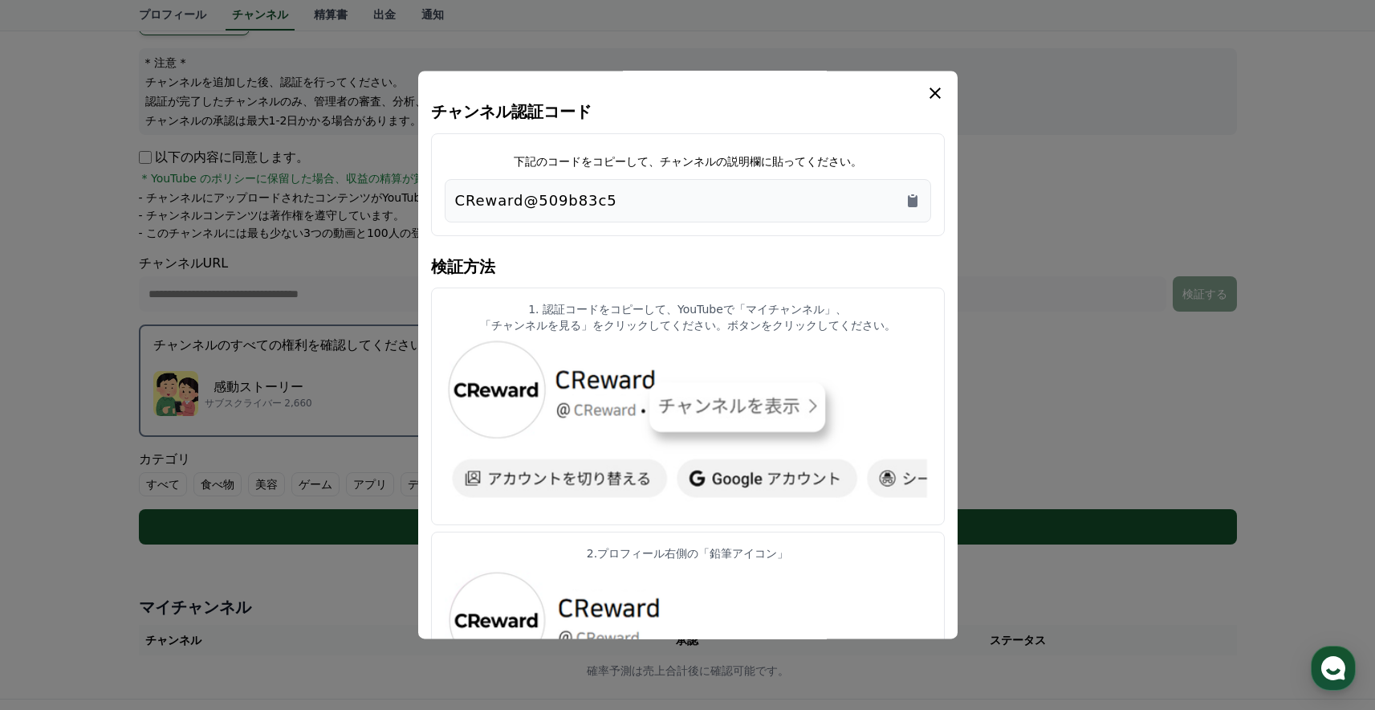
scroll to position [24, 0]
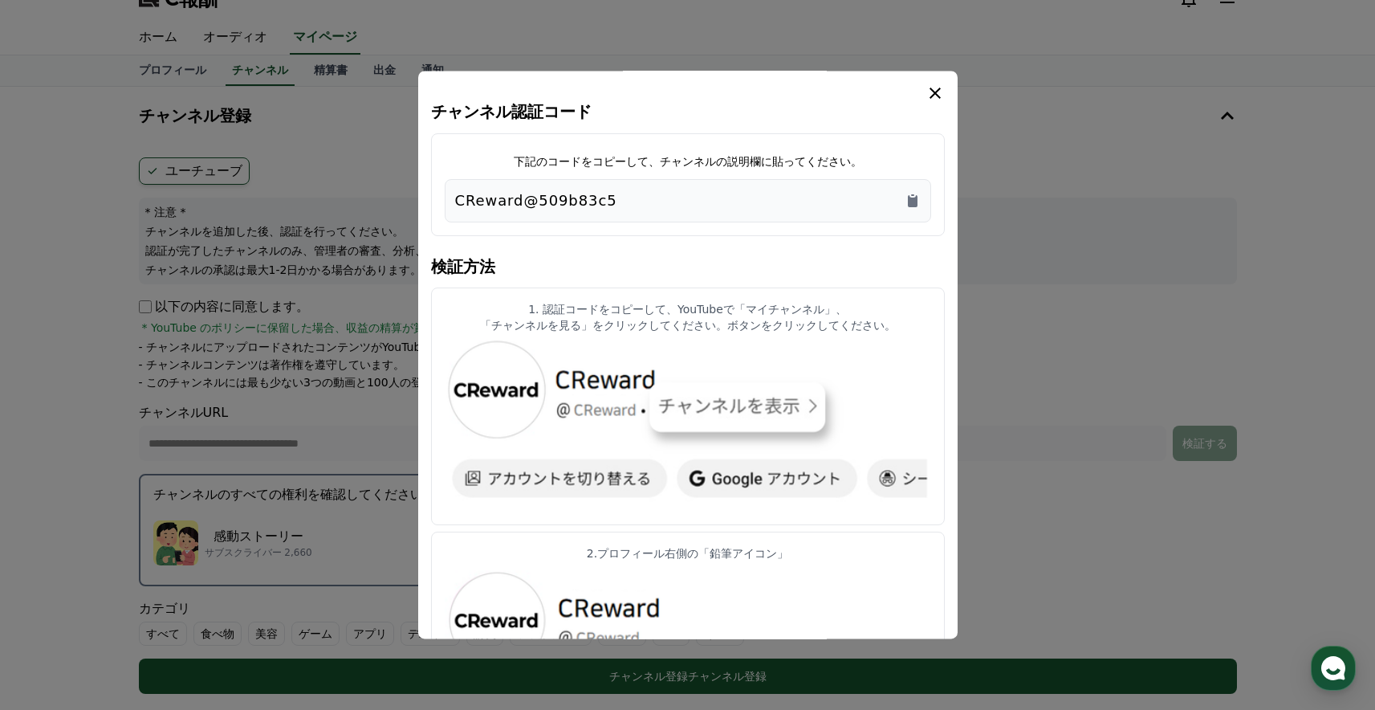
click at [935, 92] on icon "モーダル" at bounding box center [935, 92] width 19 height 19
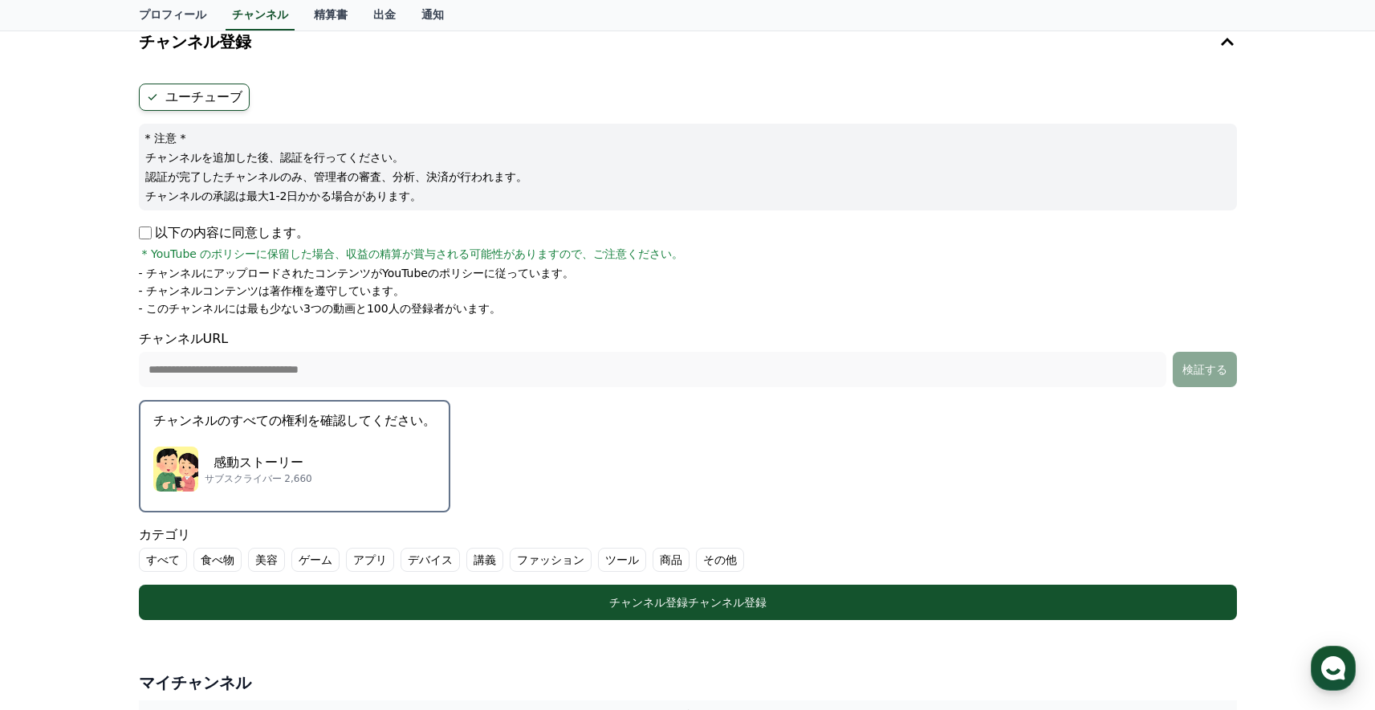
scroll to position [181, 0]
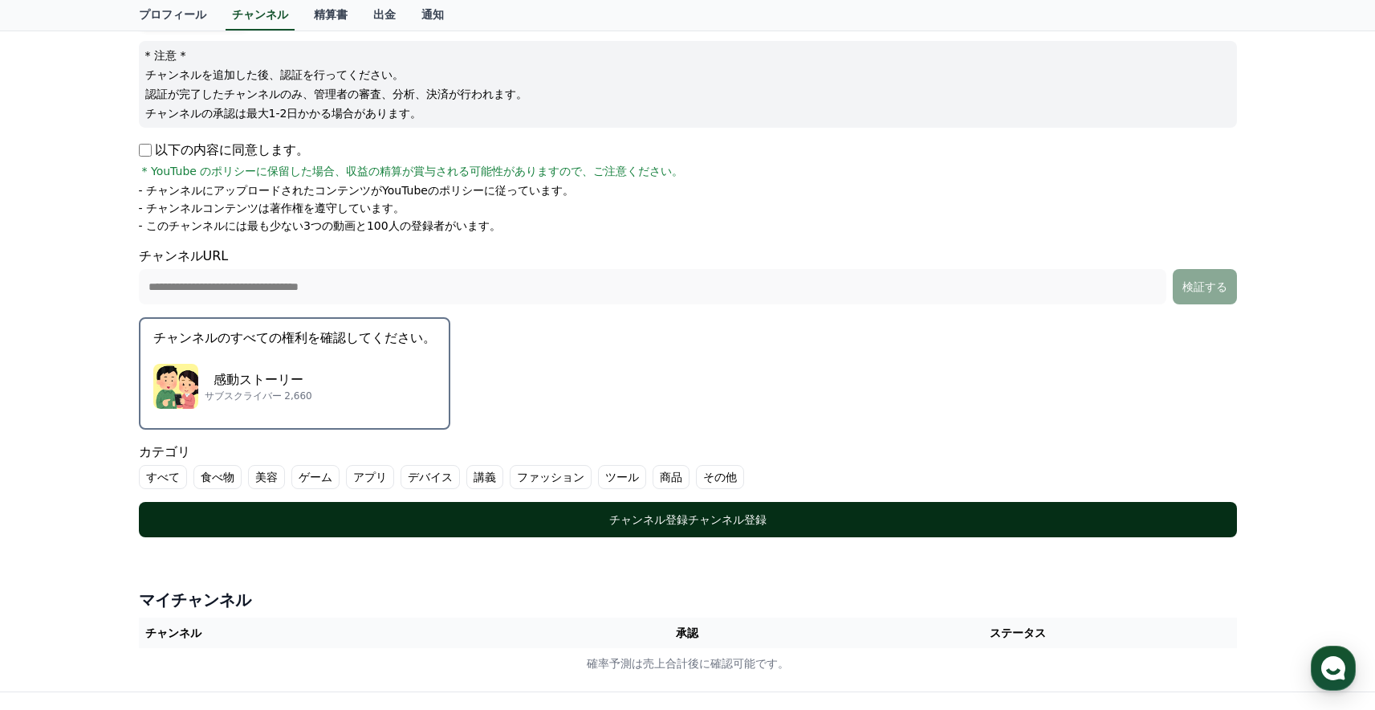
click at [738, 518] on font "チャンネル登録" at bounding box center [727, 519] width 79 height 13
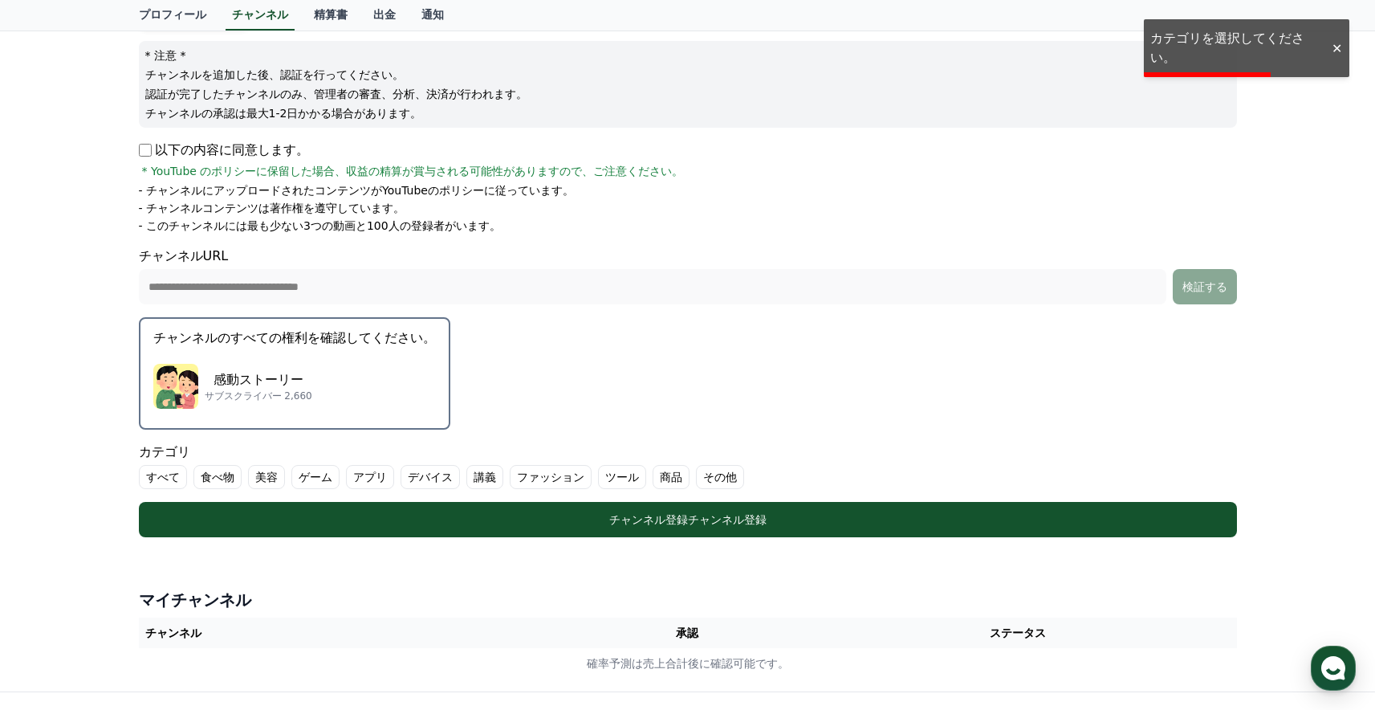
click at [727, 476] on font "その他" at bounding box center [720, 476] width 34 height 13
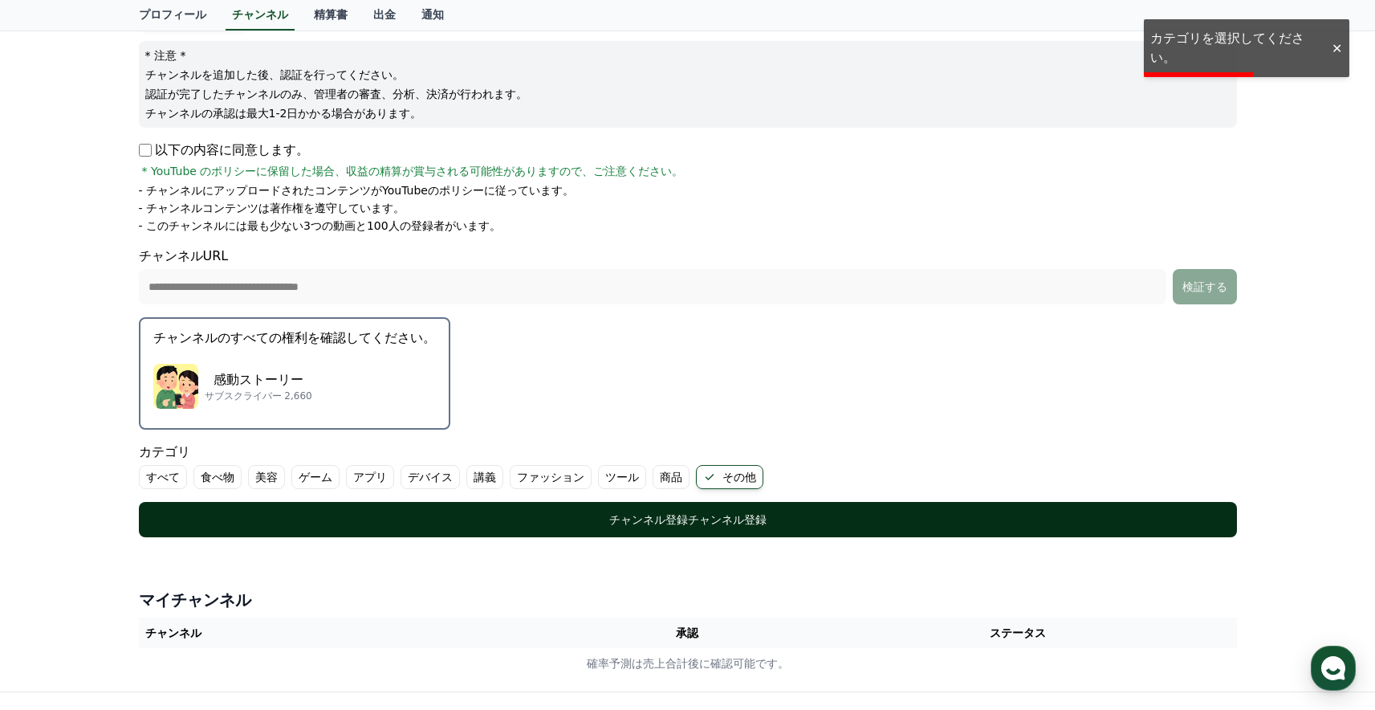
click at [702, 528] on button "チャンネル登録 チャンネル登録" at bounding box center [688, 519] width 1098 height 35
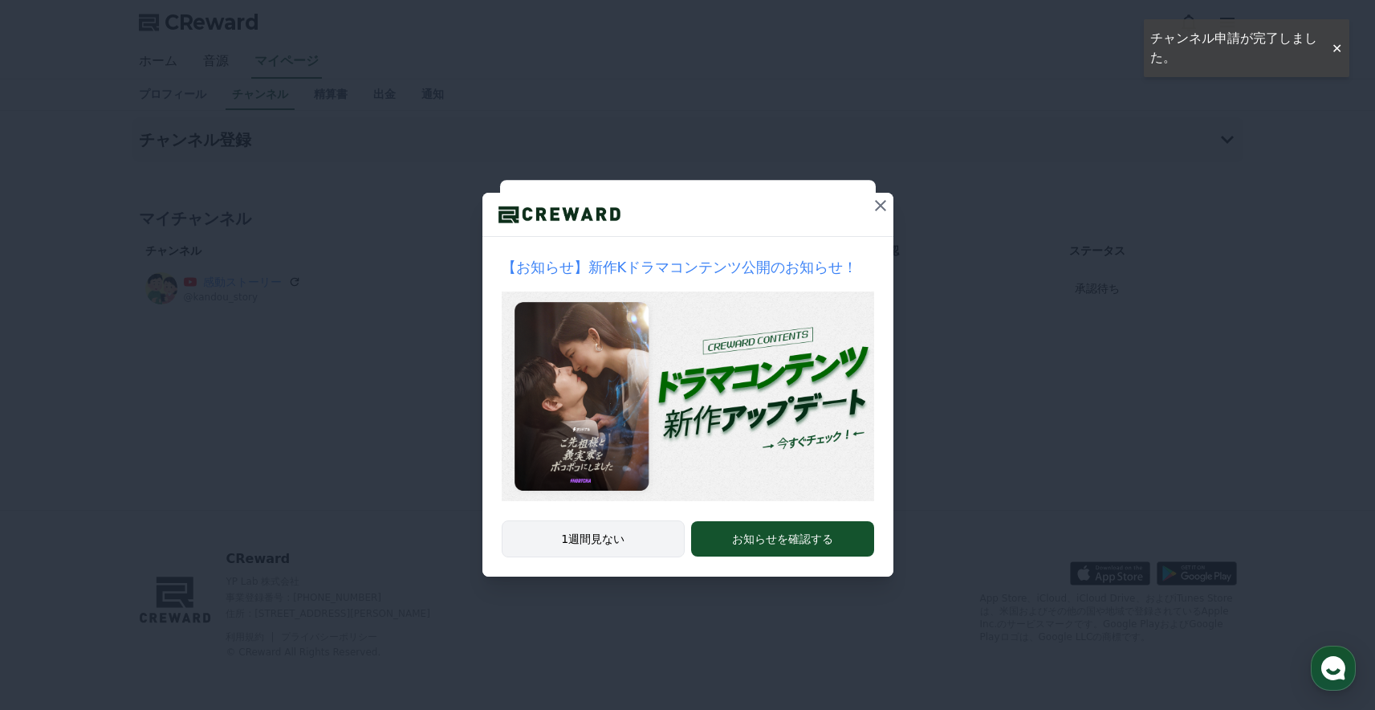
click at [639, 530] on button "1週間見ない" at bounding box center [594, 538] width 184 height 37
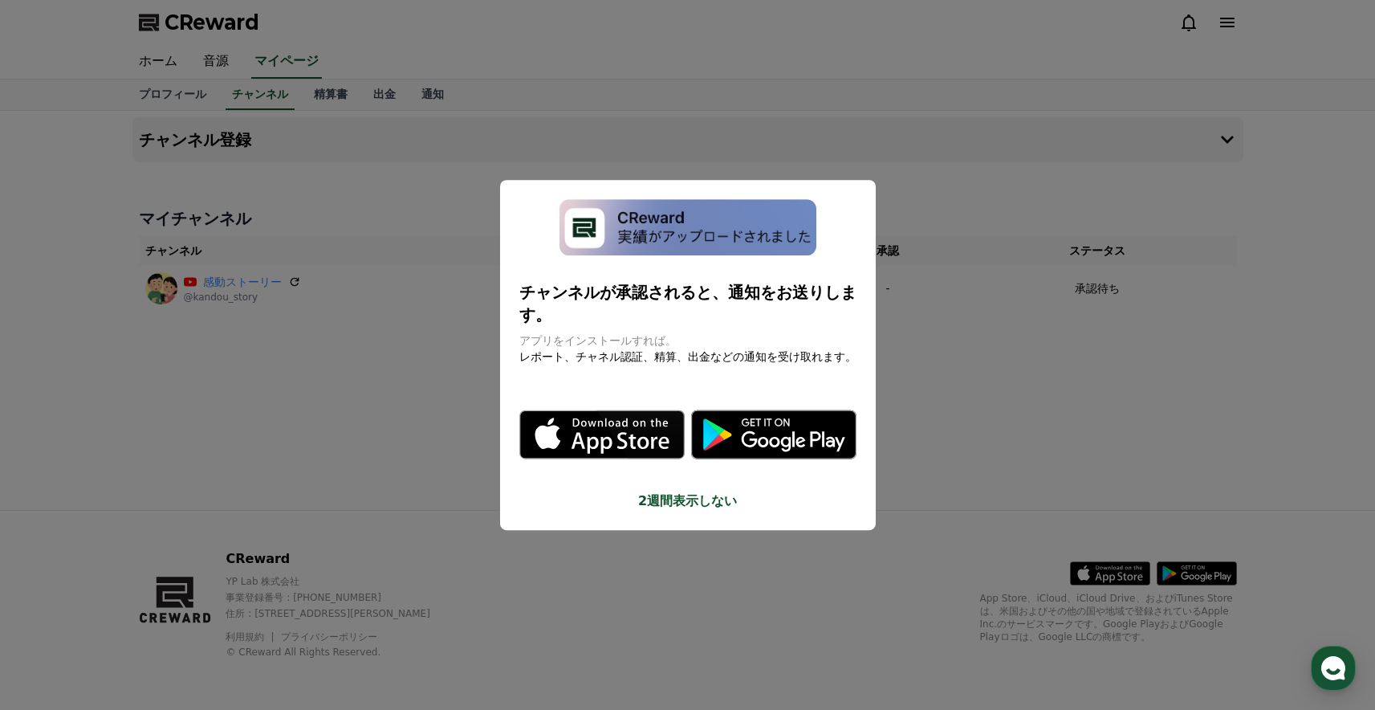
click at [1020, 441] on button "close modal" at bounding box center [687, 355] width 1375 height 710
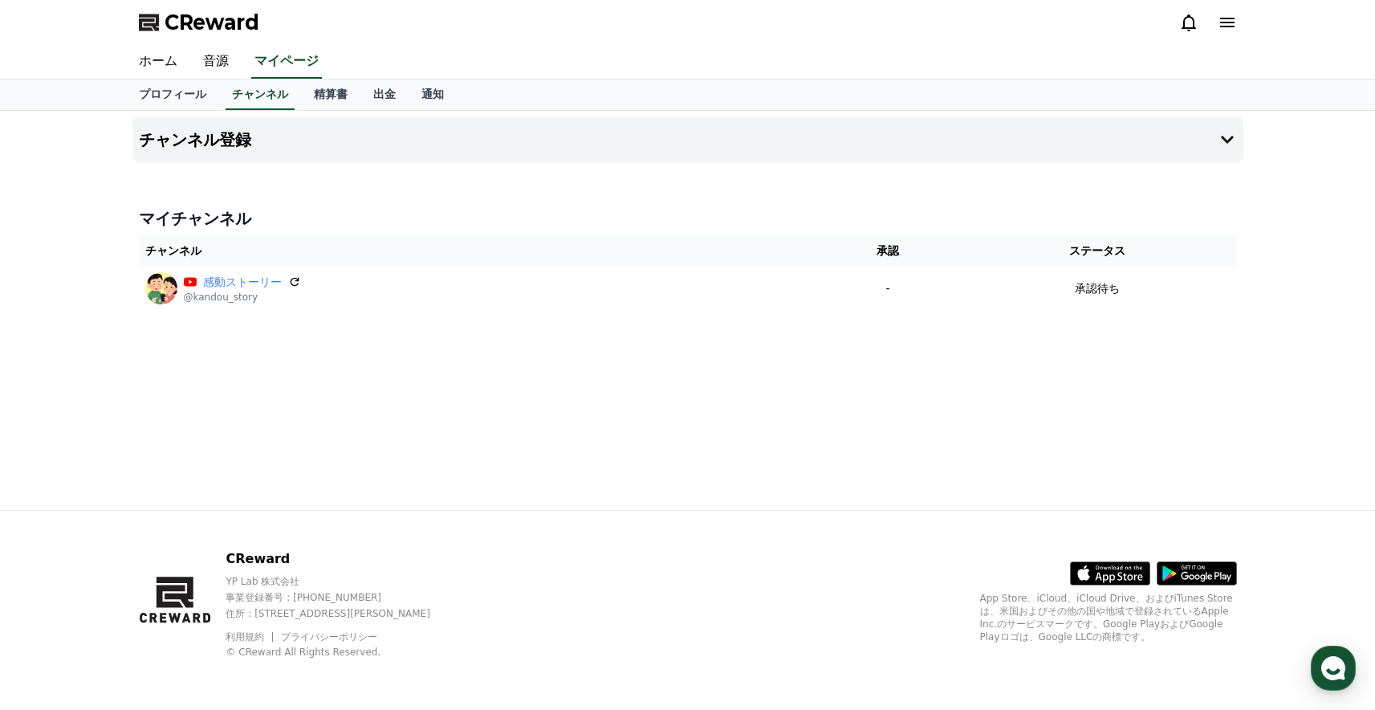
click at [228, 23] on span "CReward" at bounding box center [212, 23] width 95 height 26
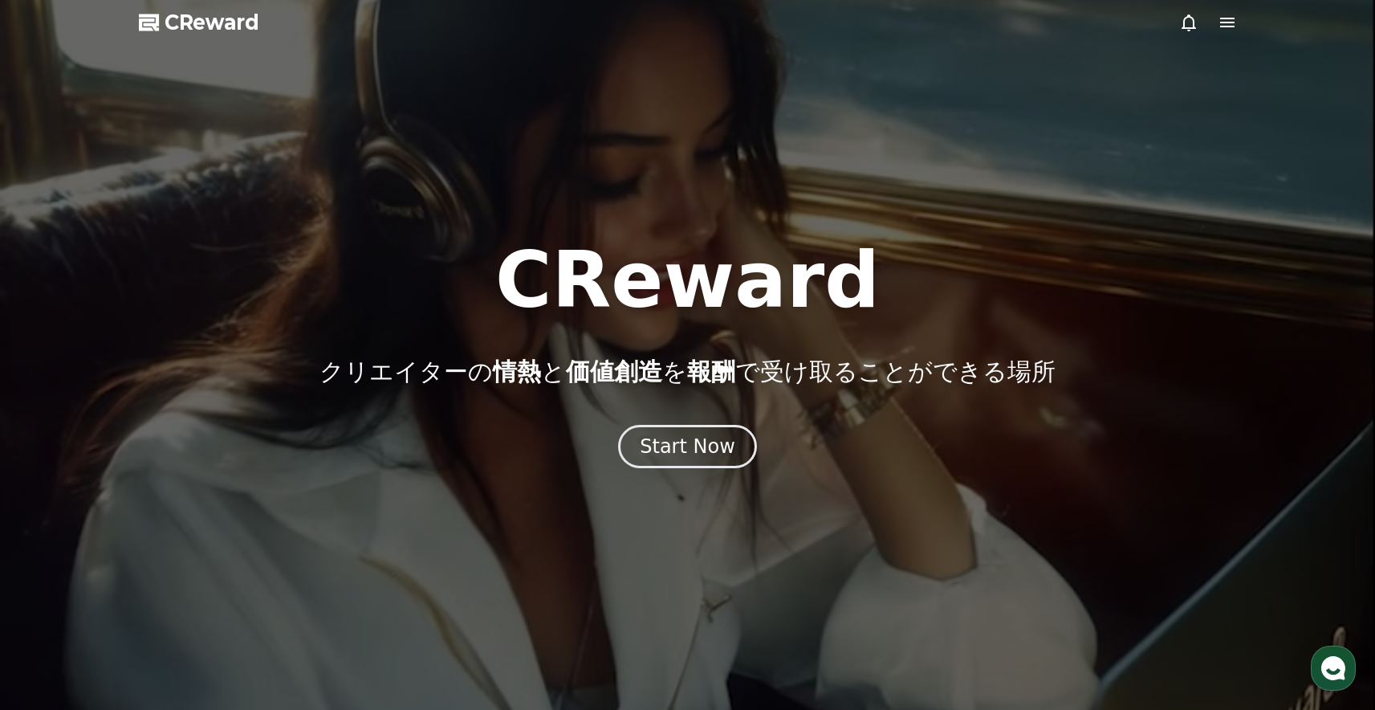
click at [1206, 82] on div at bounding box center [687, 355] width 1375 height 710
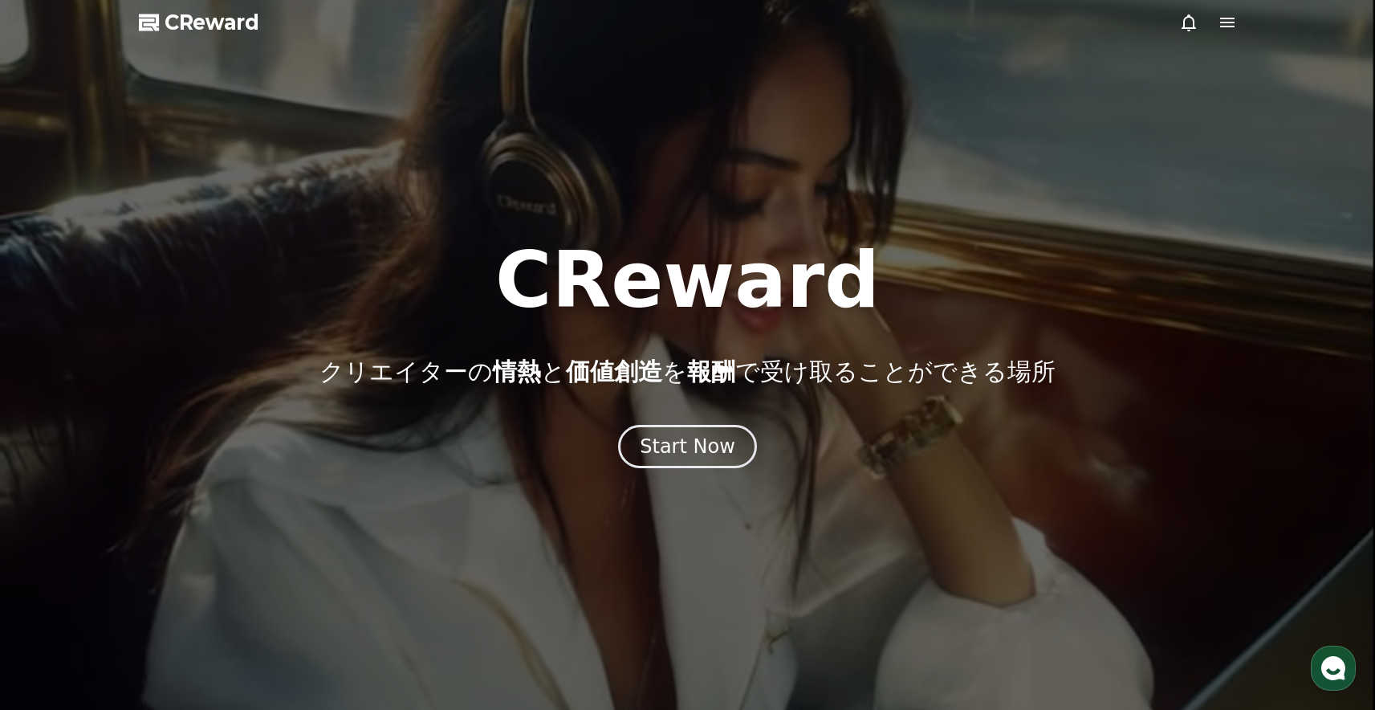
click at [1175, 114] on div at bounding box center [687, 355] width 1375 height 710
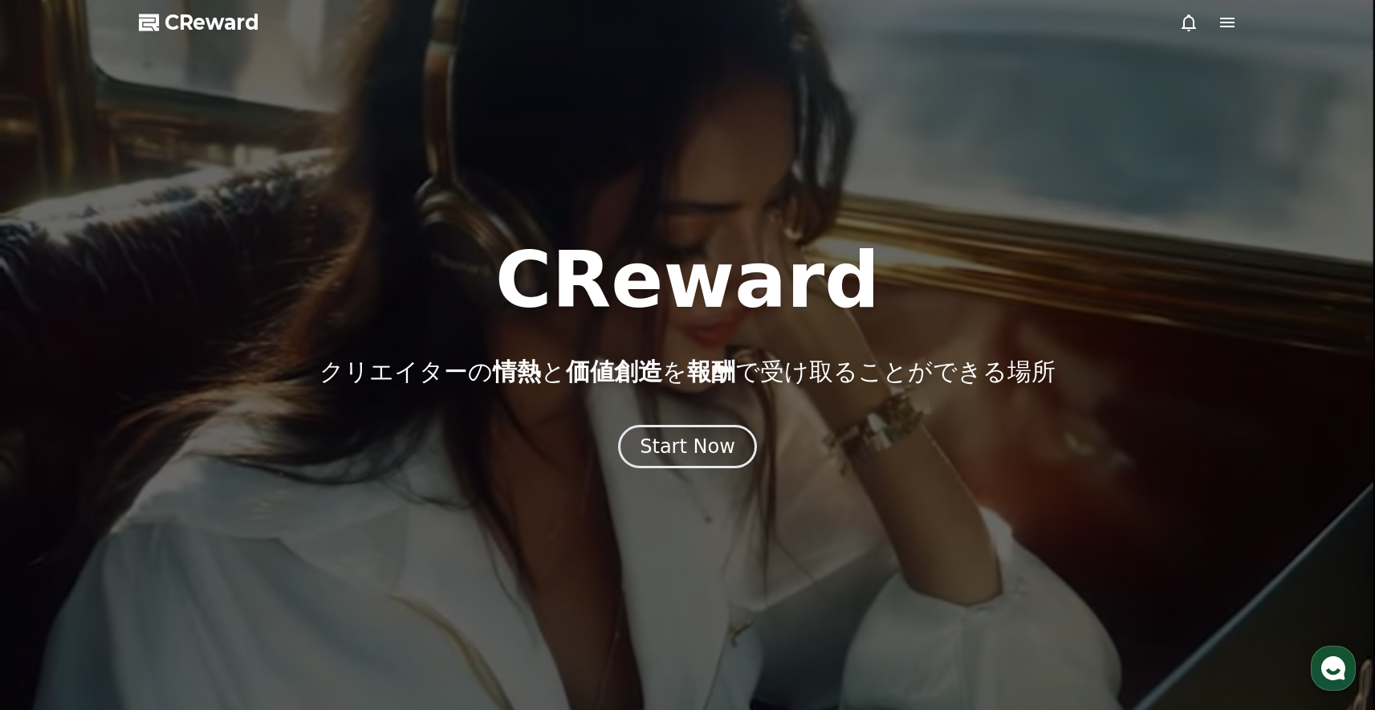
click at [1221, 21] on icon at bounding box center [1227, 22] width 19 height 19
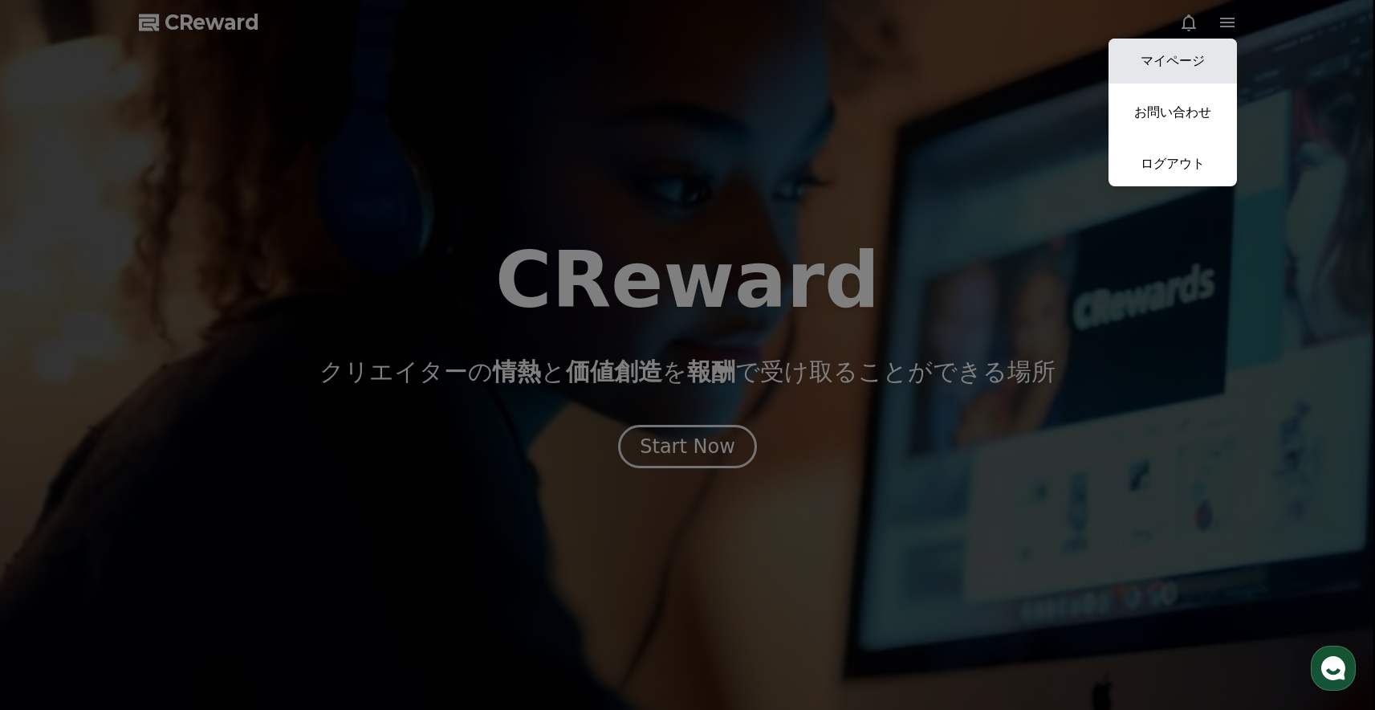
click at [1194, 52] on link "マイページ" at bounding box center [1173, 61] width 128 height 45
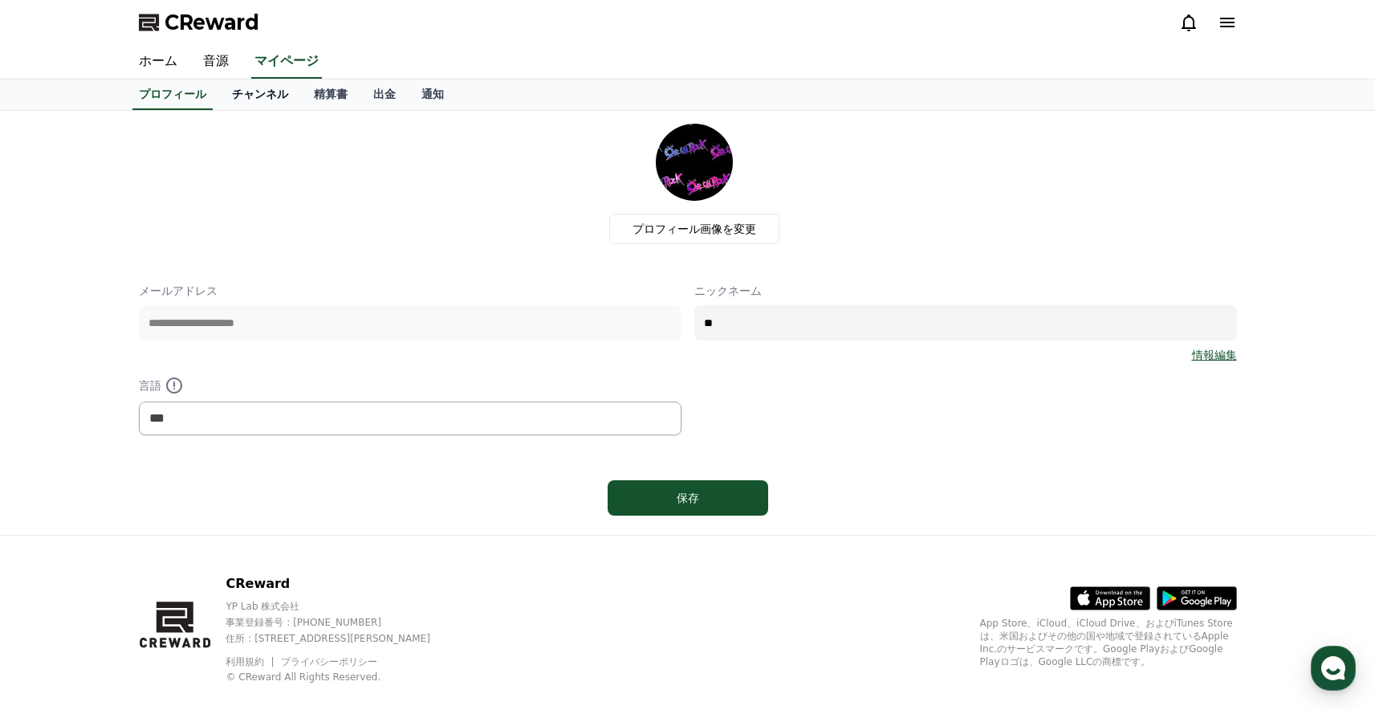
click at [271, 87] on link "チャンネル" at bounding box center [260, 94] width 82 height 31
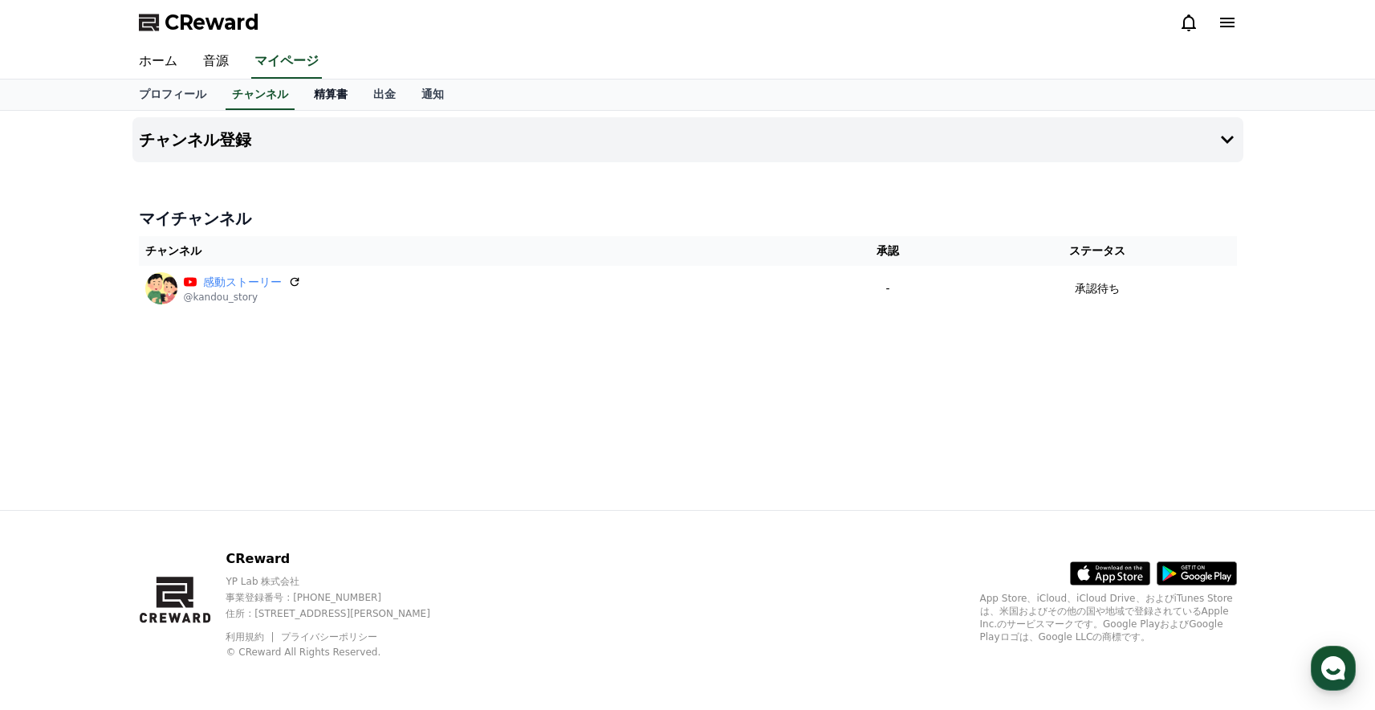
click at [318, 96] on link "精算書" at bounding box center [330, 94] width 59 height 31
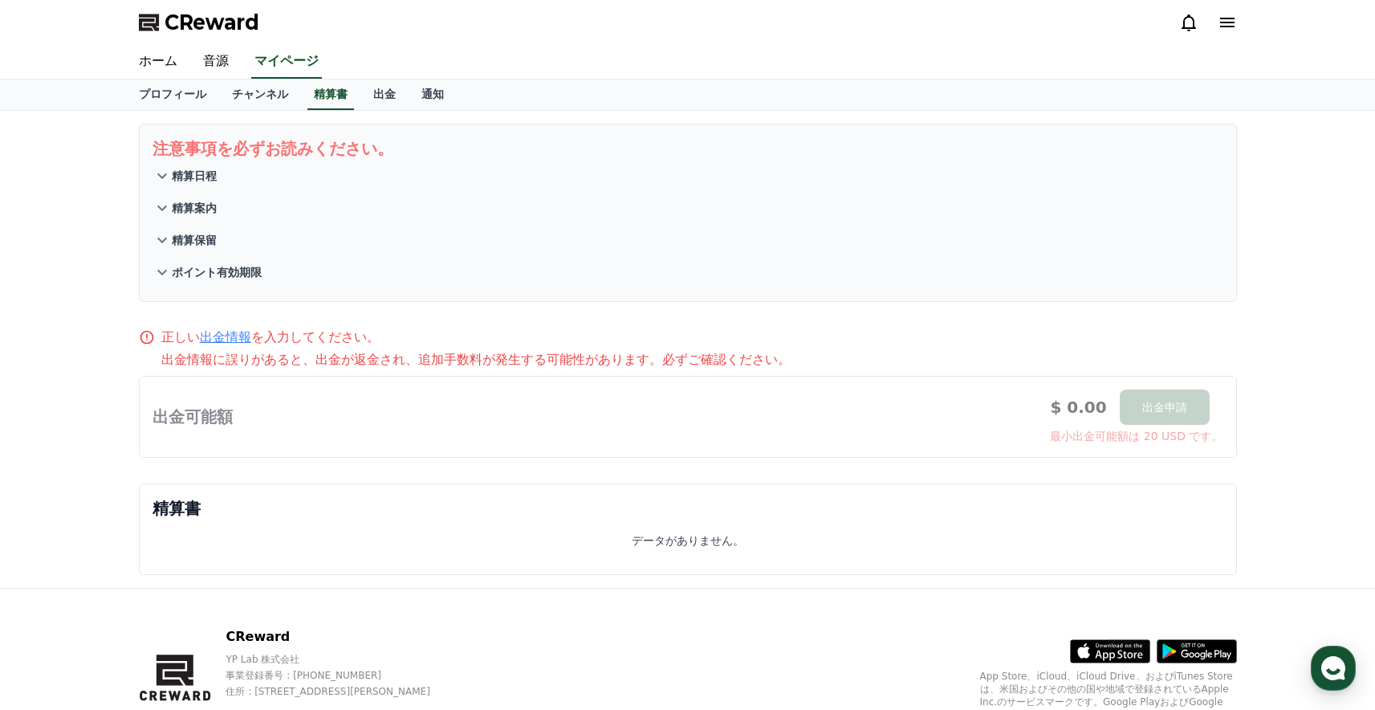
click at [210, 181] on p "精算日程" at bounding box center [194, 176] width 45 height 16
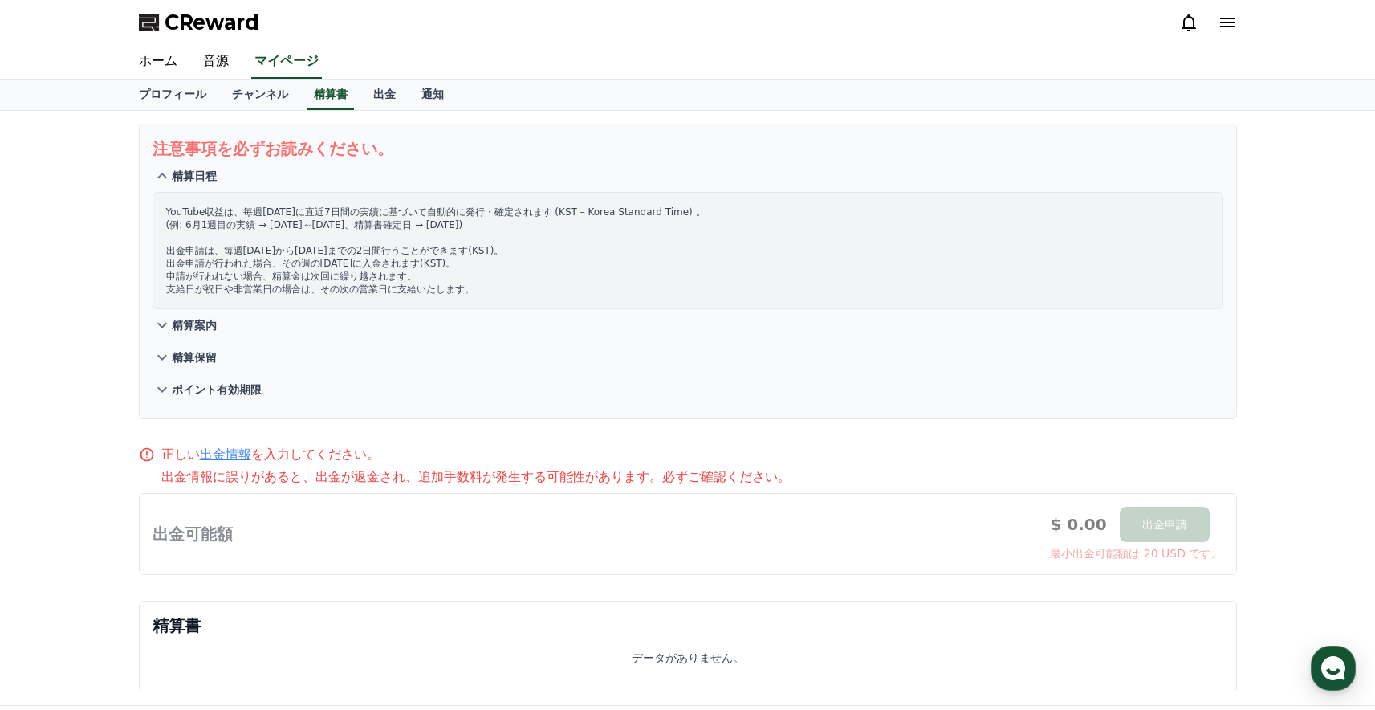
click at [207, 181] on p "精算日程" at bounding box center [194, 176] width 45 height 16
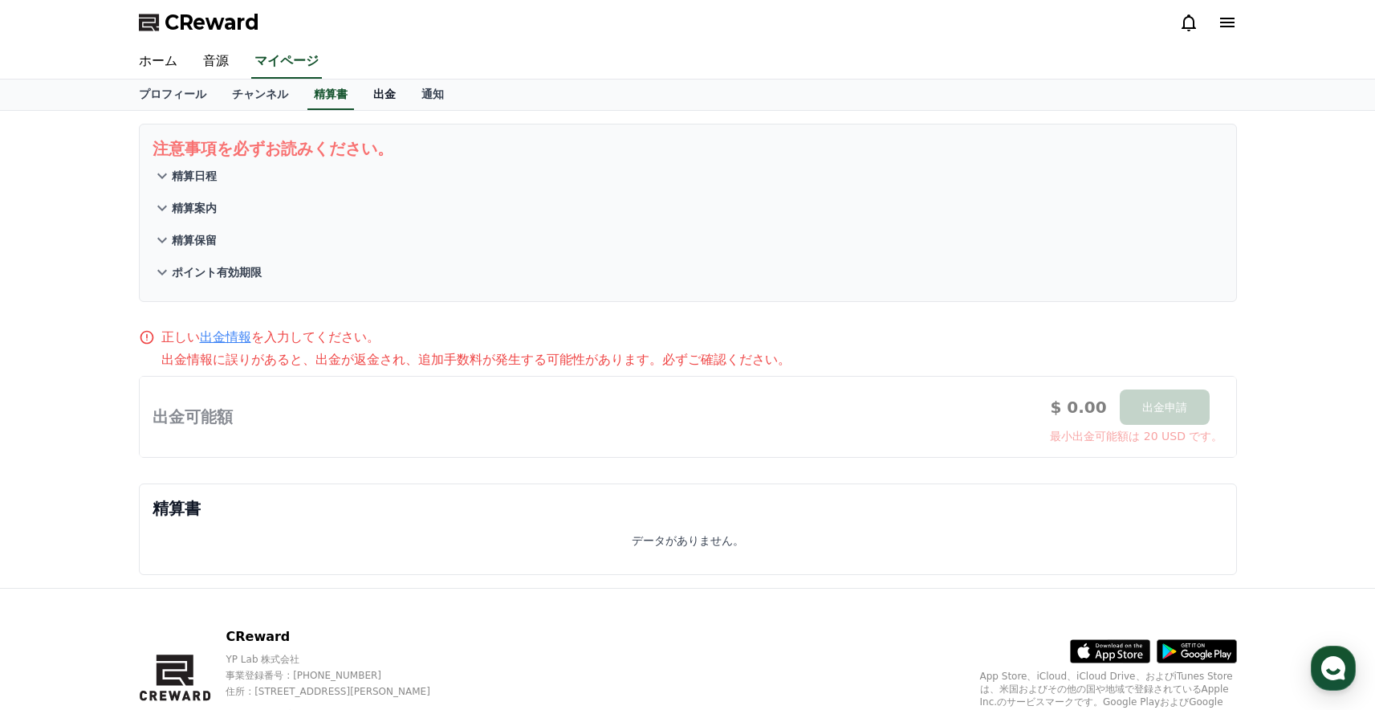
click at [376, 91] on link "出金" at bounding box center [384, 94] width 48 height 31
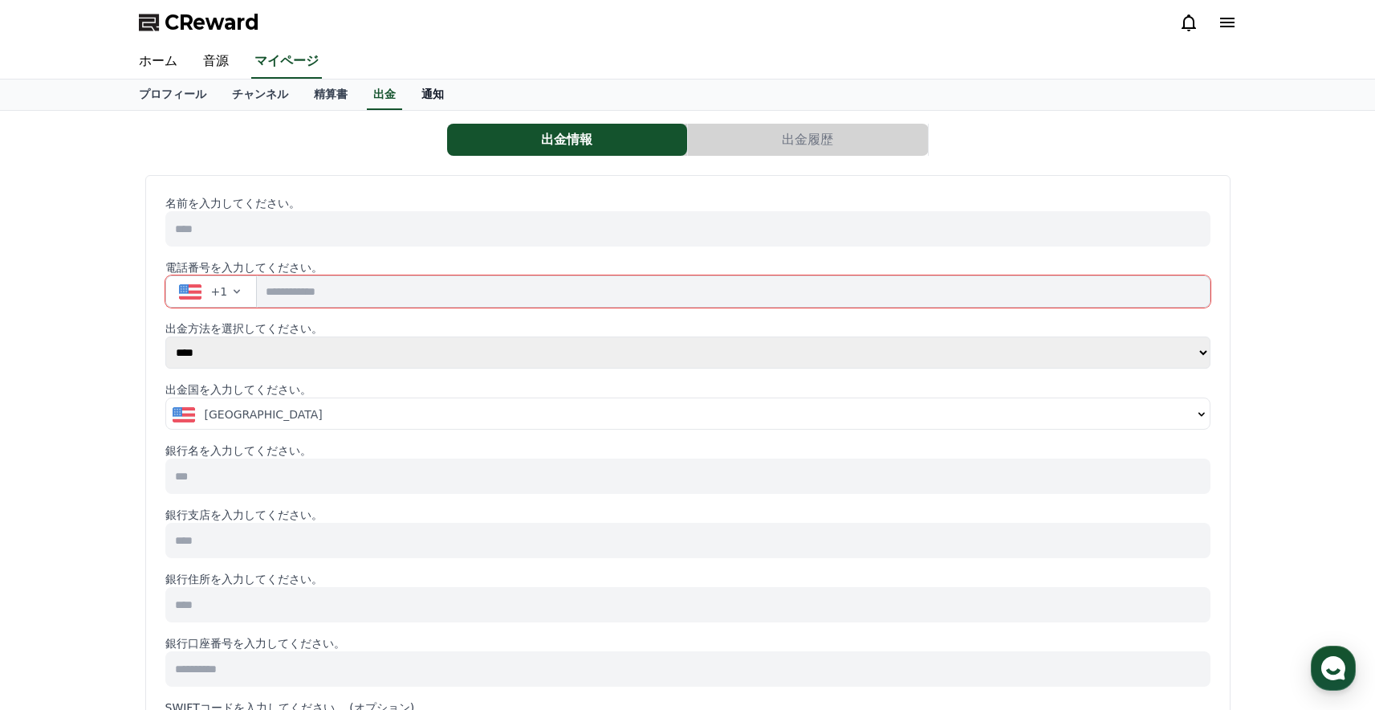
click at [433, 93] on link "通知" at bounding box center [433, 94] width 48 height 31
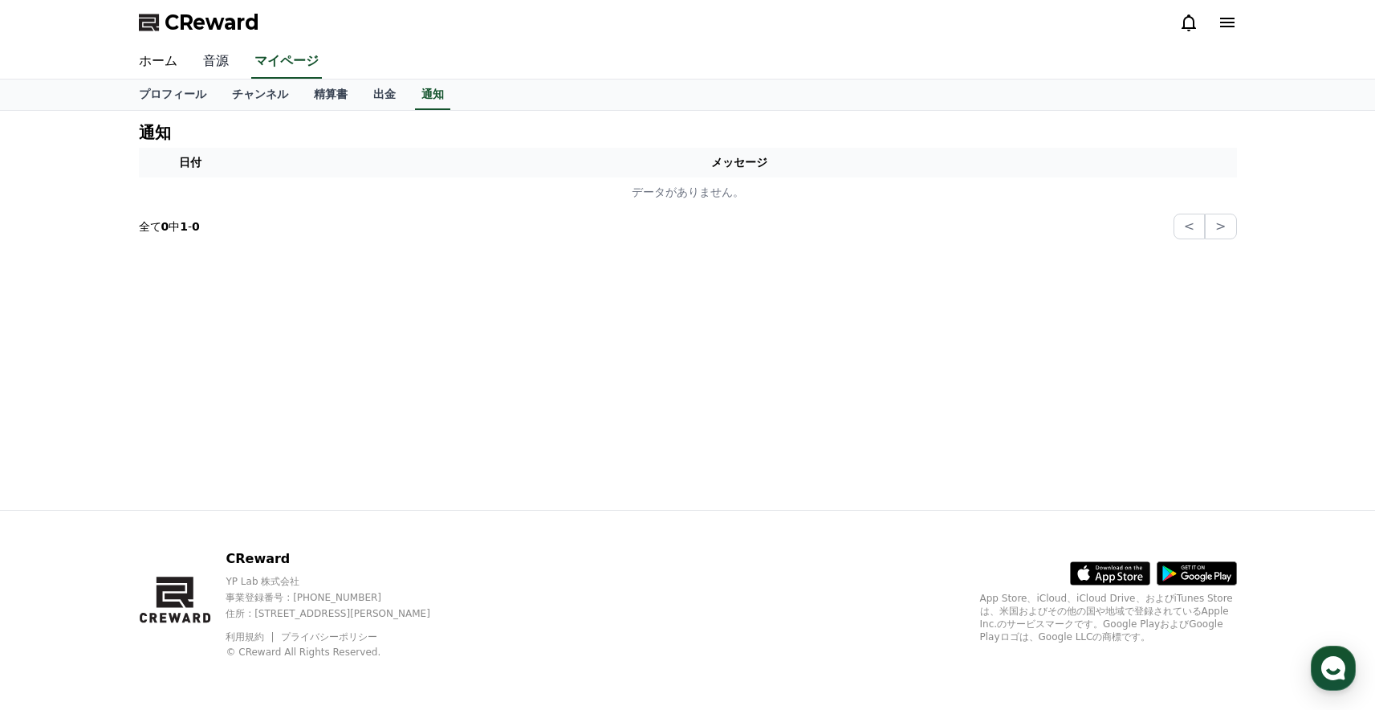
click at [226, 65] on link "音源" at bounding box center [215, 62] width 51 height 34
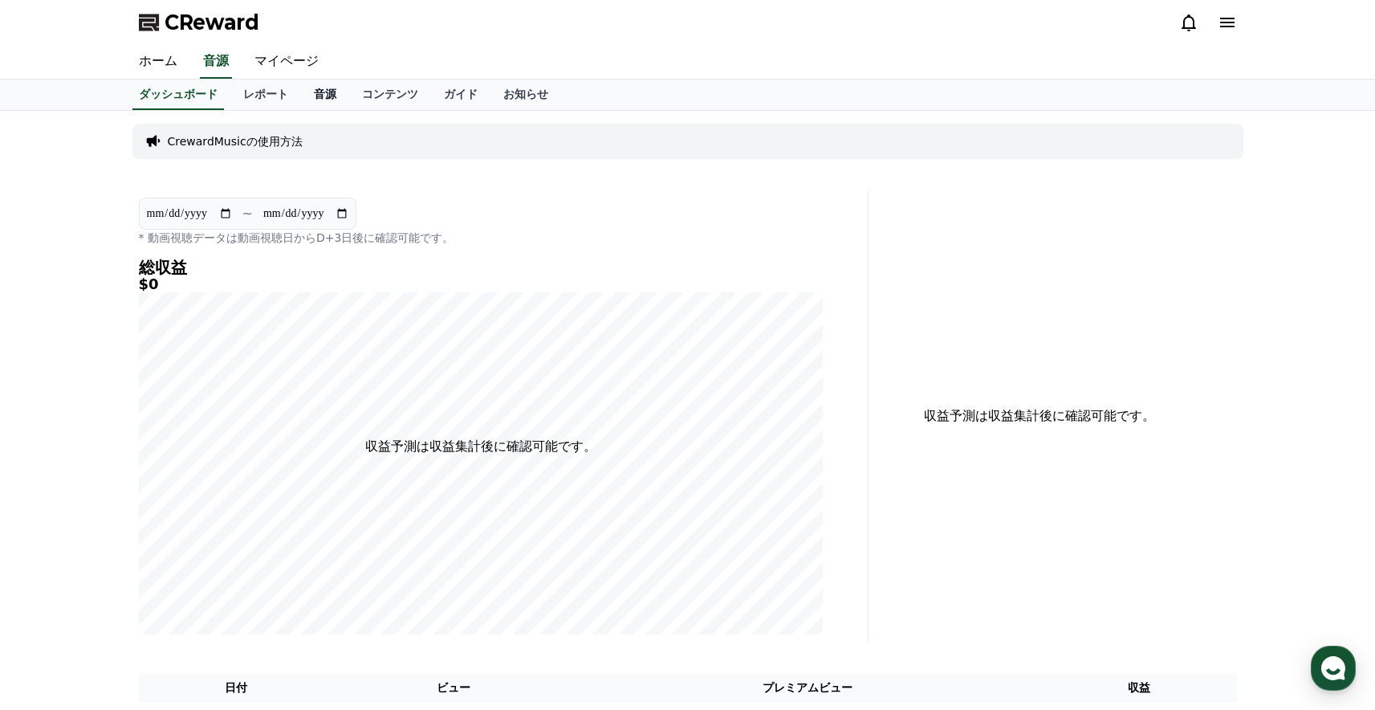
click at [333, 99] on link "音源" at bounding box center [325, 94] width 48 height 31
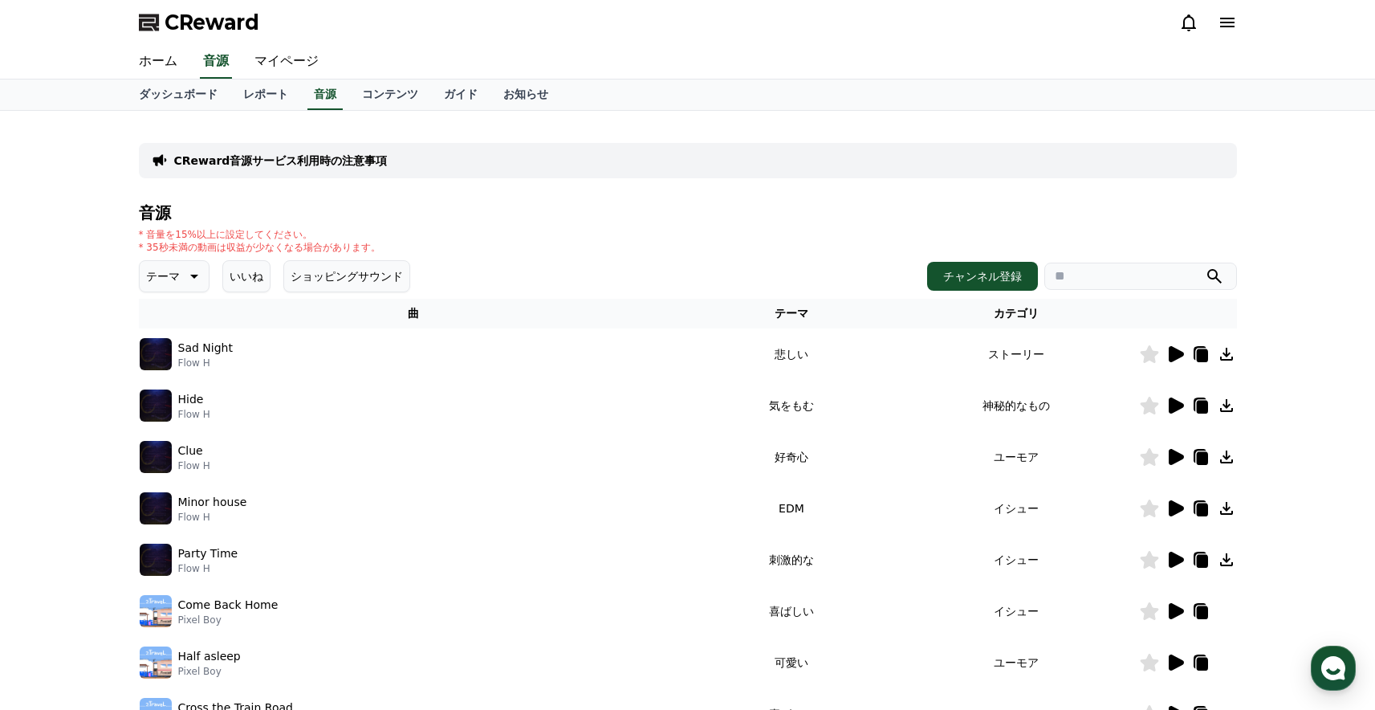
click at [1178, 357] on icon at bounding box center [1176, 354] width 15 height 16
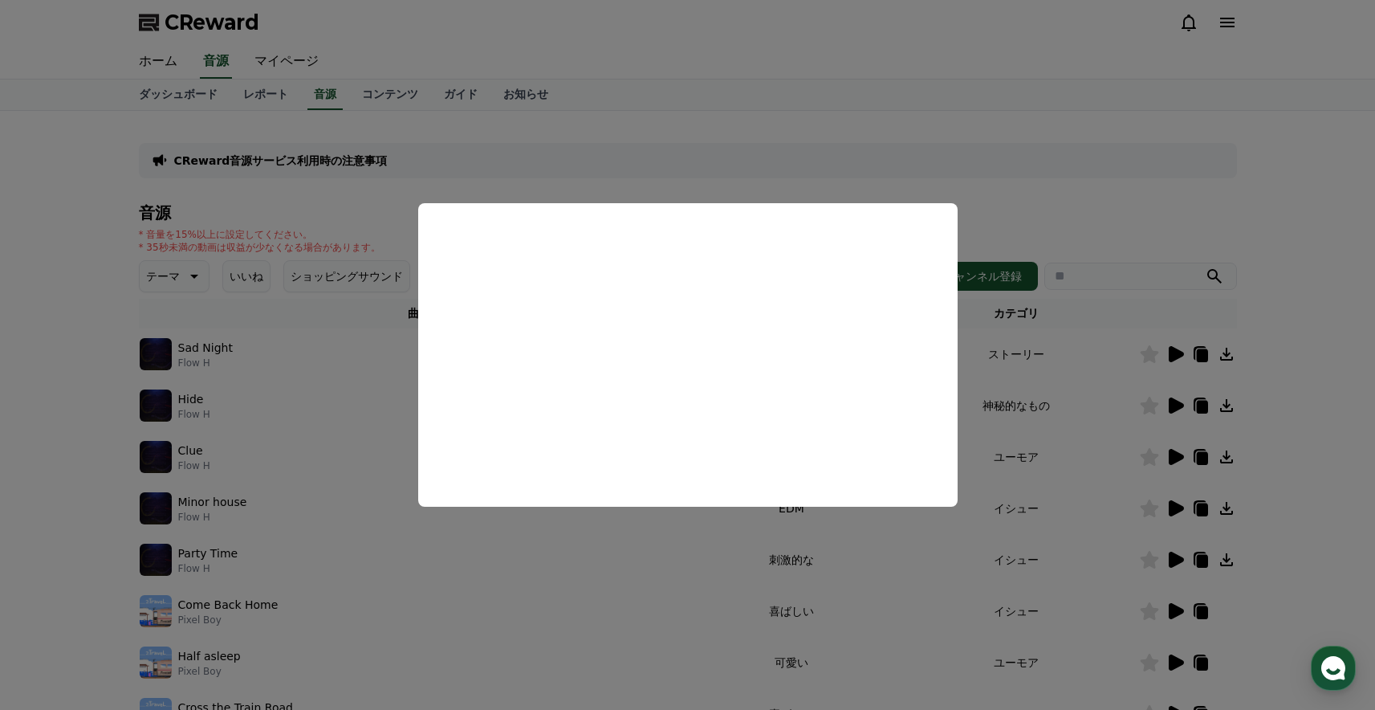
click at [1330, 454] on button "close modal" at bounding box center [687, 355] width 1375 height 710
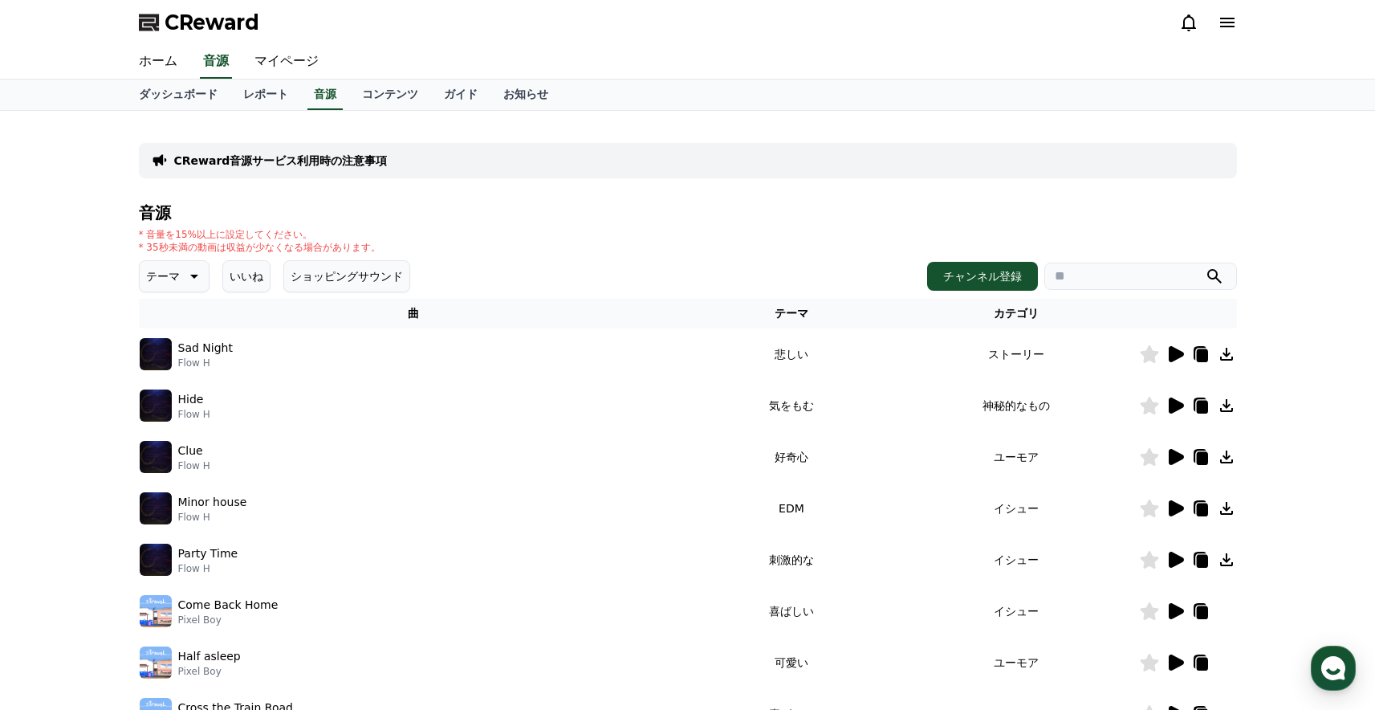
click at [791, 308] on th "テーマ" at bounding box center [791, 314] width 205 height 30
click at [186, 282] on icon at bounding box center [192, 276] width 19 height 19
click at [166, 393] on button "悲しい" at bounding box center [164, 397] width 47 height 35
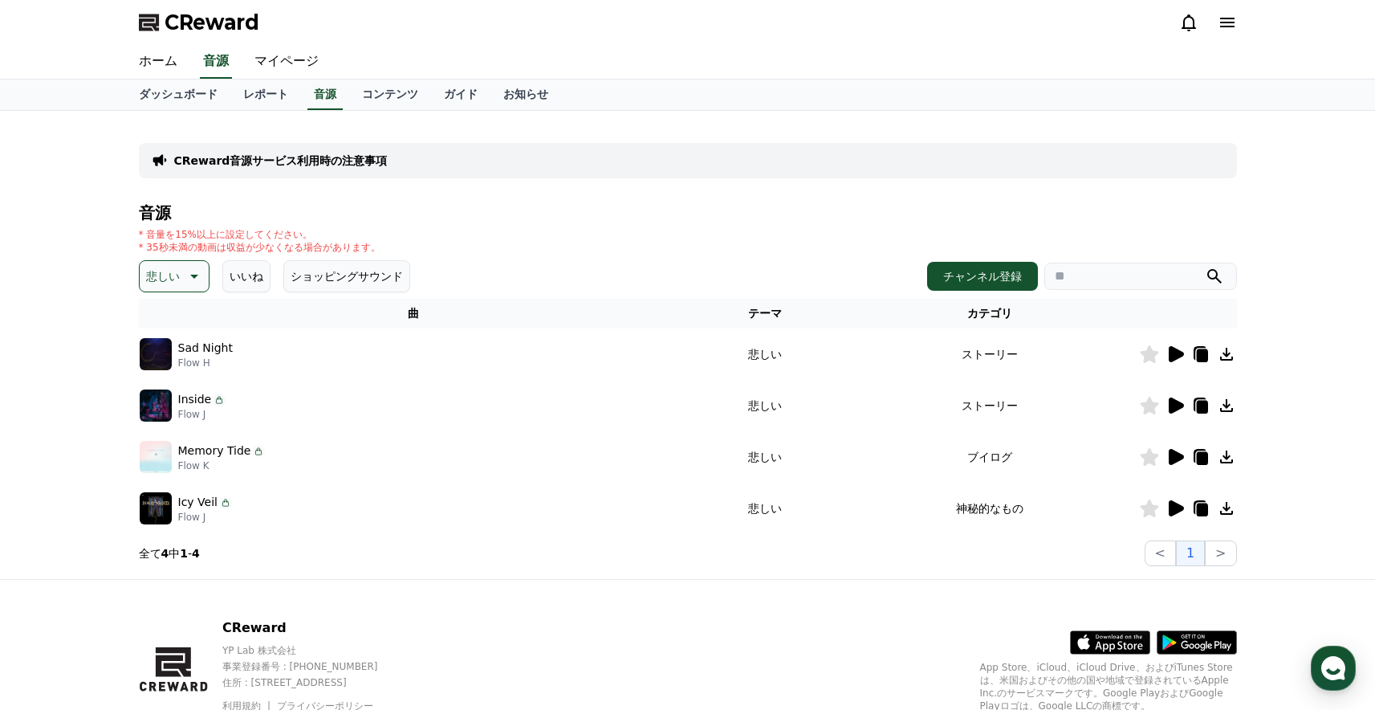
click at [1178, 406] on icon at bounding box center [1176, 405] width 15 height 16
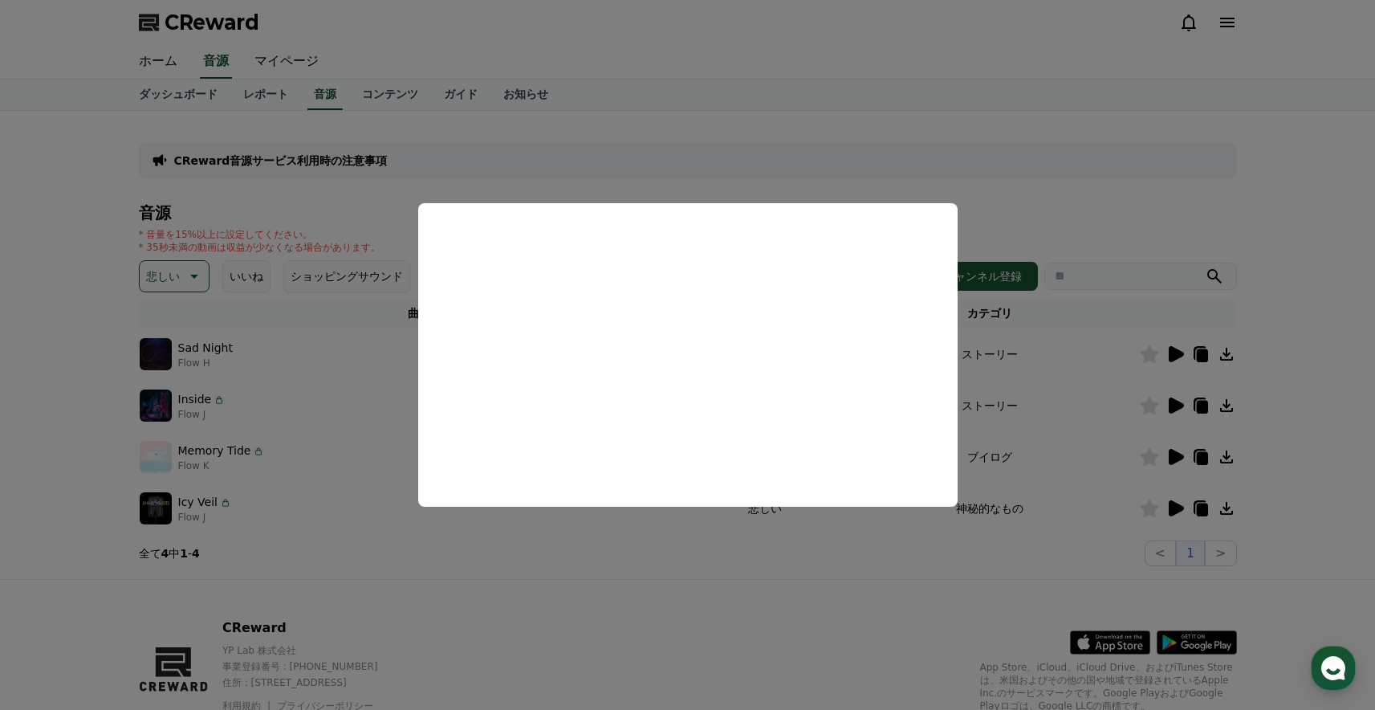
click at [1336, 467] on button "close modal" at bounding box center [687, 355] width 1375 height 710
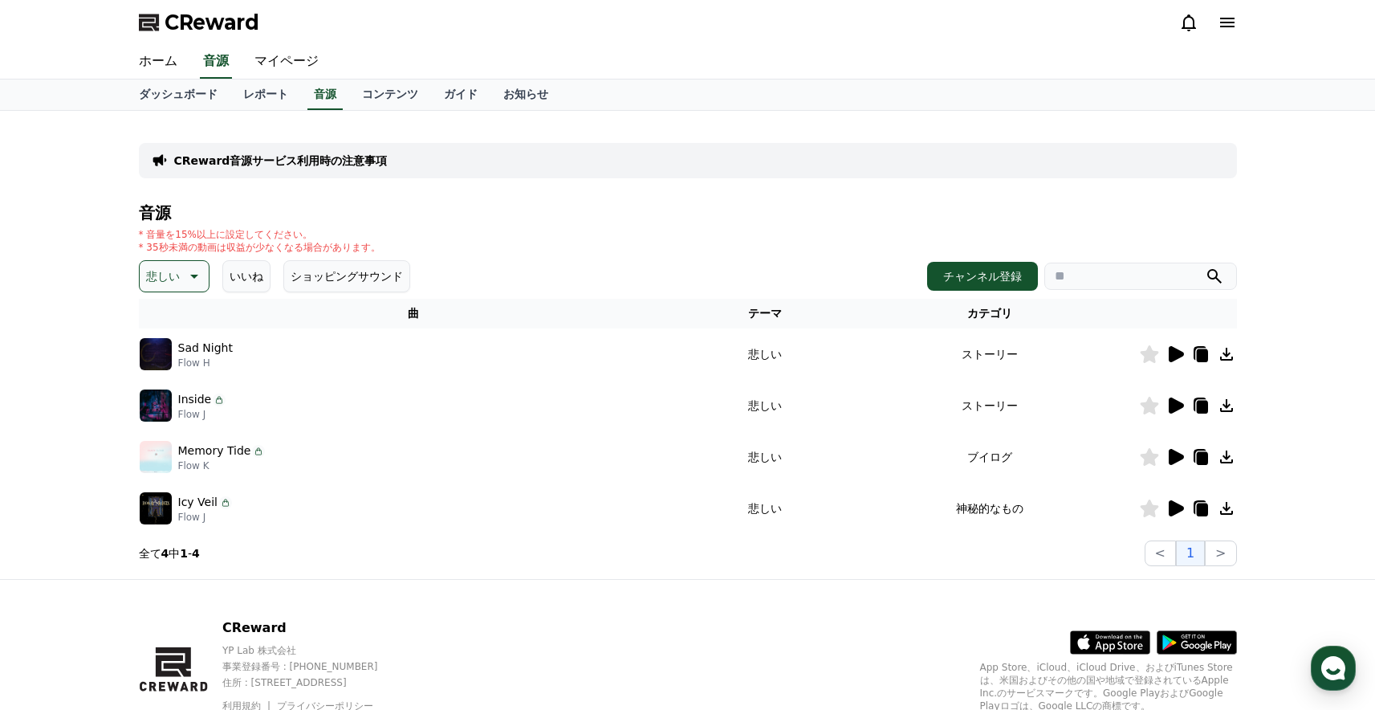
click at [1178, 458] on icon at bounding box center [1176, 457] width 15 height 16
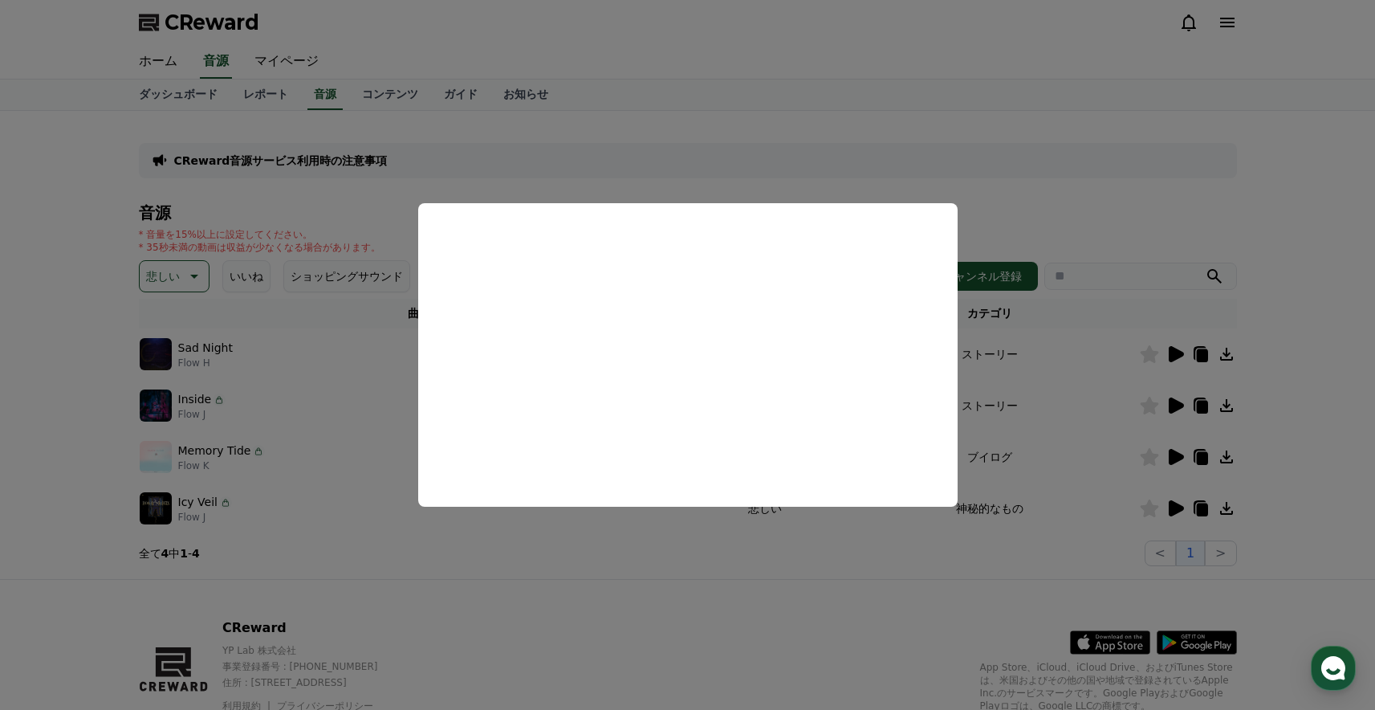
click at [1335, 501] on button "close modal" at bounding box center [687, 355] width 1375 height 710
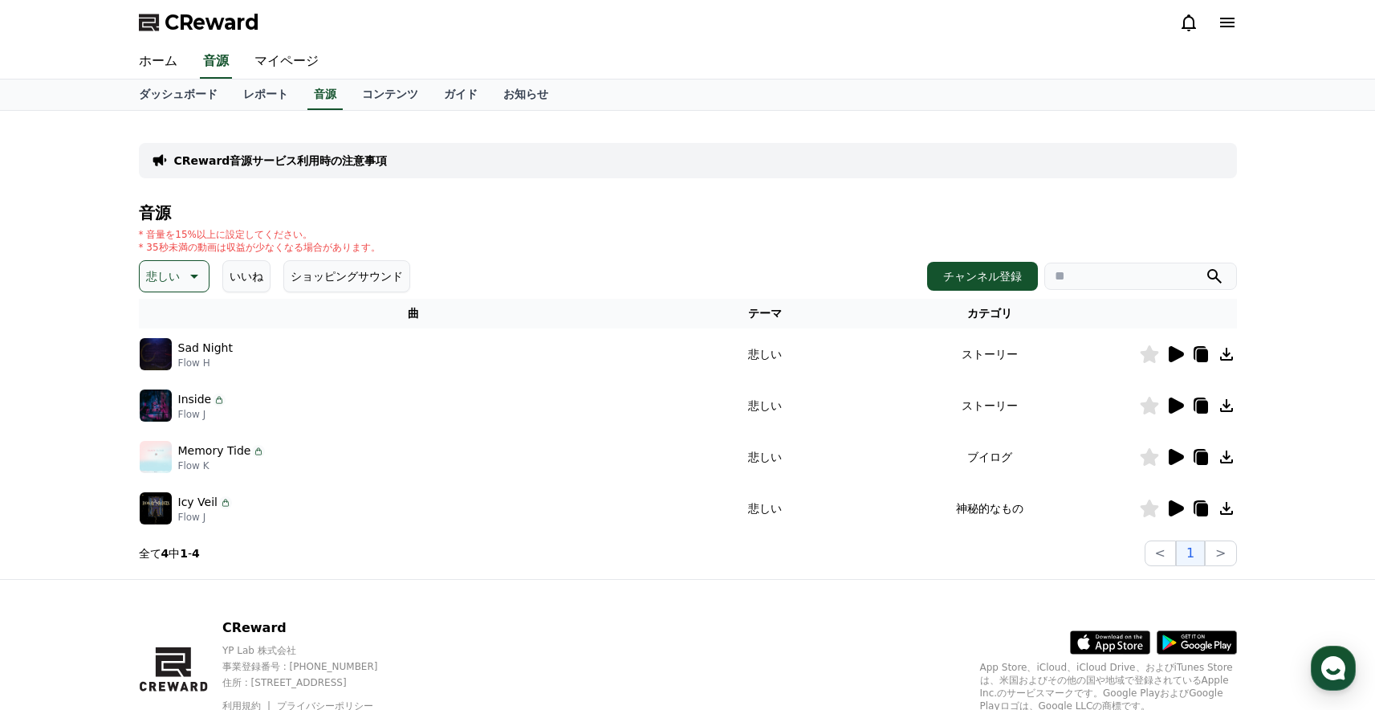
click at [1174, 507] on icon at bounding box center [1176, 508] width 15 height 16
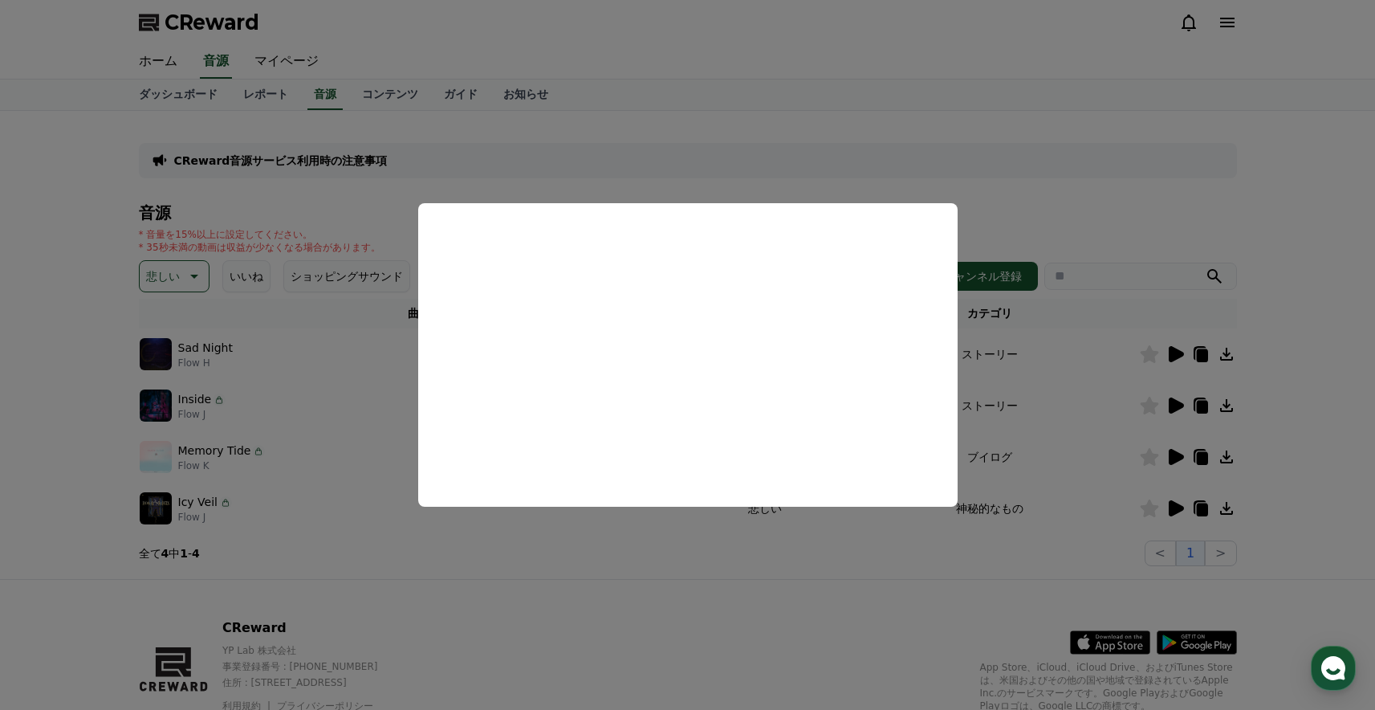
click at [1359, 426] on button "close modal" at bounding box center [687, 355] width 1375 height 710
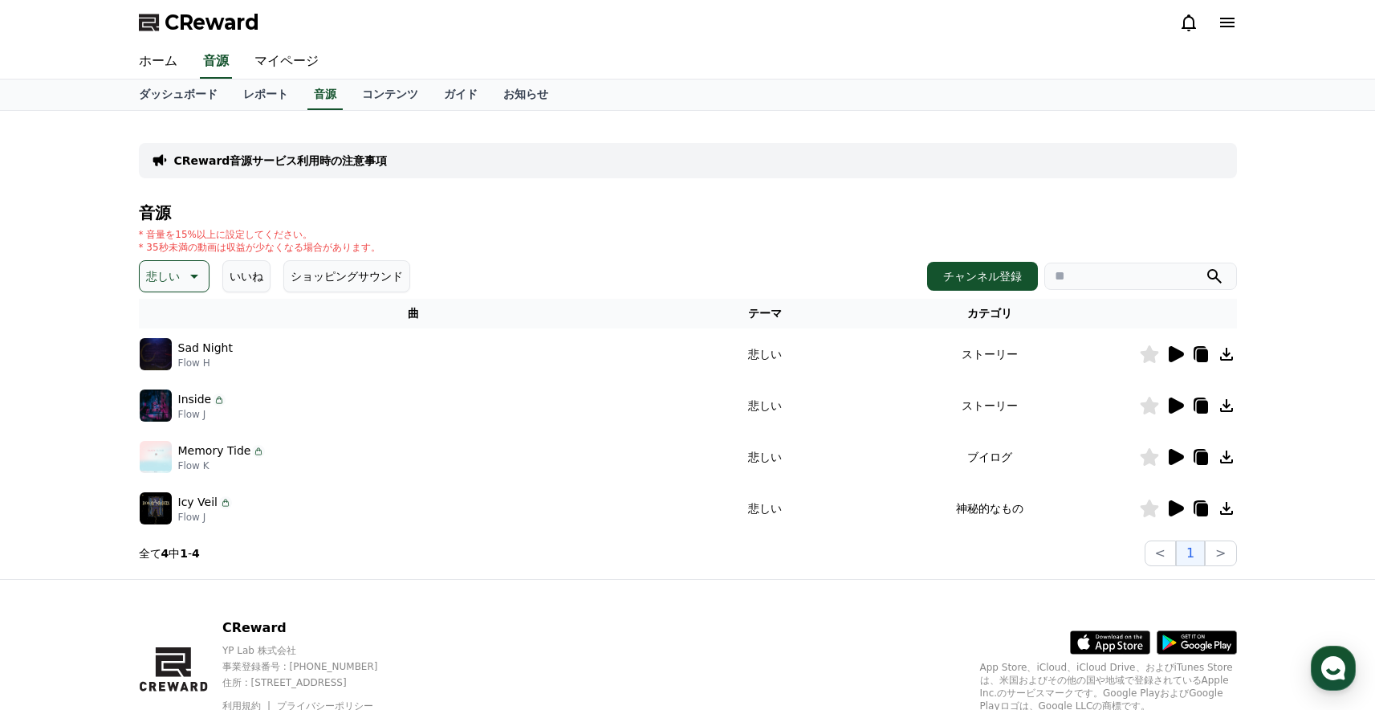
click at [153, 283] on p "悲しい" at bounding box center [163, 276] width 34 height 22
click at [178, 405] on button "気をもむ" at bounding box center [170, 408] width 58 height 35
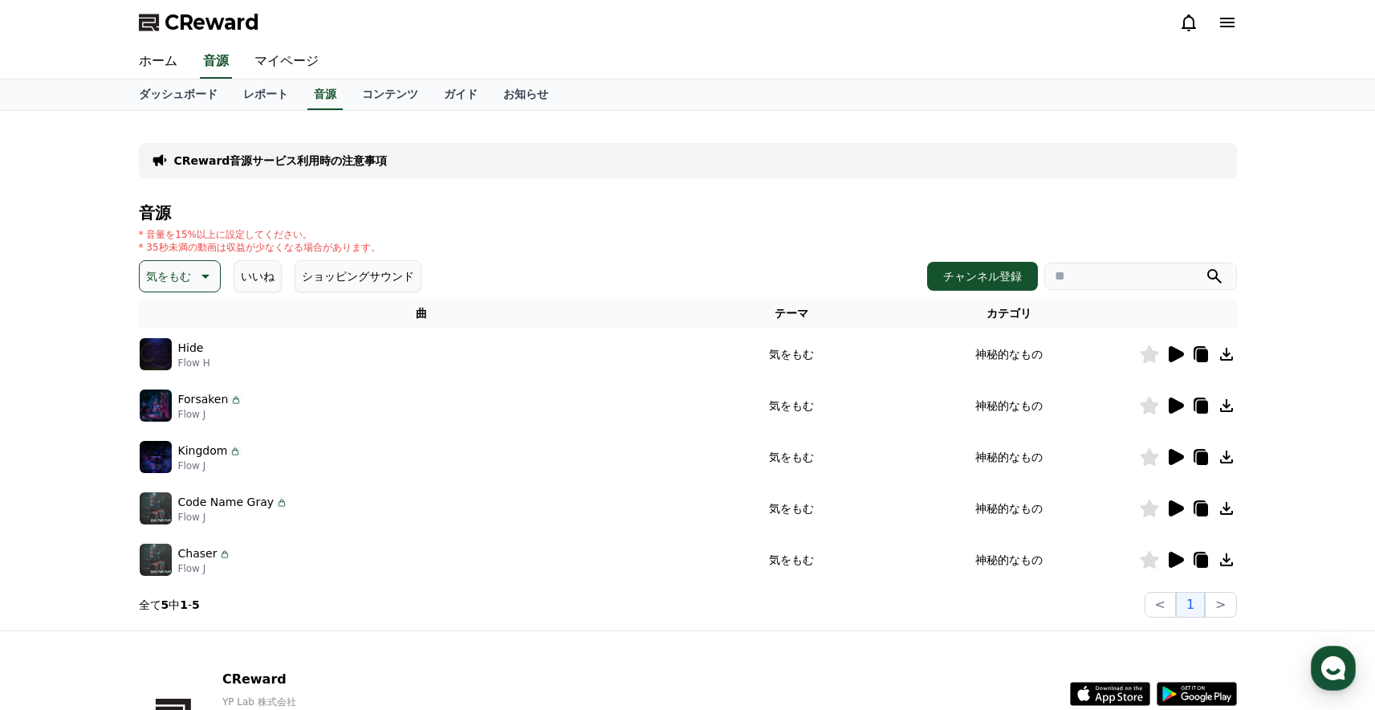
click at [177, 282] on p "気をもむ" at bounding box center [168, 276] width 45 height 22
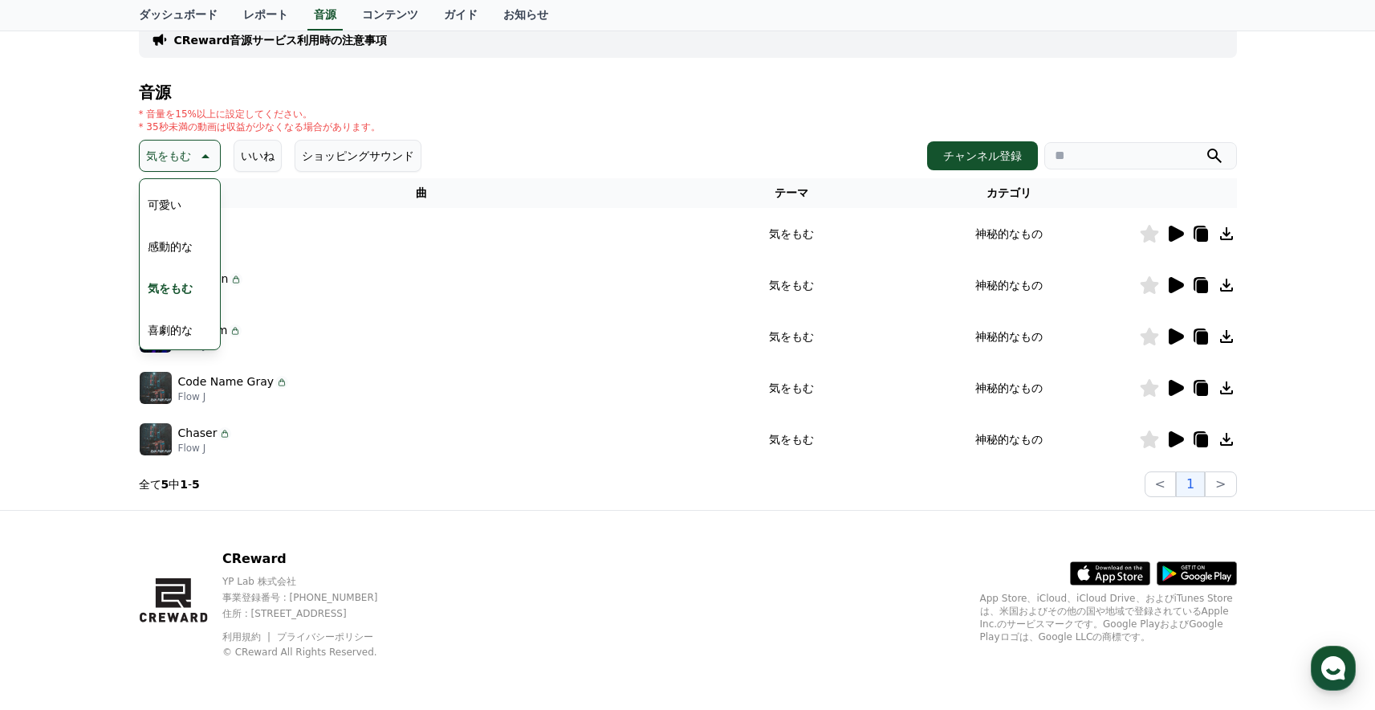
click at [183, 244] on button "感動的な" at bounding box center [170, 246] width 58 height 35
click at [182, 155] on p "感動的な" at bounding box center [168, 155] width 45 height 22
click at [173, 252] on button "穏やかな" at bounding box center [170, 259] width 58 height 35
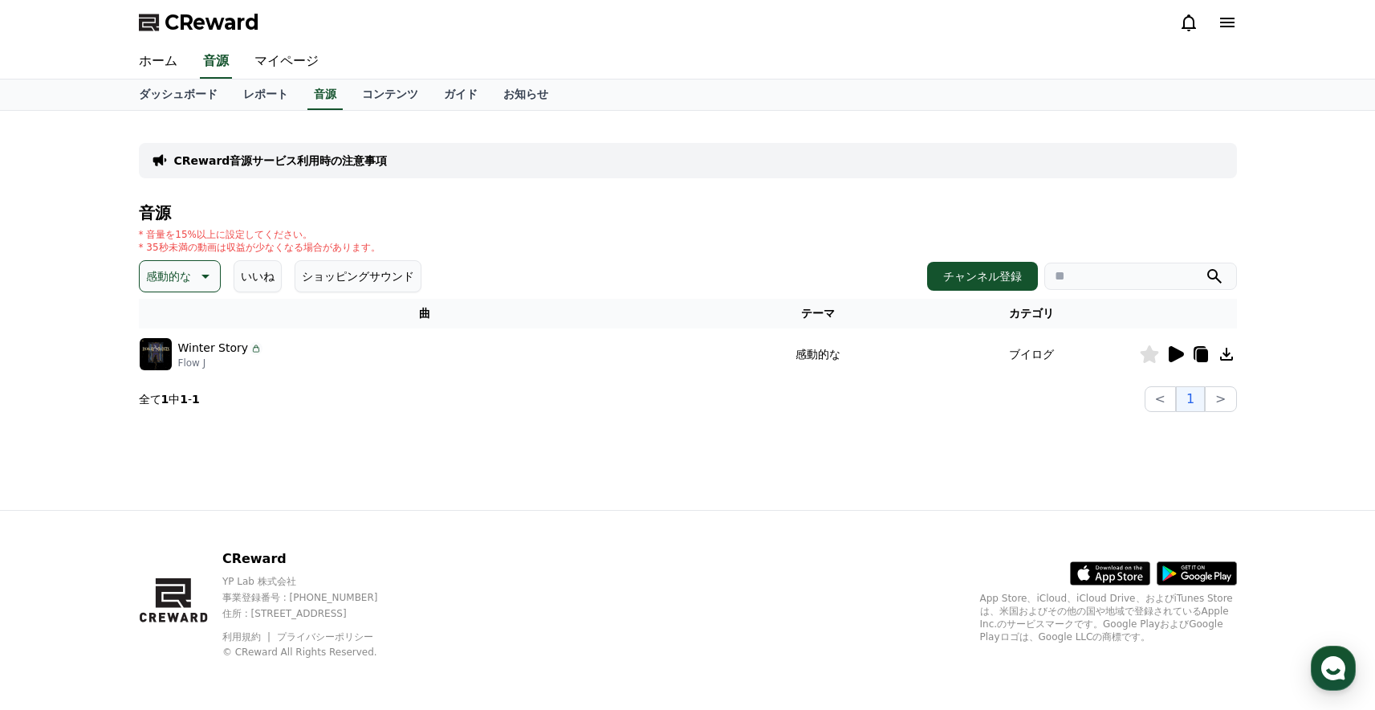
click at [1174, 352] on icon at bounding box center [1176, 354] width 15 height 16
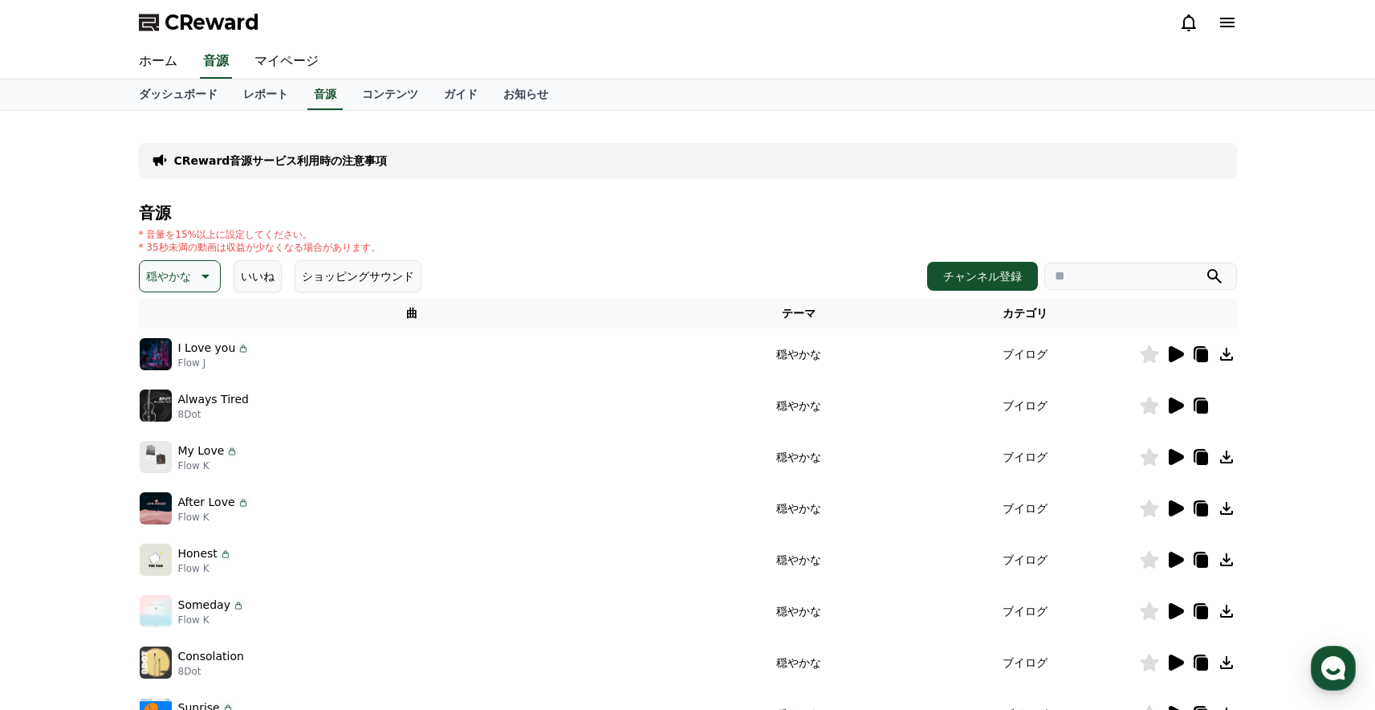
click at [1171, 349] on icon at bounding box center [1176, 354] width 15 height 16
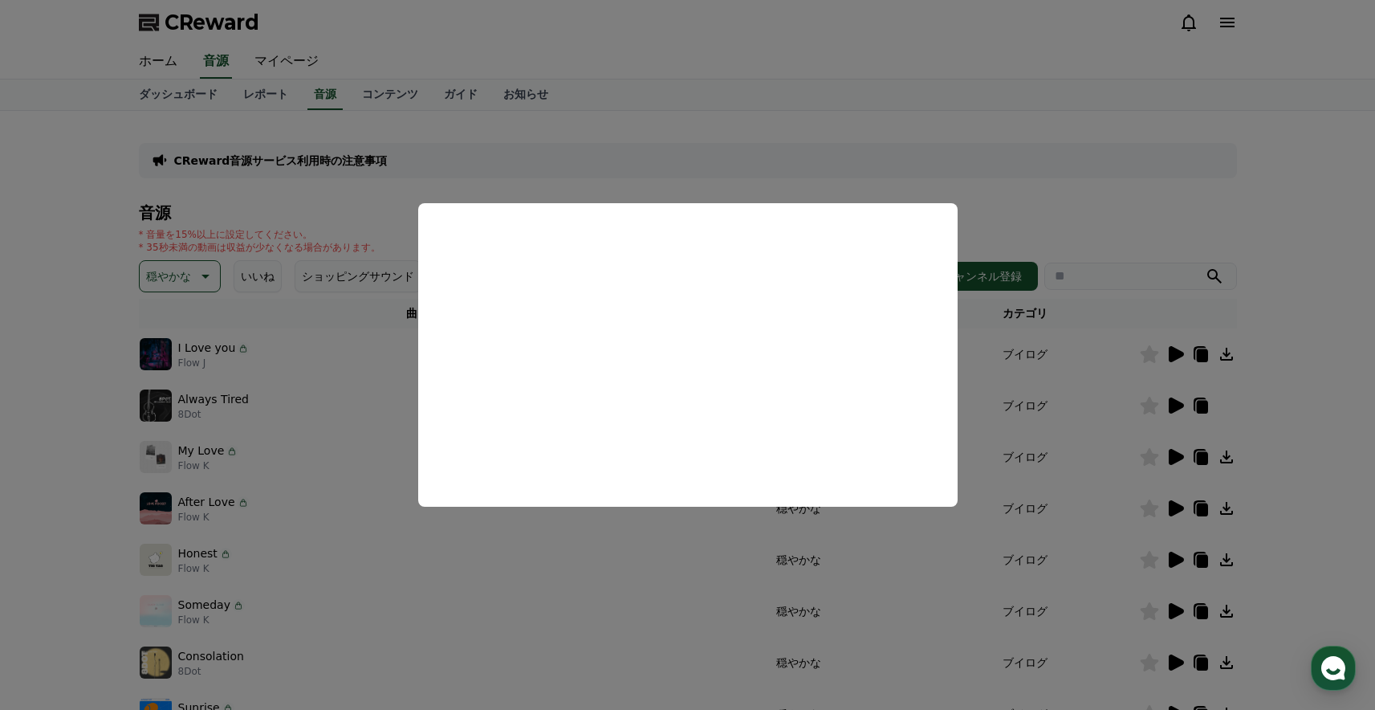
click at [1115, 423] on button "close modal" at bounding box center [687, 355] width 1375 height 710
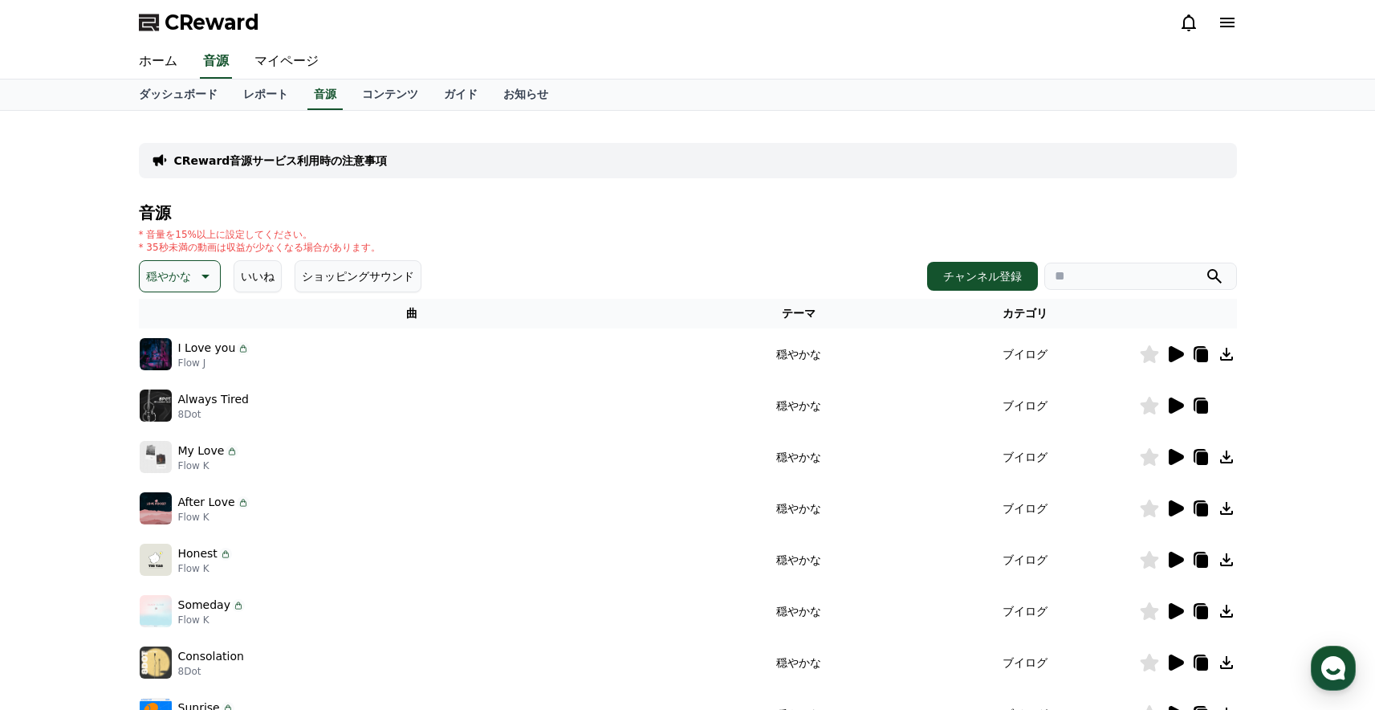
click at [1179, 406] on icon at bounding box center [1176, 405] width 15 height 16
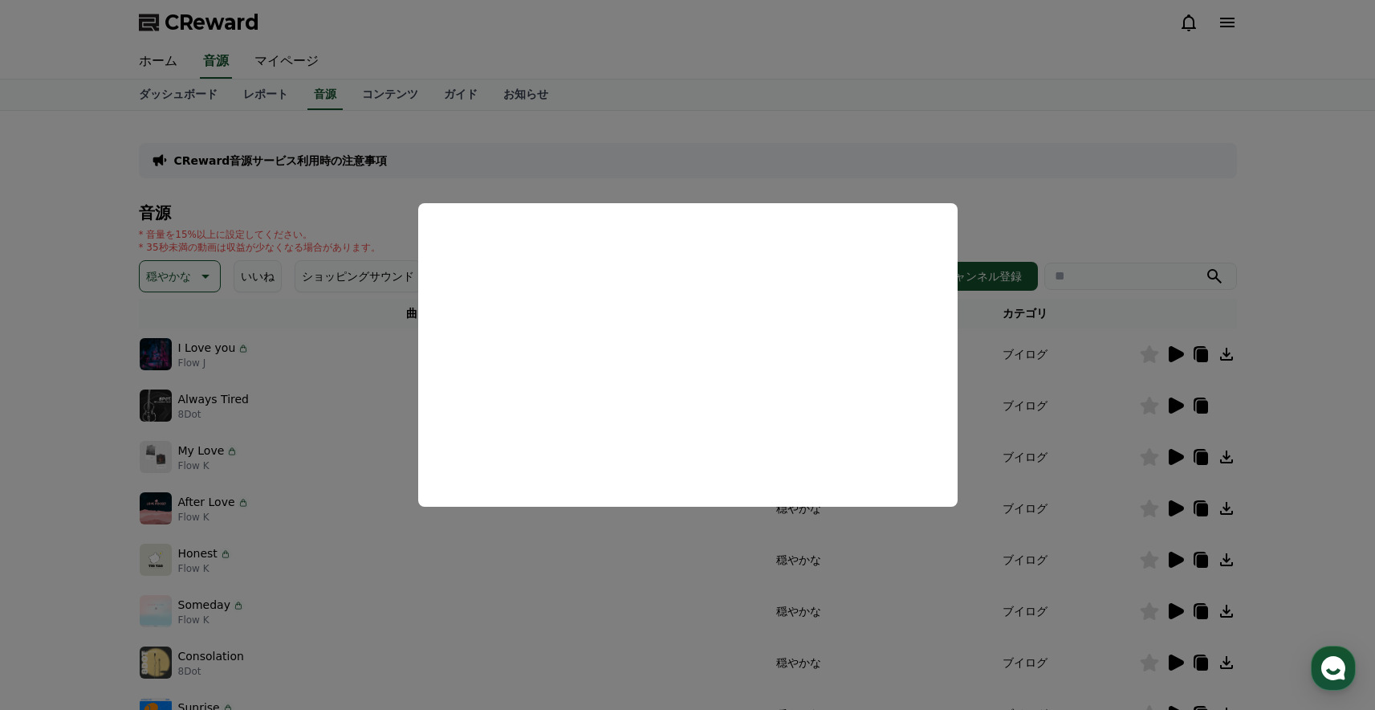
click at [1340, 488] on button "close modal" at bounding box center [687, 355] width 1375 height 710
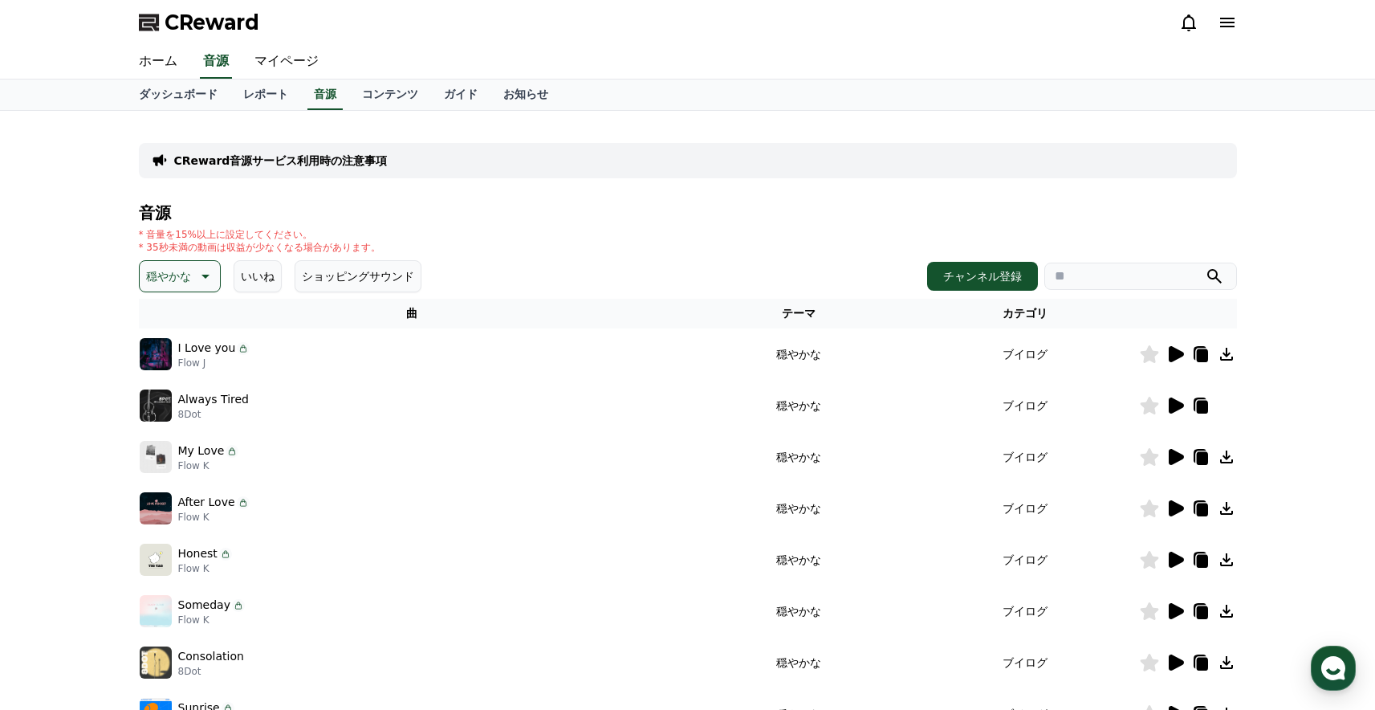
click at [1174, 458] on icon at bounding box center [1176, 457] width 15 height 16
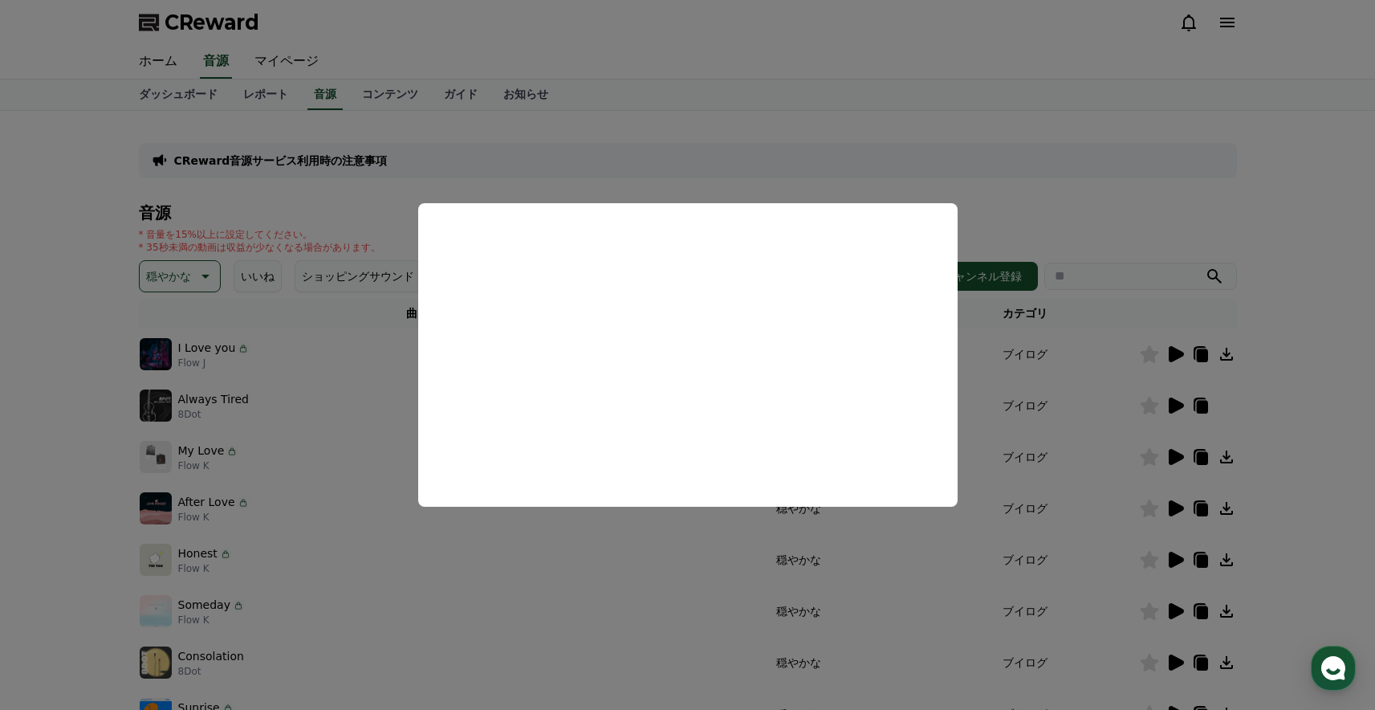
drag, startPoint x: 1339, startPoint y: 529, endPoint x: 1198, endPoint y: 518, distance: 141.7
click at [1338, 528] on button "close modal" at bounding box center [687, 355] width 1375 height 710
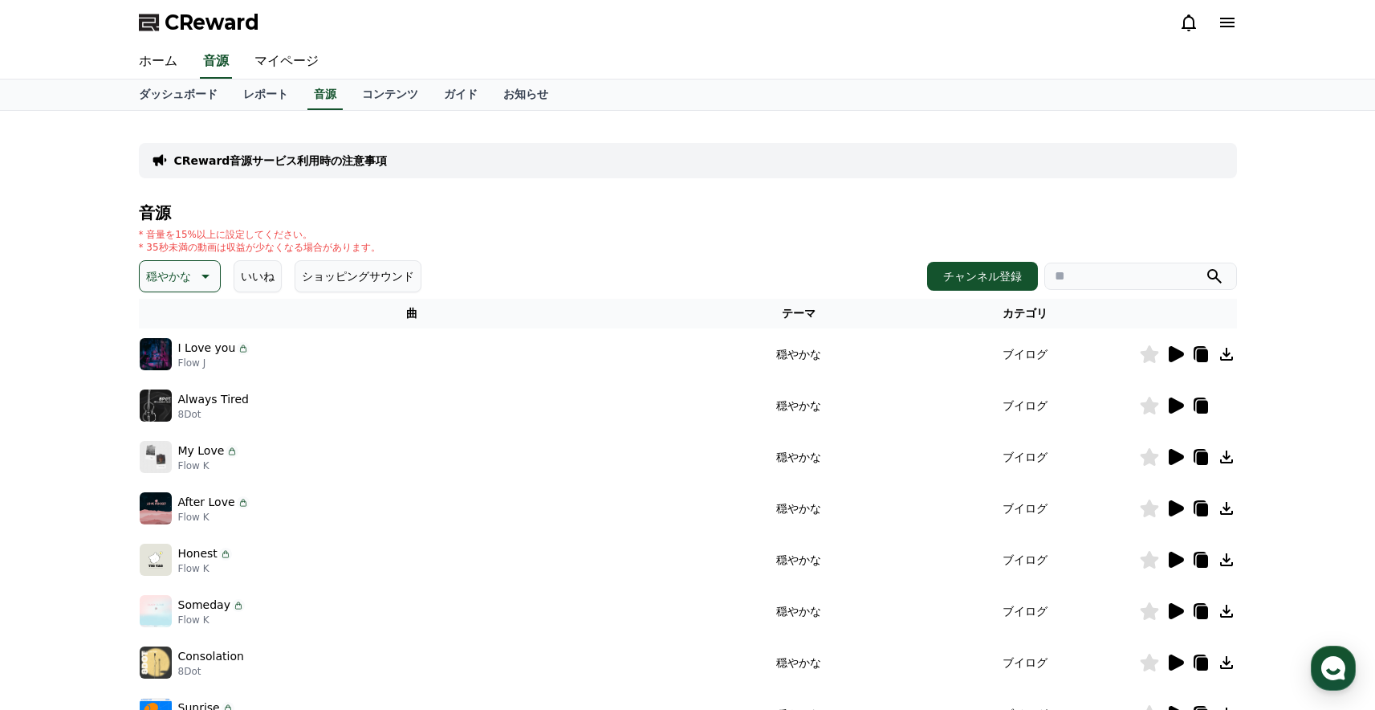
click at [1172, 509] on icon at bounding box center [1176, 508] width 15 height 16
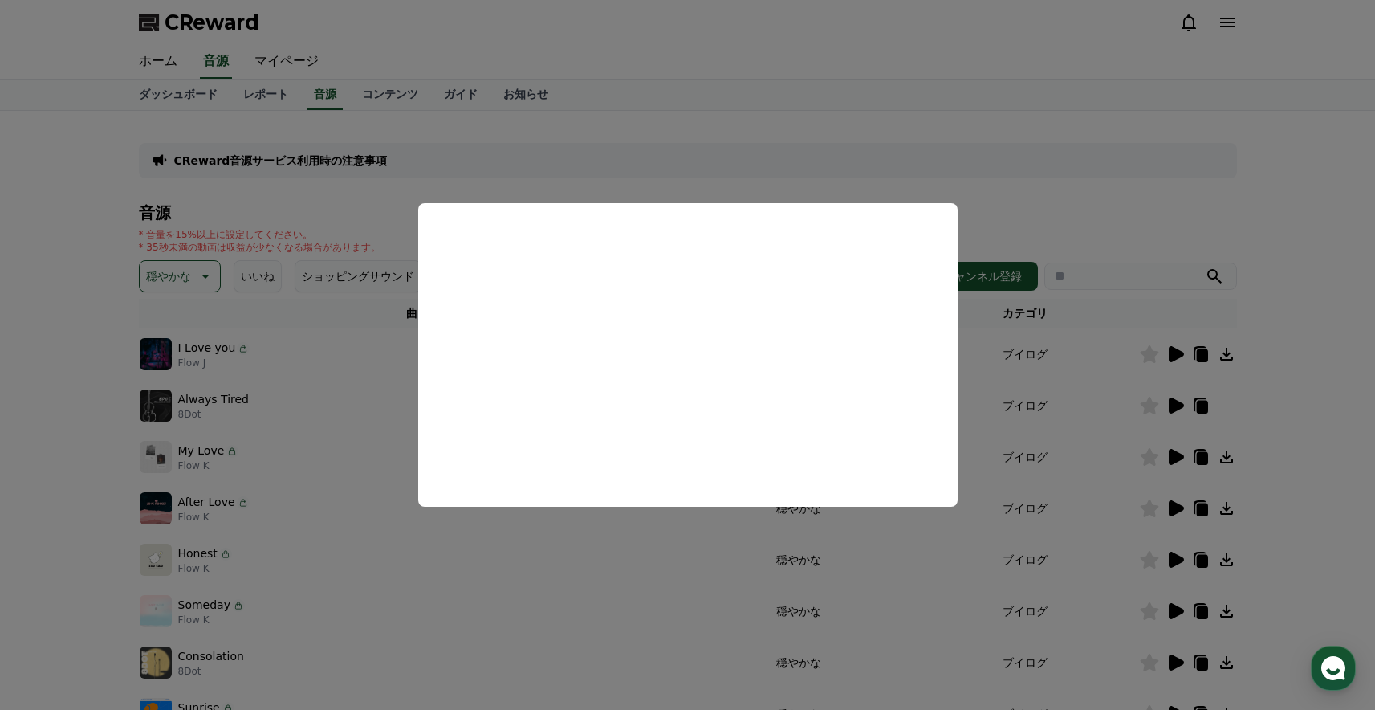
click at [1371, 534] on button "close modal" at bounding box center [687, 355] width 1375 height 710
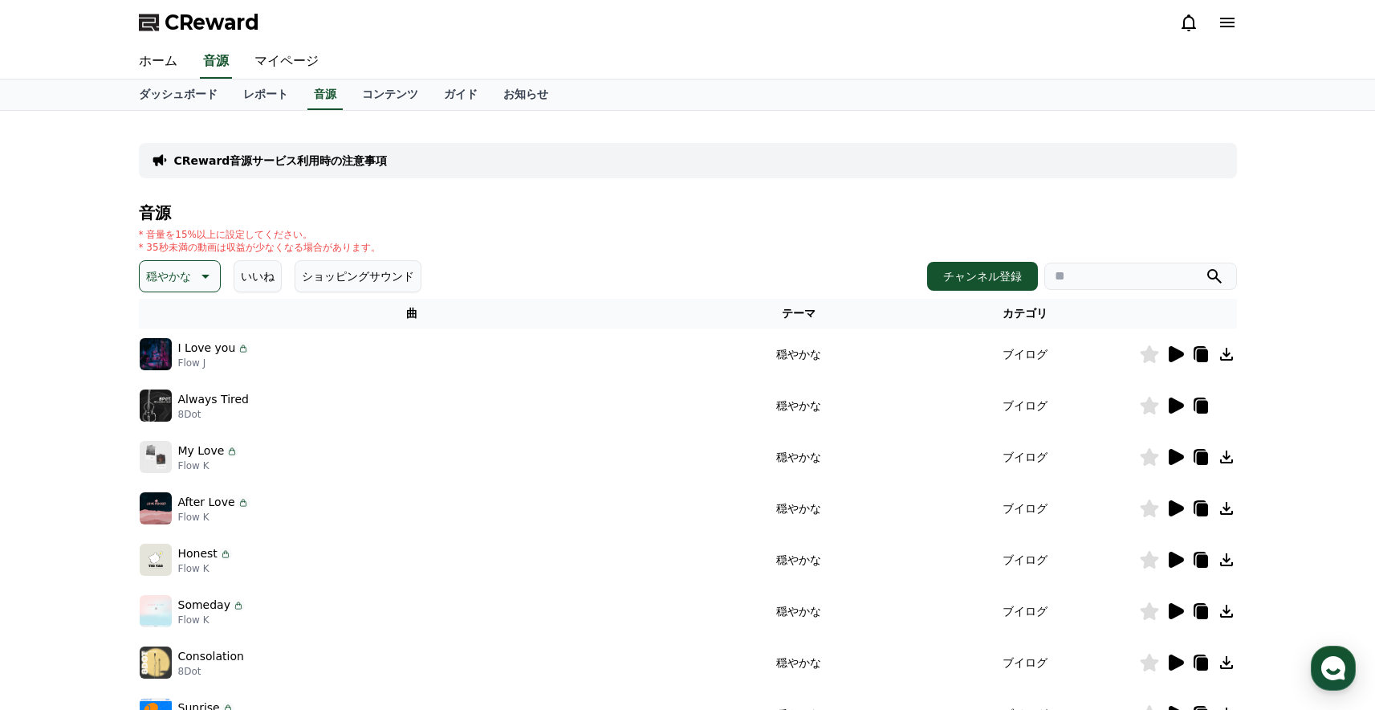
click at [1176, 563] on icon at bounding box center [1176, 559] width 15 height 16
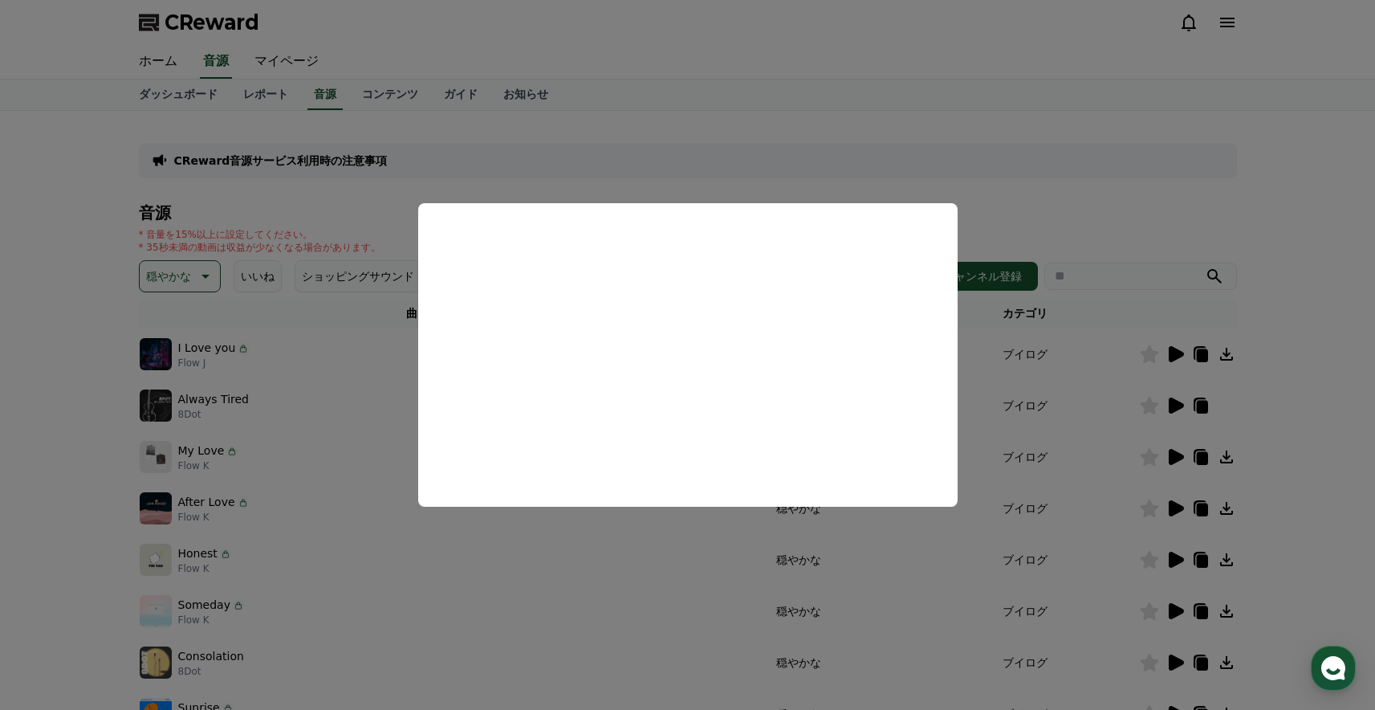
click at [1331, 502] on button "close modal" at bounding box center [687, 355] width 1375 height 710
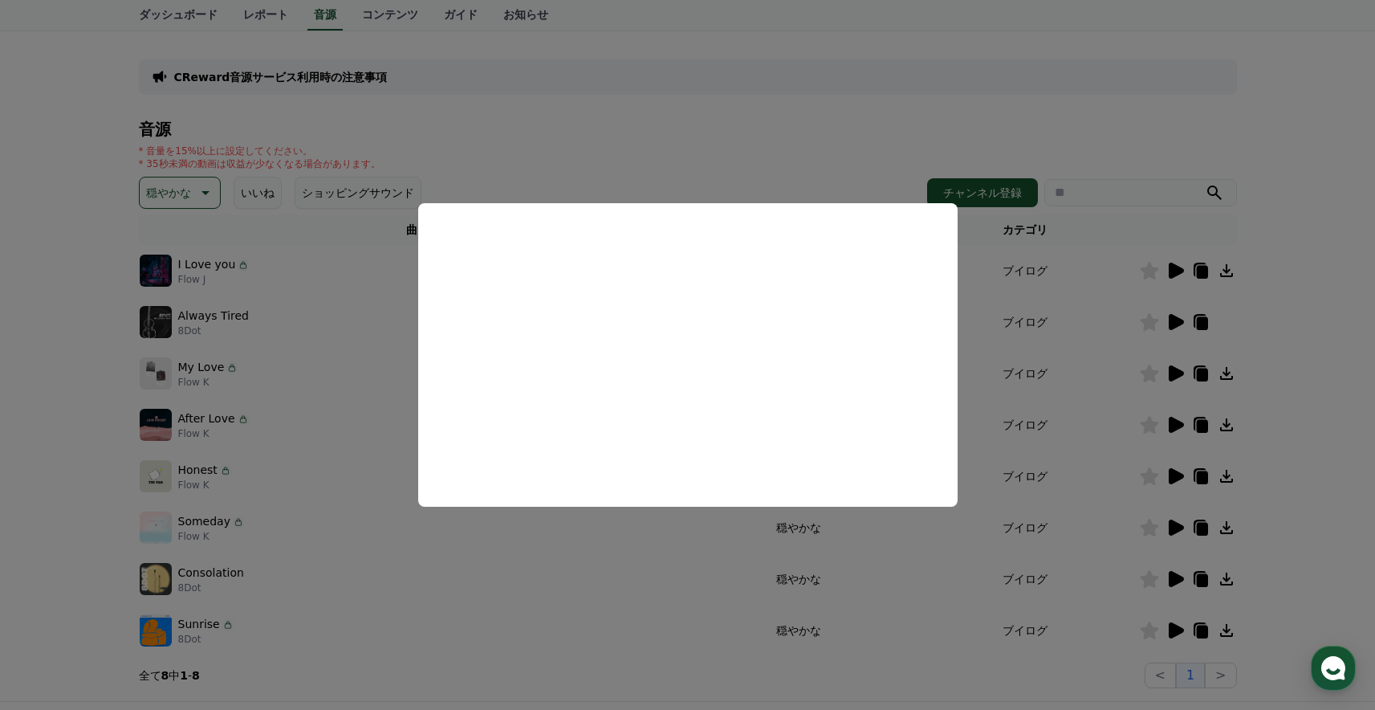
scroll to position [249, 0]
